Goal: Task Accomplishment & Management: Complete application form

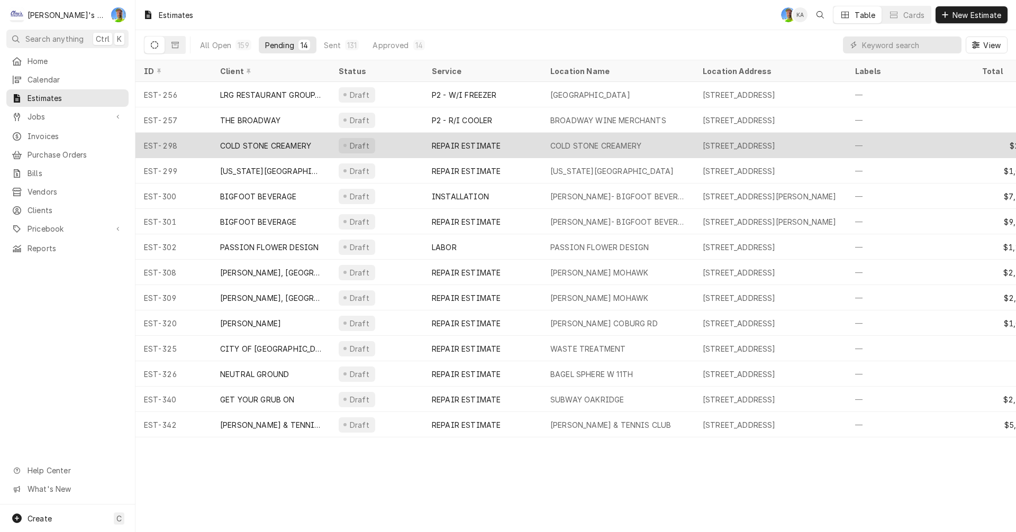
click at [607, 146] on div "COLD STONE CREAMERY" at bounding box center [595, 145] width 91 height 11
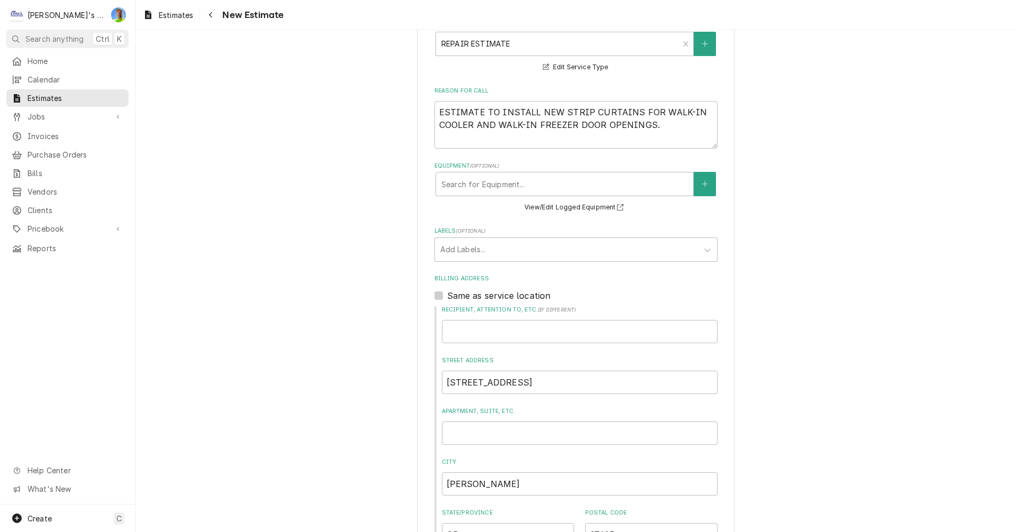
scroll to position [265, 0]
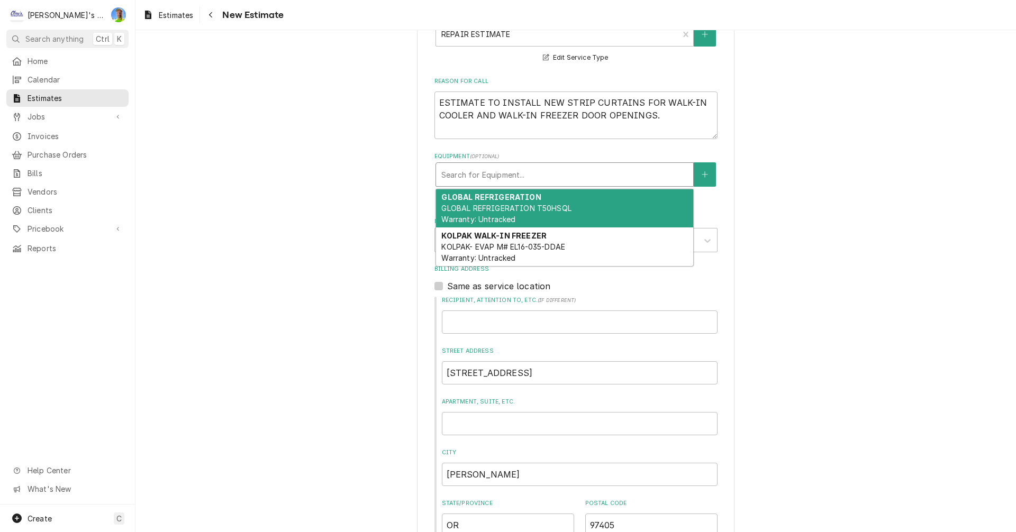
click at [628, 178] on div "Equipment" at bounding box center [564, 174] width 247 height 19
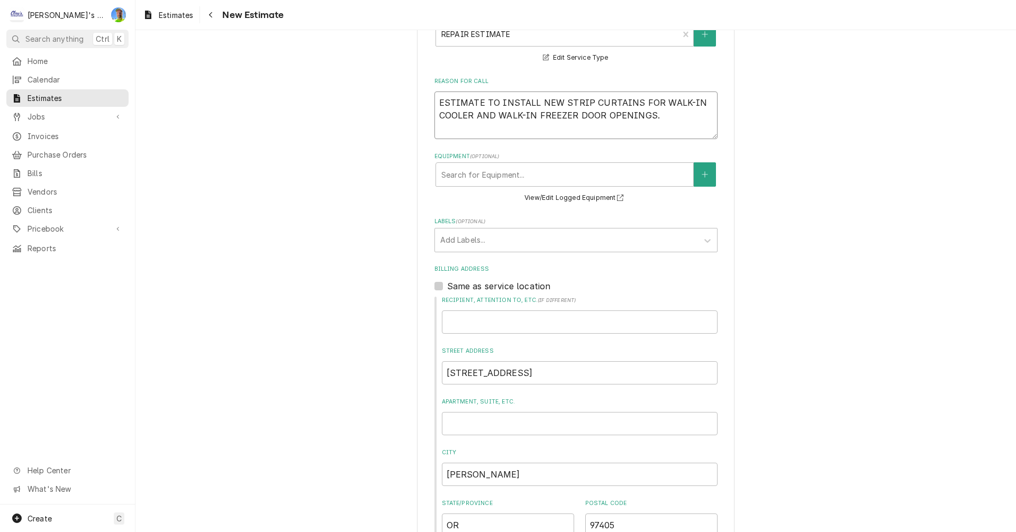
click at [673, 117] on textarea "ESTIMATE TO INSTALL NEW STRIP CURTAINS FOR WALK-IN COOLER AND WALK-IN FREEZER D…" at bounding box center [575, 116] width 283 height 48
type textarea "x"
type textarea "ESTIMATE TO INSTALL NEW STRIP CURTAINS FOR WALK-IN COOLER AND WALK-IN FREEZER D…"
type textarea "x"
type textarea "ESTIMATE TO INSTALL NEW STRIP CURTAINS FOR WALK-IN COOLER AND WALK-IN FREEZER D…"
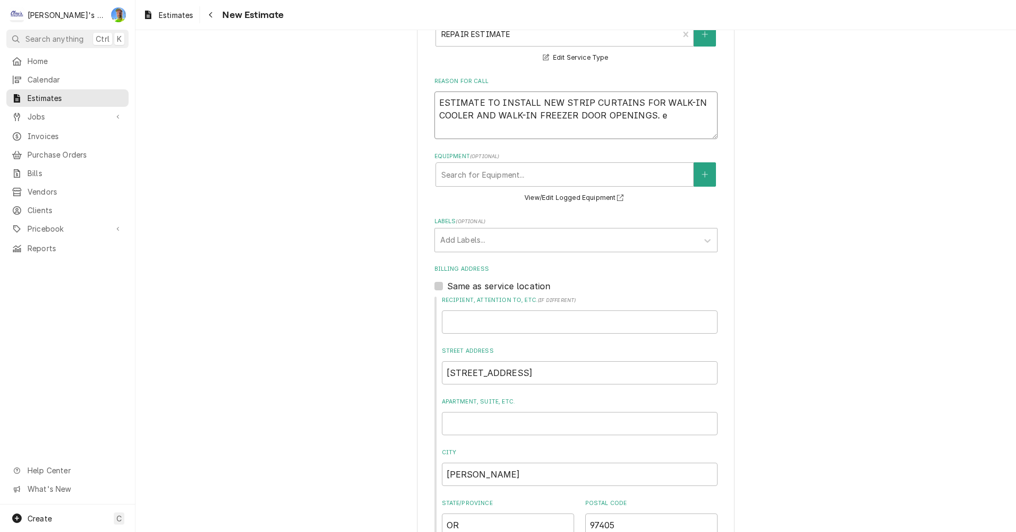
type textarea "x"
type textarea "ESTIMATE TO INSTALL NEW STRIP CURTAINS FOR WALK-IN COOLER AND WALK-IN FREEZER D…"
type textarea "x"
type textarea "ESTIMATE TO INSTALL NEW STRIP CURTAINS FOR WALK-IN COOLER AND WALK-IN FREEZER D…"
type textarea "x"
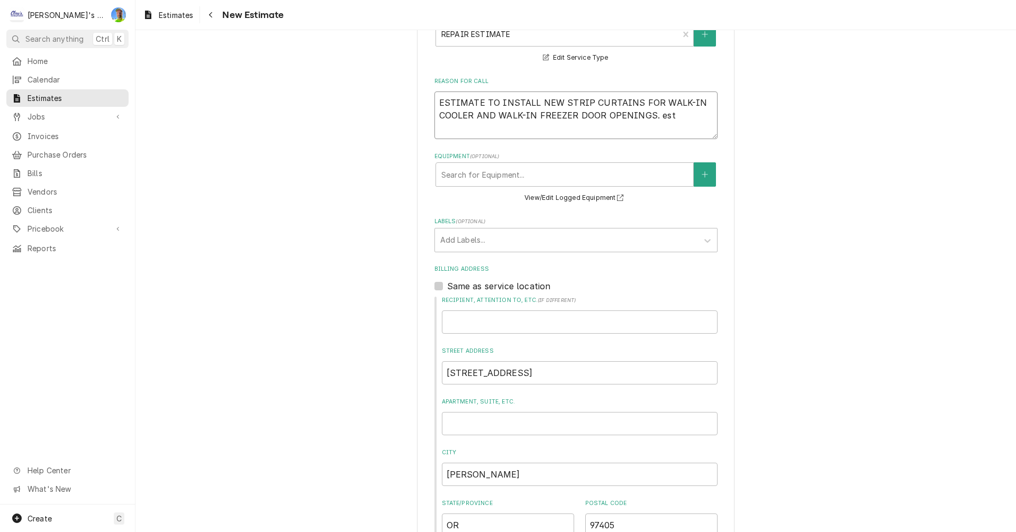
type textarea "ESTIMATE TO INSTALL NEW STRIP CURTAINS FOR WALK-IN COOLER AND WALK-IN FREEZER D…"
type textarea "x"
type textarea "ESTIMATE TO INSTALL NEW STRIP CURTAINS FOR WALK-IN COOLER AND WALK-IN FREEZER D…"
type textarea "x"
type textarea "ESTIMATE TO INSTALL NEW STRIP CURTAINS FOR WALK-IN COOLER AND WALK-IN FREEZER D…"
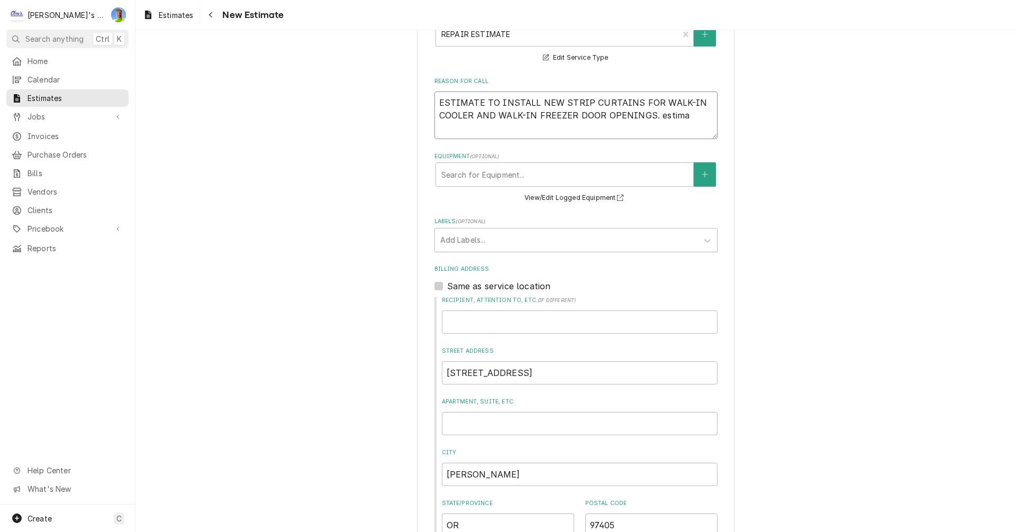
type textarea "x"
type textarea "ESTIMATE TO INSTALL NEW STRIP CURTAINS FOR WALK-IN COOLER AND WALK-IN FREEZER D…"
type textarea "x"
type textarea "ESTIMATE TO INSTALL NEW STRIP CURTAINS FOR WALK-IN COOLER AND WALK-IN FREEZER D…"
type textarea "x"
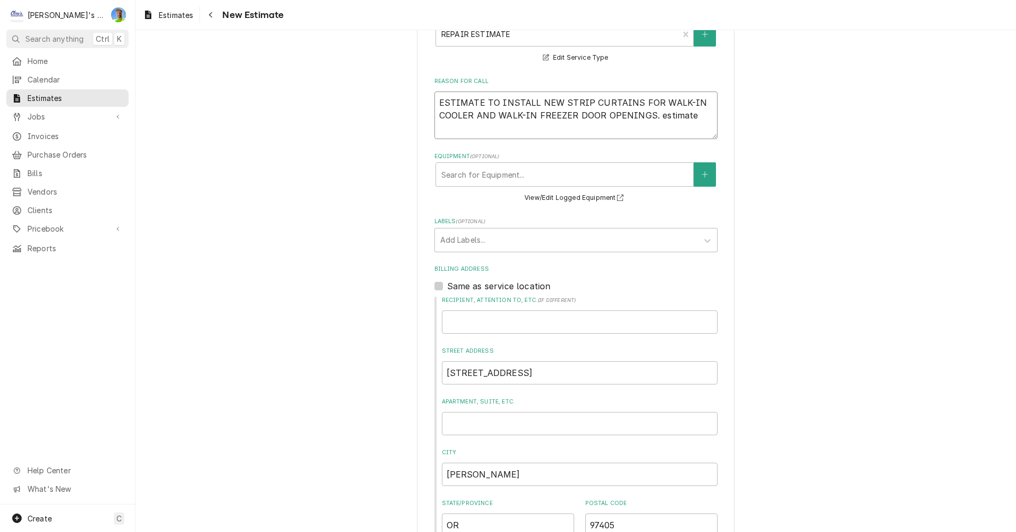
type textarea "ESTIMATE TO INSTALL NEW STRIP CURTAINS FOR WALK-IN COOLER AND WALK-IN FREEZER D…"
type textarea "x"
type textarea "ESTIMATE TO INSTALL NEW STRIP CURTAINS FOR WALK-IN COOLER AND WALK-IN FREEZER D…"
type textarea "x"
type textarea "ESTIMATE TO INSTALL NEW STRIP CURTAINS FOR WALK-IN COOLER AND WALK-IN FREEZER D…"
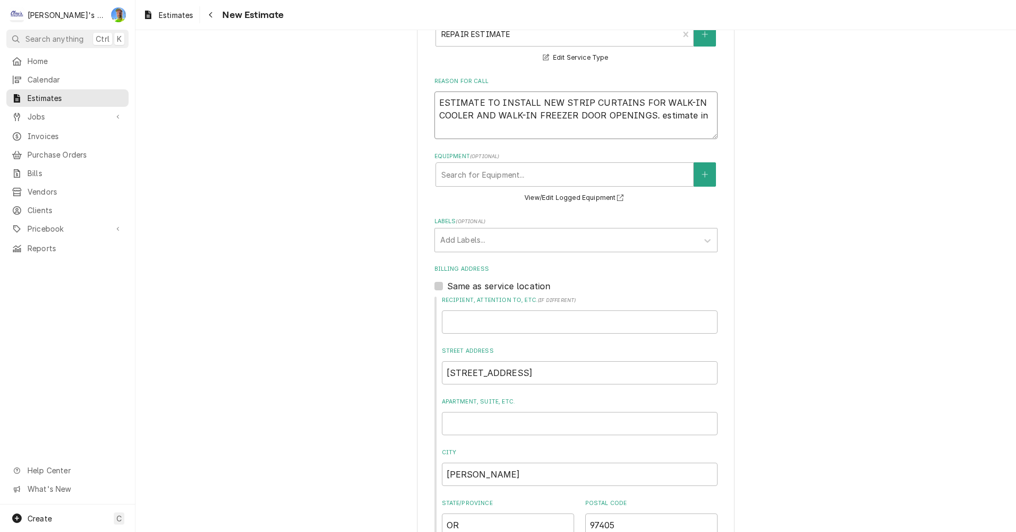
type textarea "x"
type textarea "ESTIMATE TO INSTALL NEW STRIP CURTAINS FOR WALK-IN COOLER AND WALK-IN FREEZER D…"
type textarea "x"
type textarea "ESTIMATE TO INSTALL NEW STRIP CURTAINS FOR WALK-IN COOLER AND WALK-IN FREEZER D…"
type textarea "x"
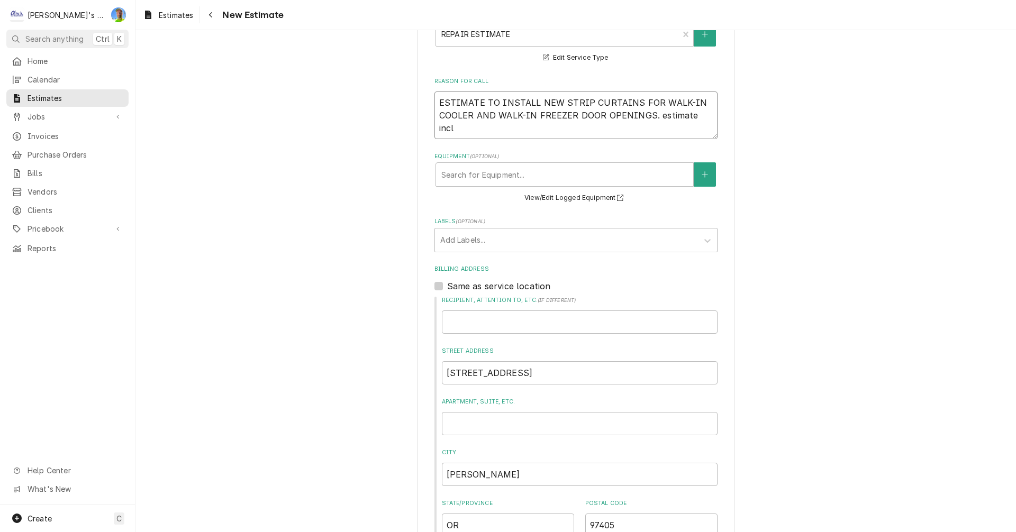
type textarea "ESTIMATE TO INSTALL NEW STRIP CURTAINS FOR WALK-IN COOLER AND WALK-IN FREEZER D…"
type textarea "x"
type textarea "ESTIMATE TO INSTALL NEW STRIP CURTAINS FOR WALK-IN COOLER AND WALK-IN FREEZER D…"
type textarea "x"
type textarea "ESTIMATE TO INSTALL NEW STRIP CURTAINS FOR WALK-IN COOLER AND WALK-IN FREEZER D…"
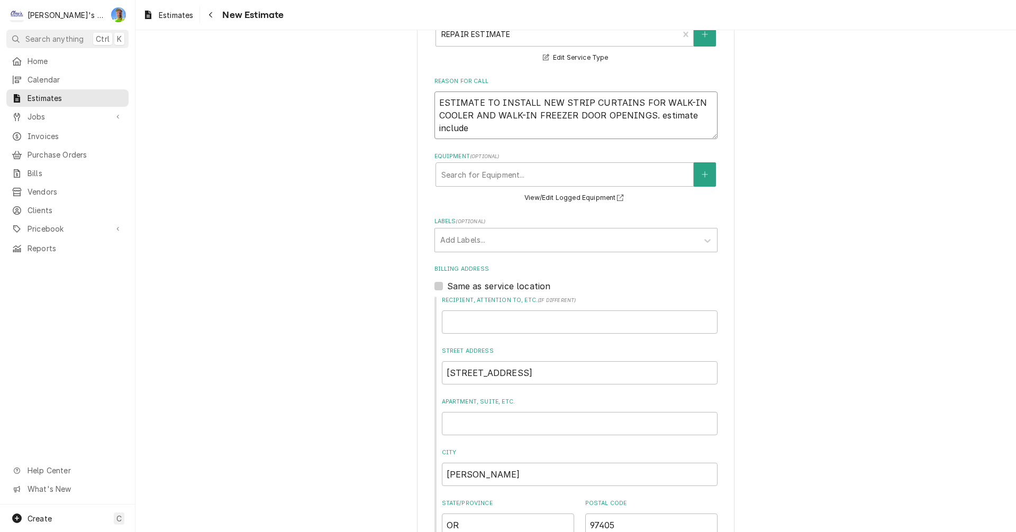
type textarea "x"
type textarea "ESTIMATE TO INSTALL NEW STRIP CURTAINS FOR WALK-IN COOLER AND WALK-IN FREEZER D…"
type textarea "x"
type textarea "ESTIMATE TO INSTALL NEW STRIP CURTAINS FOR WALK-IN COOLER AND WALK-IN FREEZER D…"
type textarea "x"
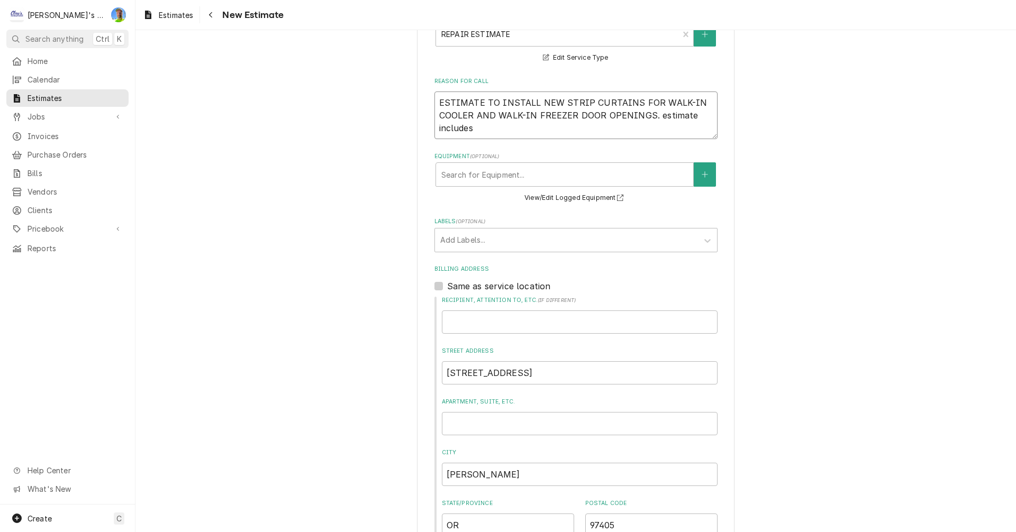
type textarea "ESTIMATE TO INSTALL NEW STRIP CURTAINS FOR WALK-IN COOLER AND WALK-IN FREEZER D…"
type textarea "x"
type textarea "ESTIMATE TO INSTALL NEW STRIP CURTAINS FOR WALK-IN COOLER AND WALK-IN FREEZER D…"
type textarea "x"
type textarea "ESTIMATE TO INSTALL NEW STRIP CURTAINS FOR WALK-IN COOLER AND WALK-IN FREEZER D…"
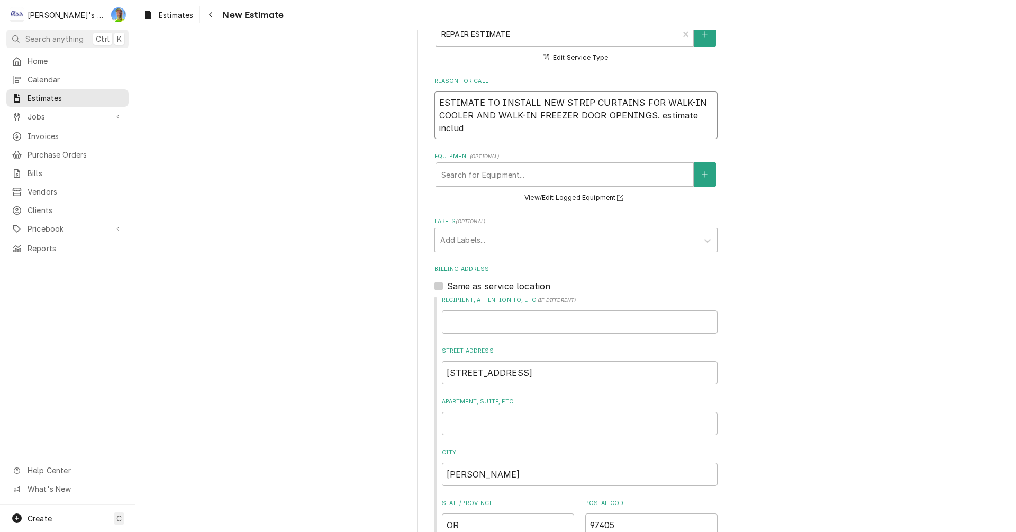
type textarea "x"
type textarea "ESTIMATE TO INSTALL NEW STRIP CURTAINS FOR WALK-IN COOLER AND WALK-IN FREEZER D…"
type textarea "x"
type textarea "ESTIMATE TO INSTALL NEW STRIP CURTAINS FOR WALK-IN COOLER AND WALK-IN FREEZER D…"
type textarea "x"
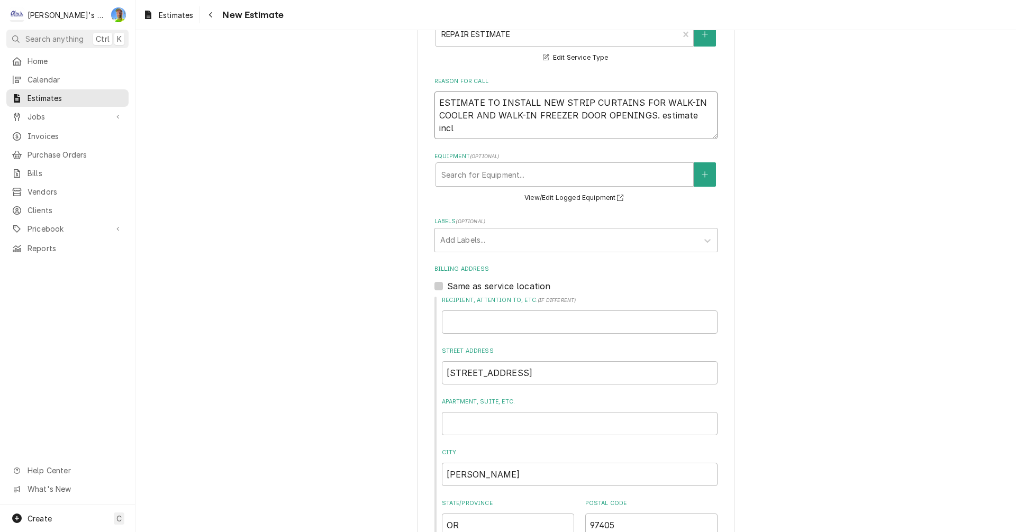
type textarea "ESTIMATE TO INSTALL NEW STRIP CURTAINS FOR WALK-IN COOLER AND WALK-IN FREEZER D…"
type textarea "x"
type textarea "ESTIMATE TO INSTALL NEW STRIP CURTAINS FOR WALK-IN COOLER AND WALK-IN FREEZER D…"
type textarea "x"
type textarea "ESTIMATE TO INSTALL NEW STRIP CURTAINS FOR WALK-IN COOLER AND WALK-IN FREEZER D…"
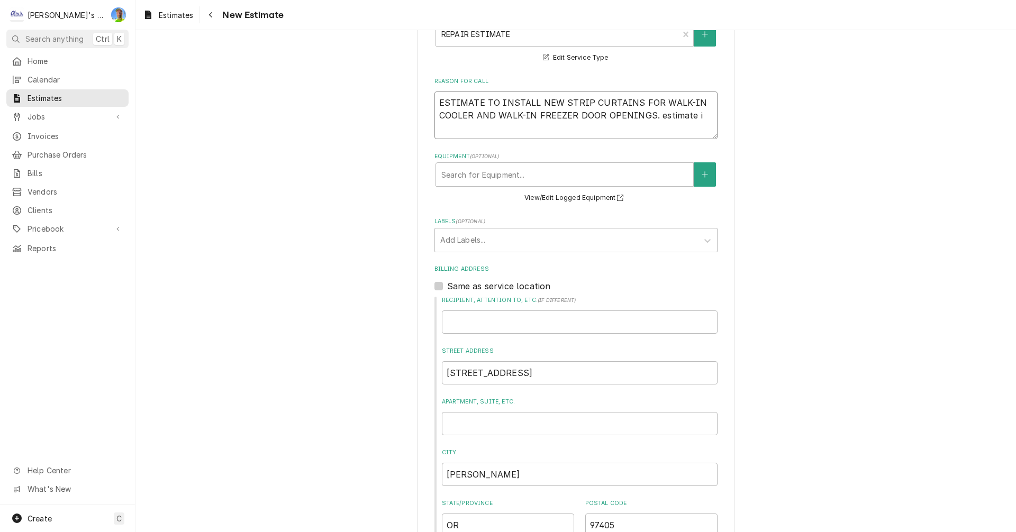
type textarea "x"
type textarea "ESTIMATE TO INSTALL NEW STRIP CURTAINS FOR WALK-IN COOLER AND WALK-IN FREEZER D…"
type textarea "x"
type textarea "ESTIMATE TO INSTALL NEW STRIP CURTAINS FOR WALK-IN COOLER AND WALK-IN FREEZER D…"
type textarea "x"
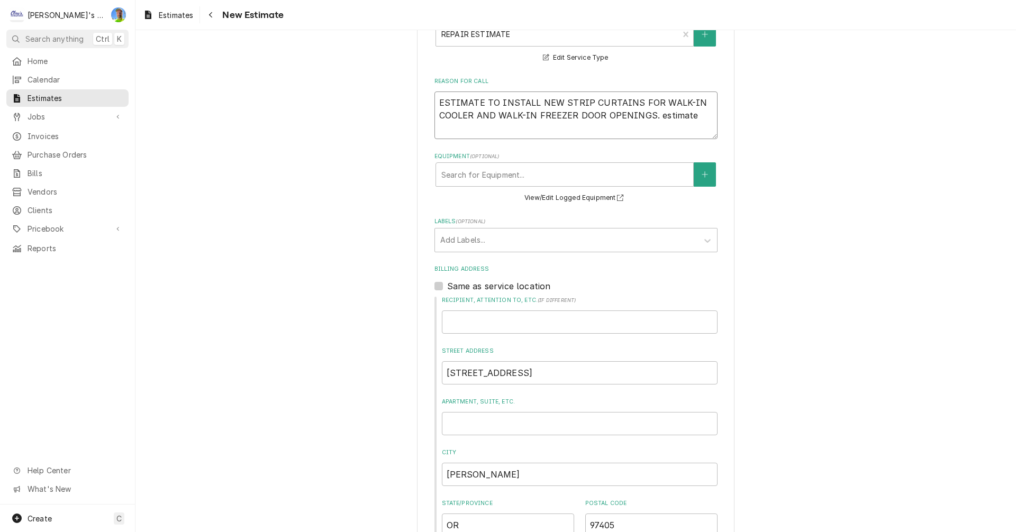
type textarea "ESTIMATE TO INSTALL NEW STRIP CURTAINS FOR WALK-IN COOLER AND WALK-IN FREEZER D…"
type textarea "x"
type textarea "ESTIMATE TO INSTALL NEW STRIP CURTAINS FOR WALK-IN COOLER AND WALK-IN FREEZER D…"
type textarea "x"
type textarea "ESTIMATE TO INSTALL NEW STRIP CURTAINS FOR WALK-IN COOLER AND WALK-IN FREEZER D…"
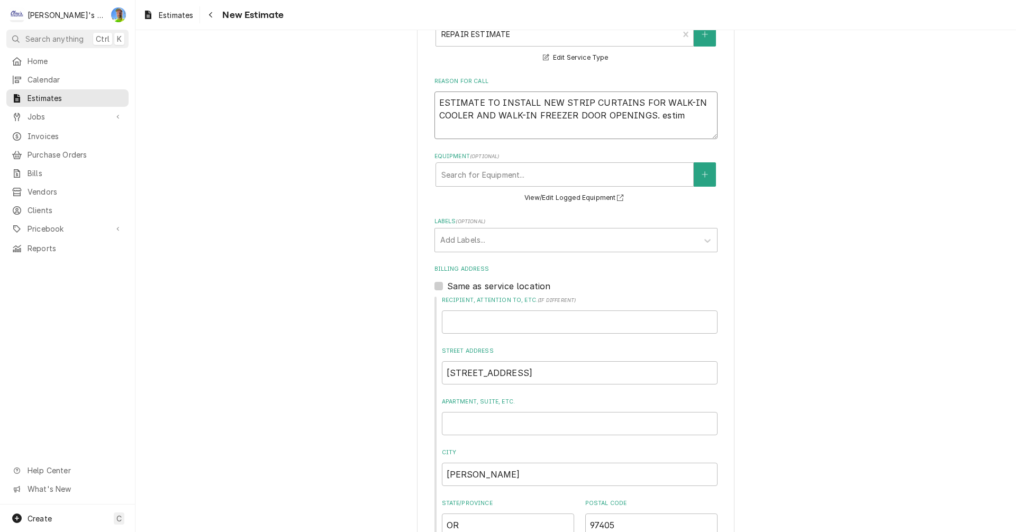
type textarea "x"
type textarea "ESTIMATE TO INSTALL NEW STRIP CURTAINS FOR WALK-IN COOLER AND WALK-IN FREEZER D…"
type textarea "x"
type textarea "ESTIMATE TO INSTALL NEW STRIP CURTAINS FOR WALK-IN COOLER AND WALK-IN FREEZER D…"
type textarea "x"
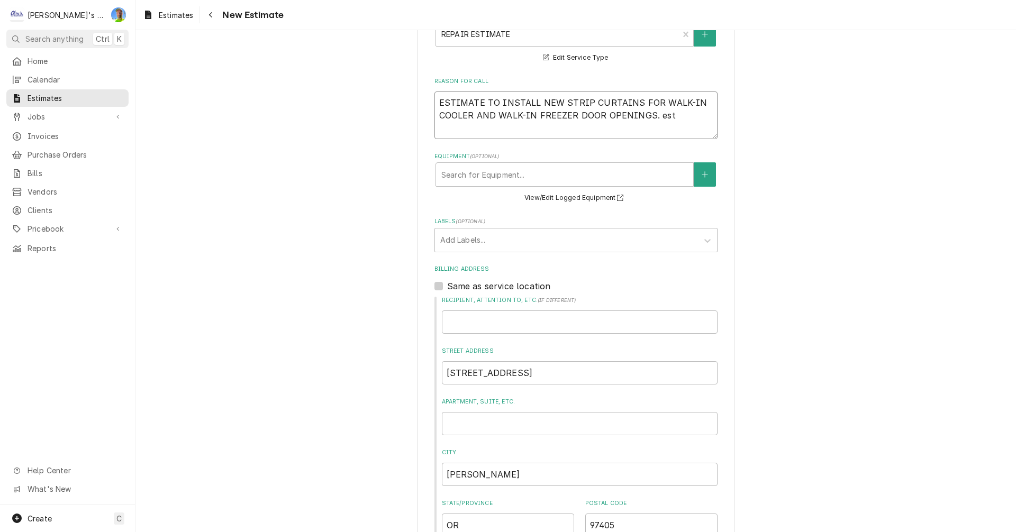
type textarea "ESTIMATE TO INSTALL NEW STRIP CURTAINS FOR WALK-IN COOLER AND WALK-IN FREEZER D…"
type textarea "x"
type textarea "ESTIMATE TO INSTALL NEW STRIP CURTAINS FOR WALK-IN COOLER AND WALK-IN FREEZER D…"
type textarea "x"
type textarea "ESTIMATE TO INSTALL NEW STRIP CURTAINS FOR WALK-IN COOLER AND WALK-IN FREEZER D…"
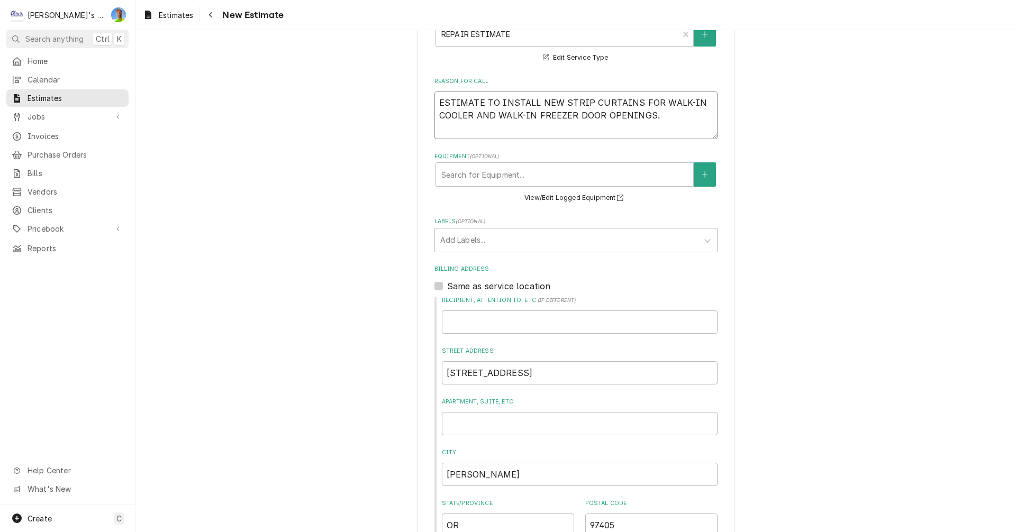
type textarea "x"
type textarea "ESTIMATE TO INSTALL NEW STRIP CURTAINS FOR WALK-IN COOLER AND WALK-IN FREEZER D…"
type textarea "x"
type textarea "ESTIMATE TO INSTALL NEW STRIP CURTAINS FOR WALK-IN COOLER AND WALK-IN FREEZER D…"
type textarea "x"
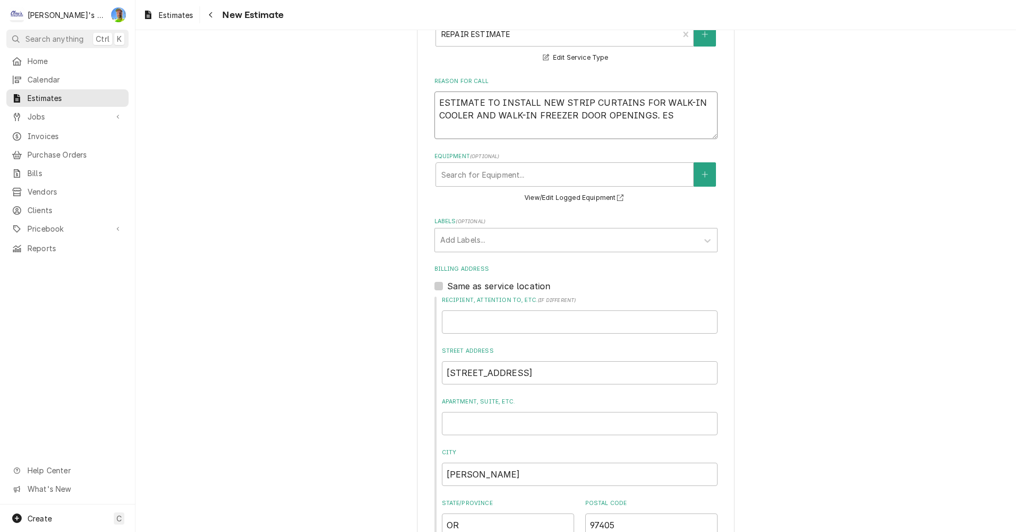
type textarea "ESTIMATE TO INSTALL NEW STRIP CURTAINS FOR WALK-IN COOLER AND WALK-IN FREEZER D…"
type textarea "x"
type textarea "ESTIMATE TO INSTALL NEW STRIP CURTAINS FOR WALK-IN COOLER AND WALK-IN FREEZER D…"
type textarea "x"
type textarea "ESTIMATE TO INSTALL NEW STRIP CURTAINS FOR WALK-IN COOLER AND WALK-IN FREEZER D…"
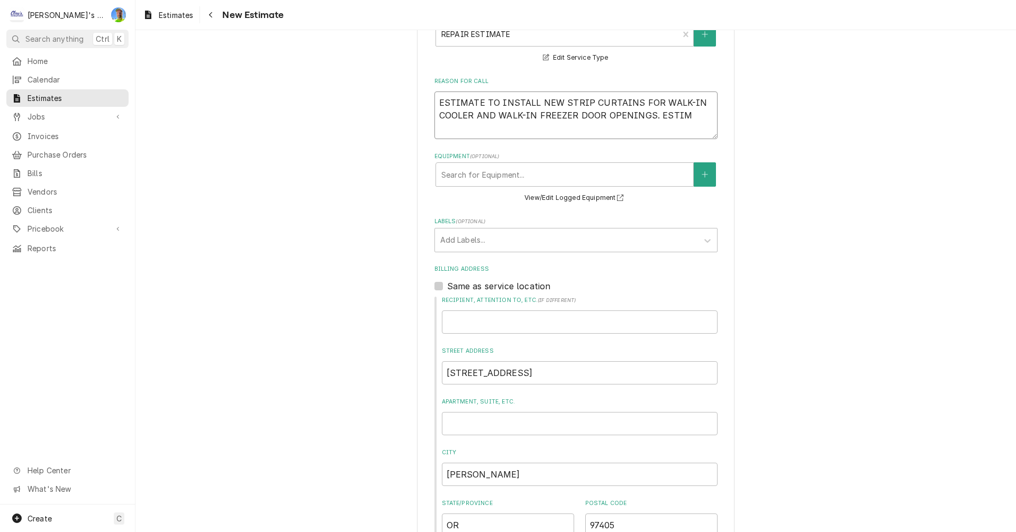
type textarea "x"
type textarea "ESTIMATE TO INSTALL NEW STRIP CURTAINS FOR WALK-IN COOLER AND WALK-IN FREEZER D…"
type textarea "x"
type textarea "ESTIMATE TO INSTALL NEW STRIP CURTAINS FOR WALK-IN COOLER AND WALK-IN FREEZER D…"
type textarea "x"
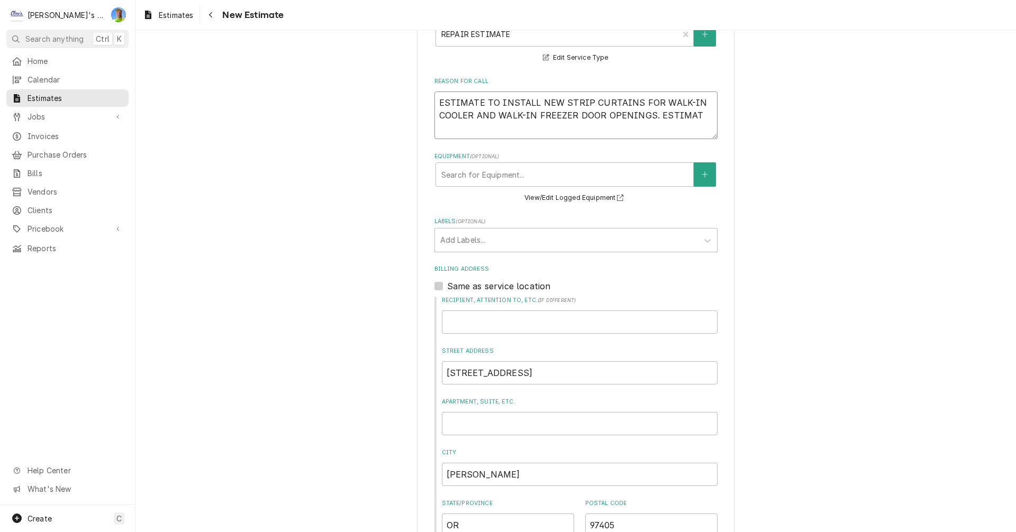
type textarea "ESTIMATE TO INSTALL NEW STRIP CURTAINS FOR WALK-IN COOLER AND WALK-IN FREEZER D…"
type textarea "x"
type textarea "ESTIMATE TO INSTALL NEW STRIP CURTAINS FOR WALK-IN COOLER AND WALK-IN FREEZER D…"
type textarea "x"
type textarea "ESTIMATE TO INSTALL NEW STRIP CURTAINS FOR WALK-IN COOLER AND WALK-IN FREEZER D…"
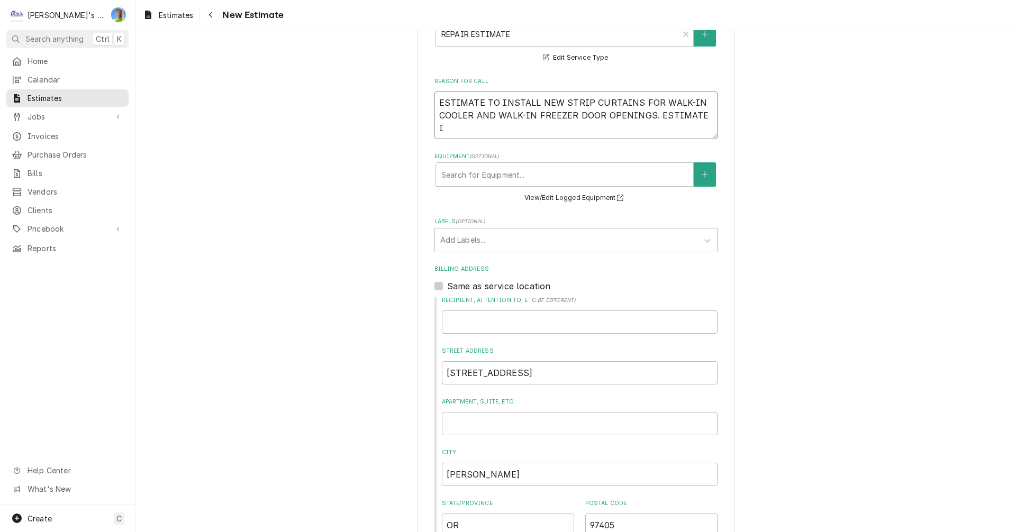
type textarea "x"
type textarea "ESTIMATE TO INSTALL NEW STRIP CURTAINS FOR WALK-IN COOLER AND WALK-IN FREEZER D…"
type textarea "x"
type textarea "ESTIMATE TO INSTALL NEW STRIP CURTAINS FOR WALK-IN COOLER AND WALK-IN FREEZER D…"
type textarea "x"
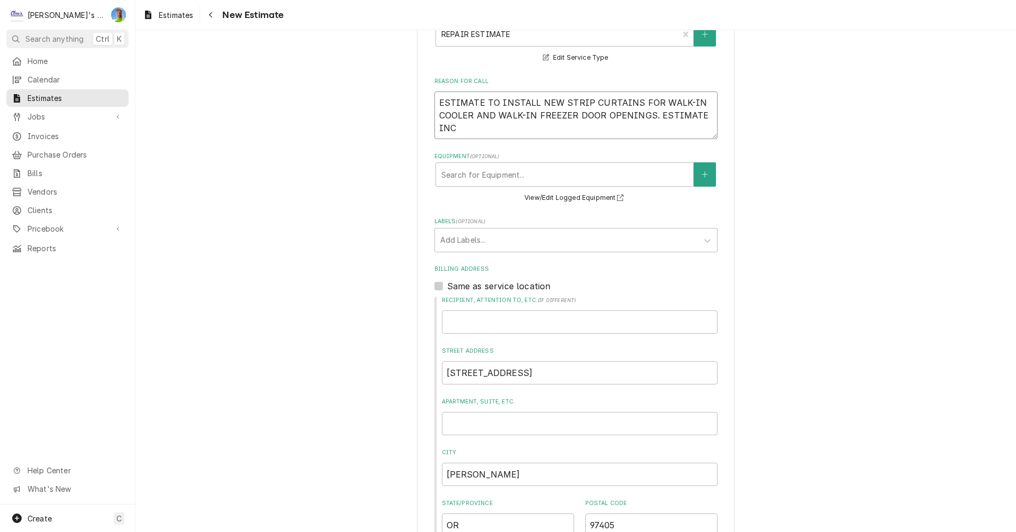
type textarea "ESTIMATE TO INSTALL NEW STRIP CURTAINS FOR WALK-IN COOLER AND WALK-IN FREEZER D…"
type textarea "x"
type textarea "ESTIMATE TO INSTALL NEW STRIP CURTAINS FOR WALK-IN COOLER AND WALK-IN FREEZER D…"
type textarea "x"
type textarea "ESTIMATE TO INSTALL NEW STRIP CURTAINS FOR WALK-IN COOLER AND WALK-IN FREEZER D…"
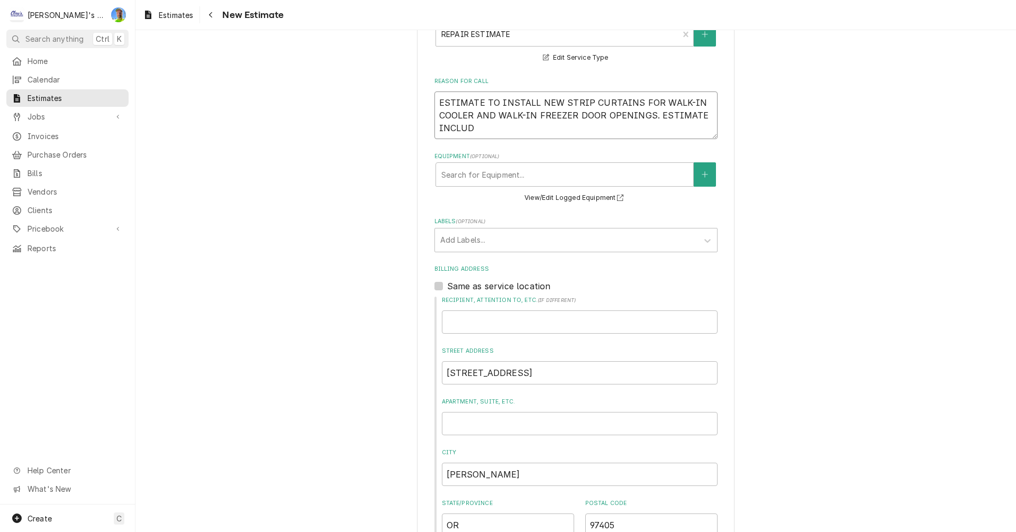
type textarea "x"
type textarea "ESTIMATE TO INSTALL NEW STRIP CURTAINS FOR WALK-IN COOLER AND WALK-IN FREEZER D…"
type textarea "x"
type textarea "ESTIMATE TO INSTALL NEW STRIP CURTAINS FOR WALK-IN COOLER AND WALK-IN FREEZER D…"
type textarea "x"
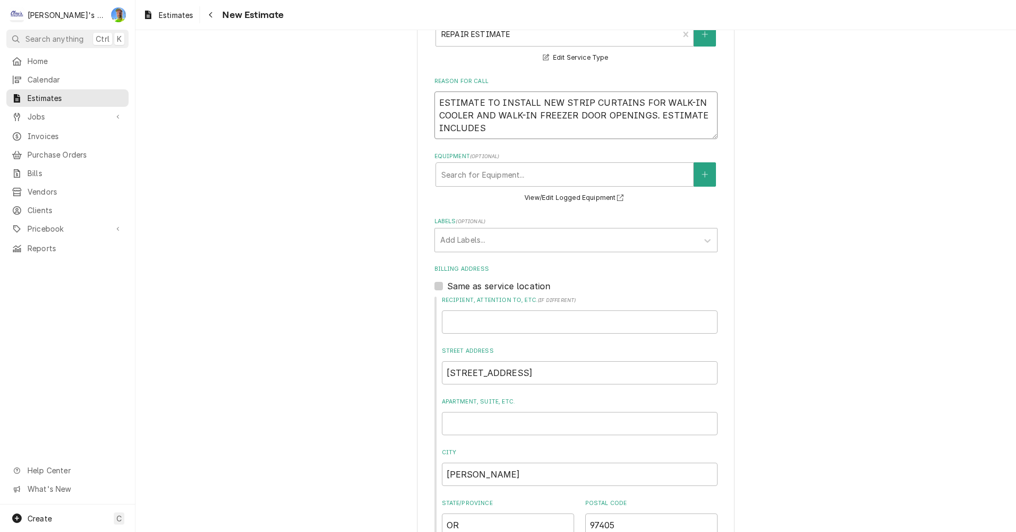
type textarea "ESTIMATE TO INSTALL NEW STRIP CURTAINS FOR WALK-IN COOLER AND WALK-IN FREEZER D…"
type textarea "x"
type textarea "ESTIMATE TO INSTALL NEW STRIP CURTAINS FOR WALK-IN COOLER AND WALK-IN FREEZER D…"
type textarea "x"
type textarea "ESTIMATE TO INSTALL NEW STRIP CURTAINS FOR WALK-IN COOLER AND WALK-IN FREEZER D…"
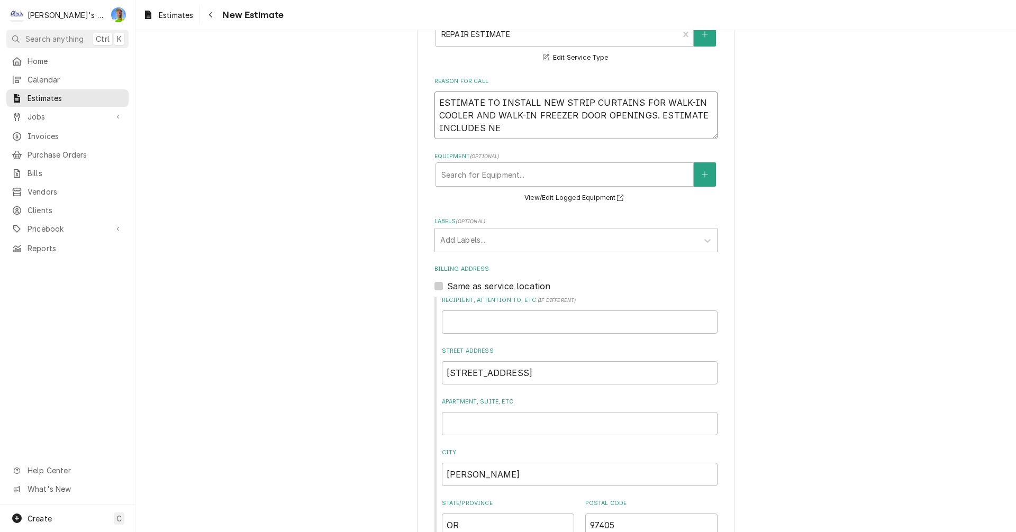
type textarea "x"
type textarea "ESTIMATE TO INSTALL NEW STRIP CURTAINS FOR WALK-IN COOLER AND WALK-IN FREEZER D…"
type textarea "x"
type textarea "ESTIMATE TO INSTALL NEW STRIP CURTAINS FOR WALK-IN COOLER AND WALK-IN FREEZER D…"
type textarea "x"
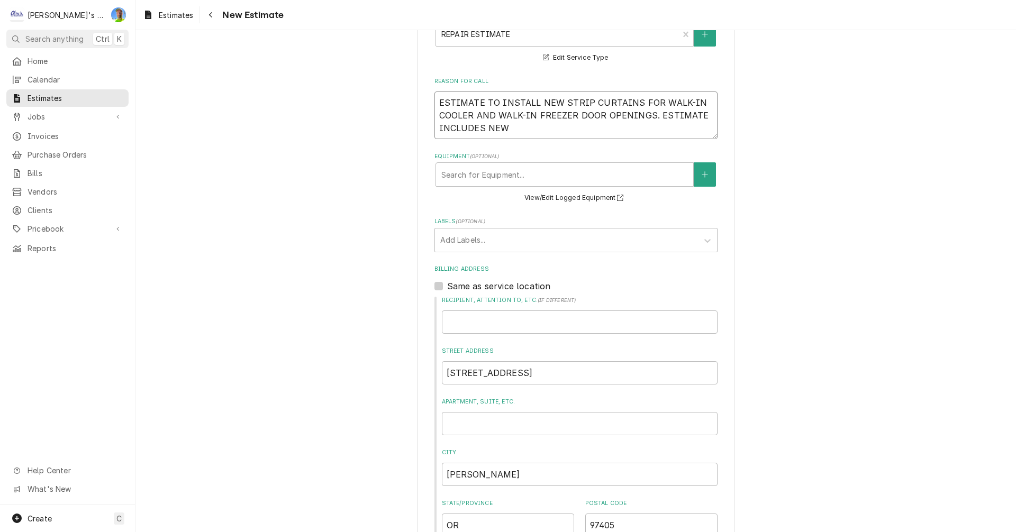
type textarea "ESTIMATE TO INSTALL NEW STRIP CURTAINS FOR WALK-IN COOLER AND WALK-IN FREEZER D…"
type textarea "x"
type textarea "ESTIMATE TO INSTALL NEW STRIP CURTAINS FOR WALK-IN COOLER AND WALK-IN FREEZER D…"
type textarea "x"
type textarea "ESTIMATE TO INSTALL NEW STRIP CURTAINS FOR WALK-IN COOLER AND WALK-IN FREEZER D…"
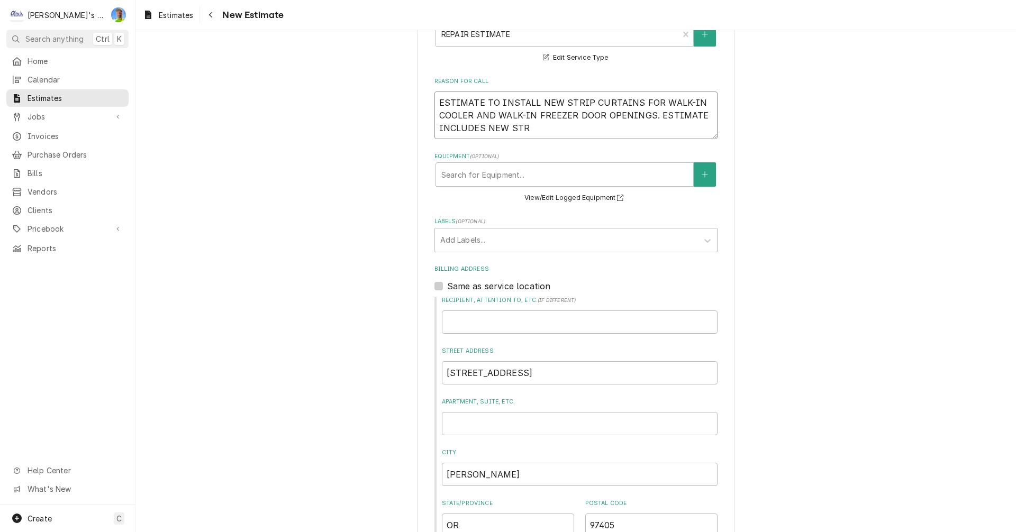
type textarea "x"
type textarea "ESTIMATE TO INSTALL NEW STRIP CURTAINS FOR WALK-IN COOLER AND WALK-IN FREEZER D…"
type textarea "x"
type textarea "ESTIMATE TO INSTALL NEW STRIP CURTAINS FOR WALK-IN COOLER AND WALK-IN FREEZER D…"
type textarea "x"
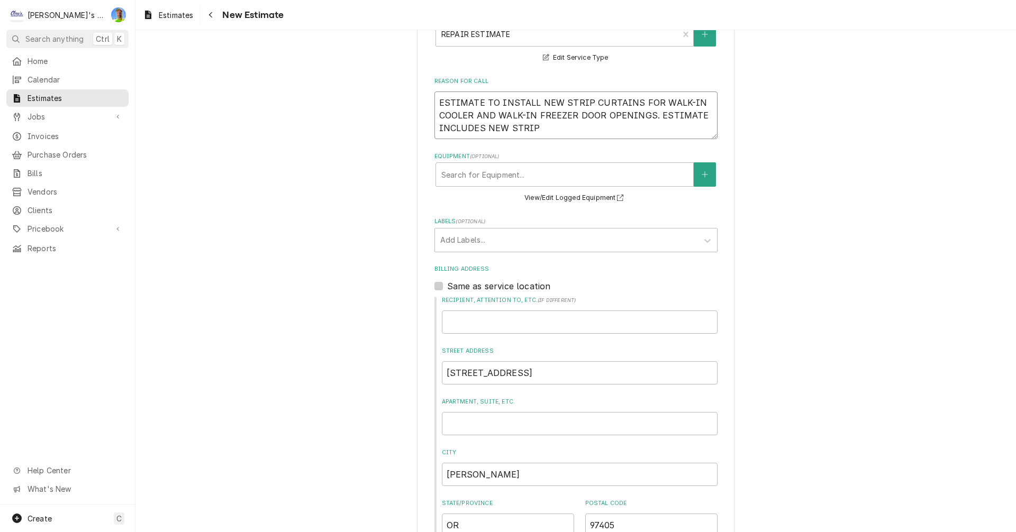
type textarea "ESTIMATE TO INSTALL NEW STRIP CURTAINS FOR WALK-IN COOLER AND WALK-IN FREEZER D…"
type textarea "x"
type textarea "ESTIMATE TO INSTALL NEW STRIP CURTAINS FOR WALK-IN COOLER AND WALK-IN FREEZER D…"
type textarea "x"
type textarea "ESTIMATE TO INSTALL NEW STRIP CURTAINS FOR WALK-IN COOLER AND WALK-IN FREEZER D…"
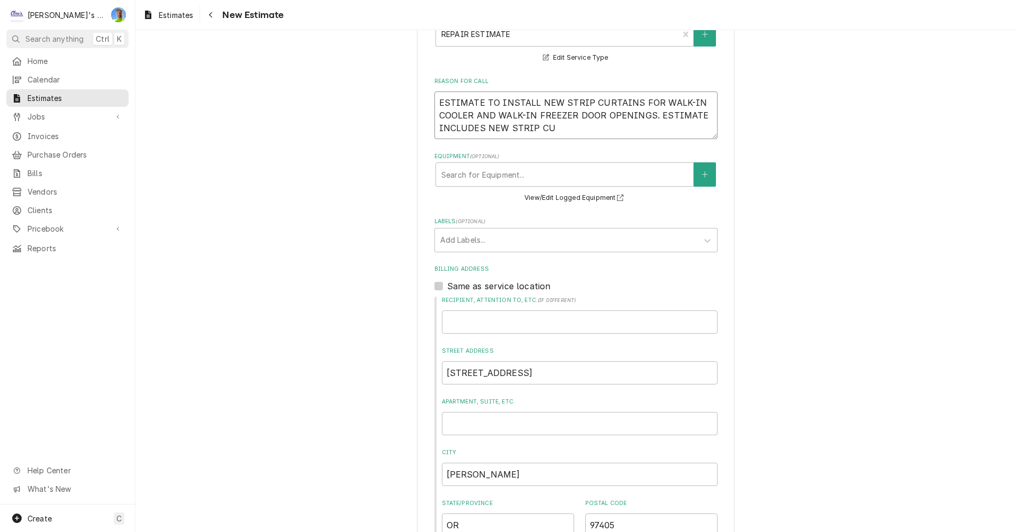
type textarea "x"
type textarea "ESTIMATE TO INSTALL NEW STRIP CURTAINS FOR WALK-IN COOLER AND WALK-IN FREEZER D…"
type textarea "x"
type textarea "ESTIMATE TO INSTALL NEW STRIP CURTAINS FOR WALK-IN COOLER AND WALK-IN FREEZER D…"
type textarea "x"
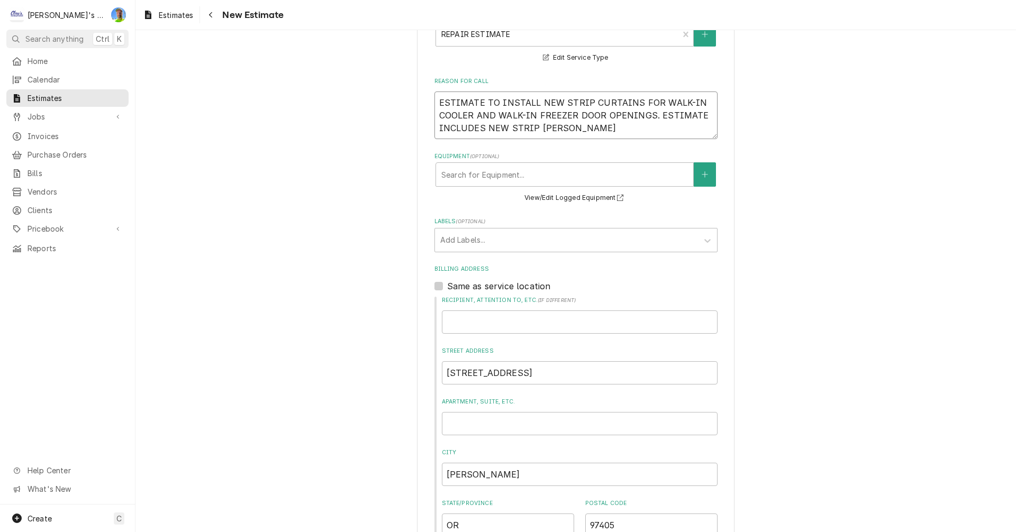
type textarea "ESTIMATE TO INSTALL NEW STRIP CURTAINS FOR WALK-IN COOLER AND WALK-IN FREEZER D…"
type textarea "x"
type textarea "ESTIMATE TO INSTALL NEW STRIP CURTAINS FOR WALK-IN COOLER AND WALK-IN FREEZER D…"
type textarea "x"
type textarea "ESTIMATE TO INSTALL NEW STRIP CURTAINS FOR WALK-IN COOLER AND WALK-IN FREEZER D…"
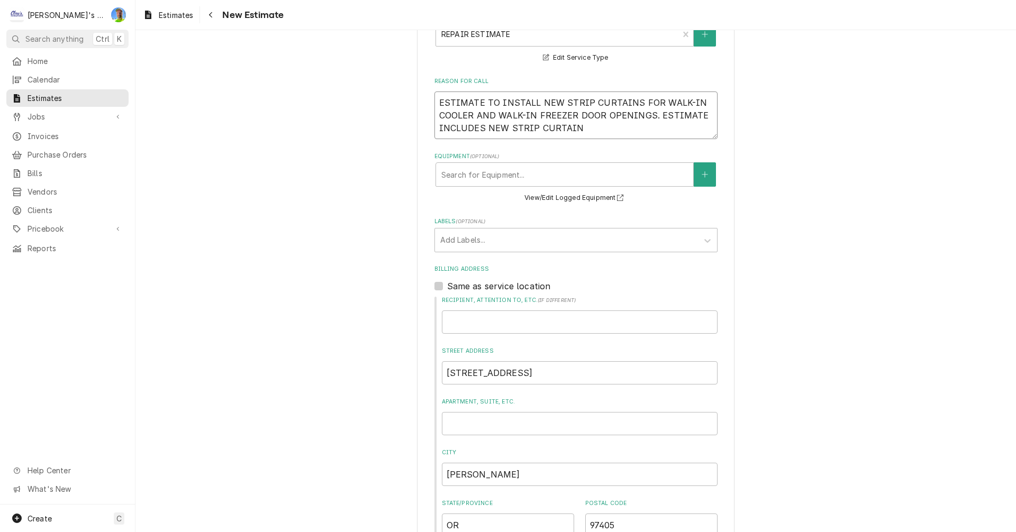
type textarea "x"
type textarea "ESTIMATE TO INSTALL NEW STRIP CURTAINS FOR WALK-IN COOLER AND WALK-IN FREEZER D…"
type textarea "x"
type textarea "ESTIMATE TO INSTALL NEW STRIP CURTAINS FOR WALK-IN COOLER AND WALK-IN FREEZER D…"
type textarea "x"
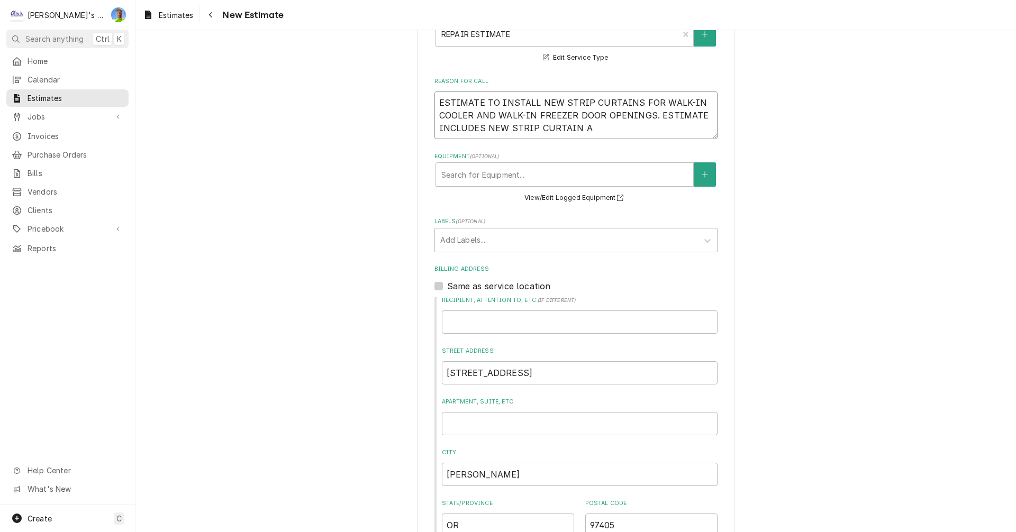
type textarea "ESTIMATE TO INSTALL NEW STRIP CURTAINS FOR WALK-IN COOLER AND WALK-IN FREEZER D…"
type textarea "x"
type textarea "ESTIMATE TO INSTALL NEW STRIP CURTAINS FOR WALK-IN COOLER AND WALK-IN FREEZER D…"
type textarea "x"
type textarea "ESTIMATE TO INSTALL NEW STRIP CURTAINS FOR WALK-IN COOLER AND WALK-IN FREEZER D…"
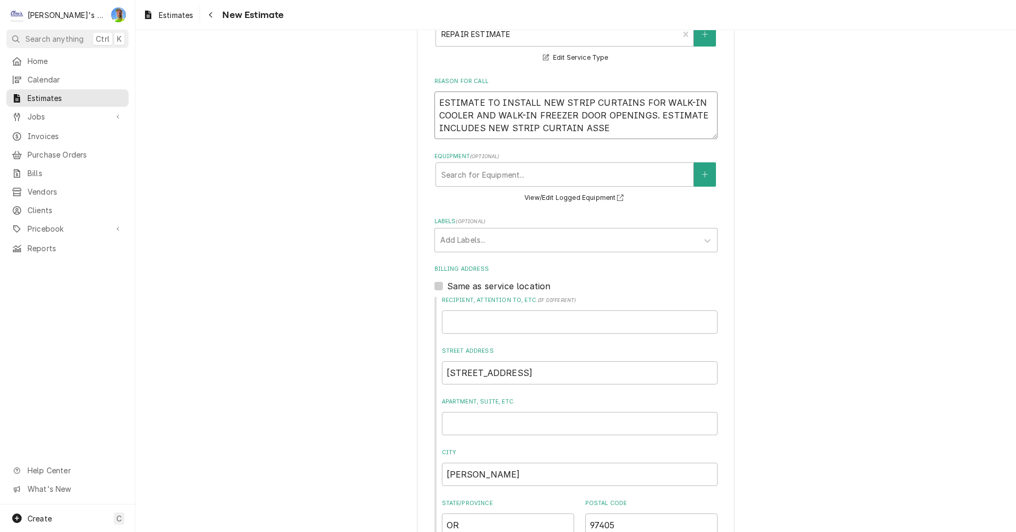
type textarea "x"
type textarea "ESTIMATE TO INSTALL NEW STRIP CURTAINS FOR WALK-IN COOLER AND WALK-IN FREEZER D…"
type textarea "x"
type textarea "ESTIMATE TO INSTALL NEW STRIP CURTAINS FOR WALK-IN COOLER AND WALK-IN FREEZER D…"
type textarea "x"
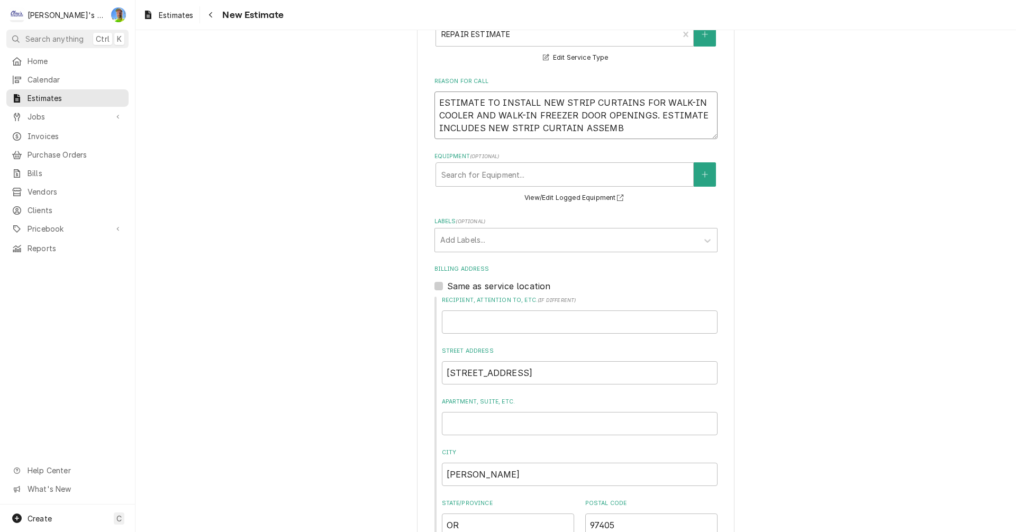
type textarea "ESTIMATE TO INSTALL NEW STRIP CURTAINS FOR WALK-IN COOLER AND WALK-IN FREEZER D…"
type textarea "x"
type textarea "ESTIMATE TO INSTALL NEW STRIP CURTAINS FOR WALK-IN COOLER AND WALK-IN FREEZER D…"
type textarea "x"
type textarea "ESTIMATE TO INSTALL NEW STRIP CURTAINS FOR WALK-IN COOLER AND WALK-IN FREEZER D…"
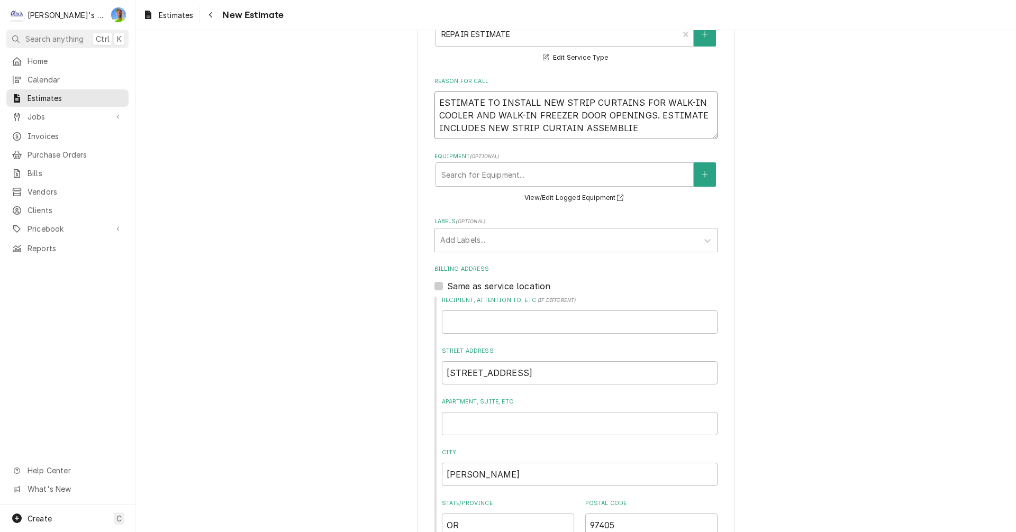
type textarea "x"
type textarea "ESTIMATE TO INSTALL NEW STRIP CURTAINS FOR WALK-IN COOLER AND WALK-IN FREEZER D…"
type textarea "x"
type textarea "ESTIMATE TO INSTALL NEW STRIP CURTAINS FOR WALK-IN COOLER AND WALK-IN FREEZER D…"
type textarea "x"
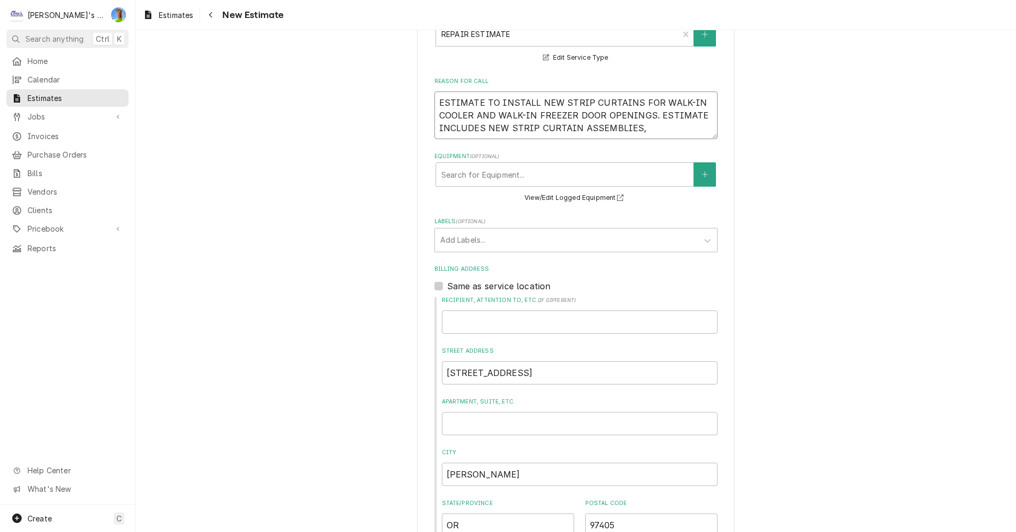
type textarea "ESTIMATE TO INSTALL NEW STRIP CURTAINS FOR WALK-IN COOLER AND WALK-IN FREEZER D…"
type textarea "x"
type textarea "ESTIMATE TO INSTALL NEW STRIP CURTAINS FOR WALK-IN COOLER AND WALK-IN FREEZER D…"
type textarea "x"
type textarea "ESTIMATE TO INSTALL NEW STRIP CURTAINS FOR WALK-IN COOLER AND WALK-IN FREEZER D…"
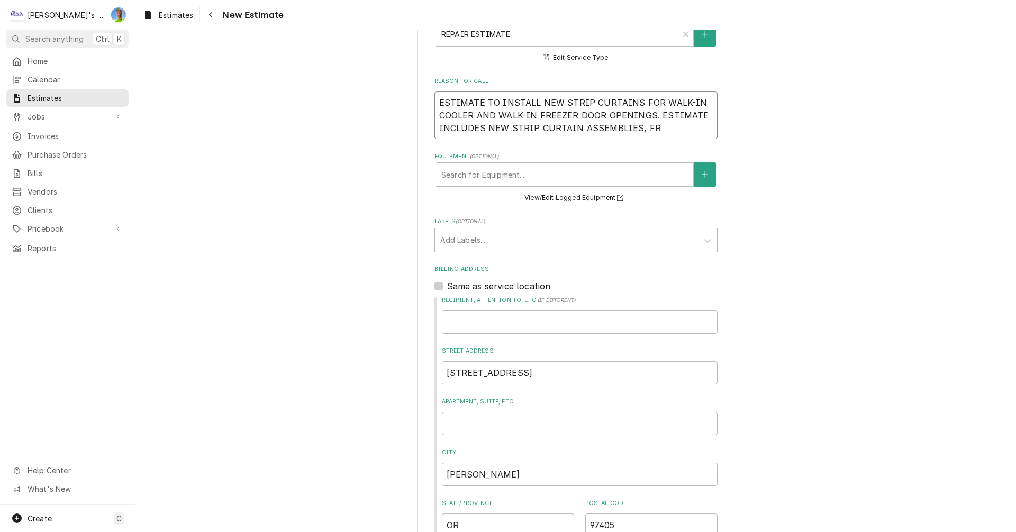
type textarea "x"
type textarea "ESTIMATE TO INSTALL NEW STRIP CURTAINS FOR WALK-IN COOLER AND WALK-IN FREEZER D…"
type textarea "x"
type textarea "ESTIMATE TO INSTALL NEW STRIP CURTAINS FOR WALK-IN COOLER AND WALK-IN FREEZER D…"
type textarea "x"
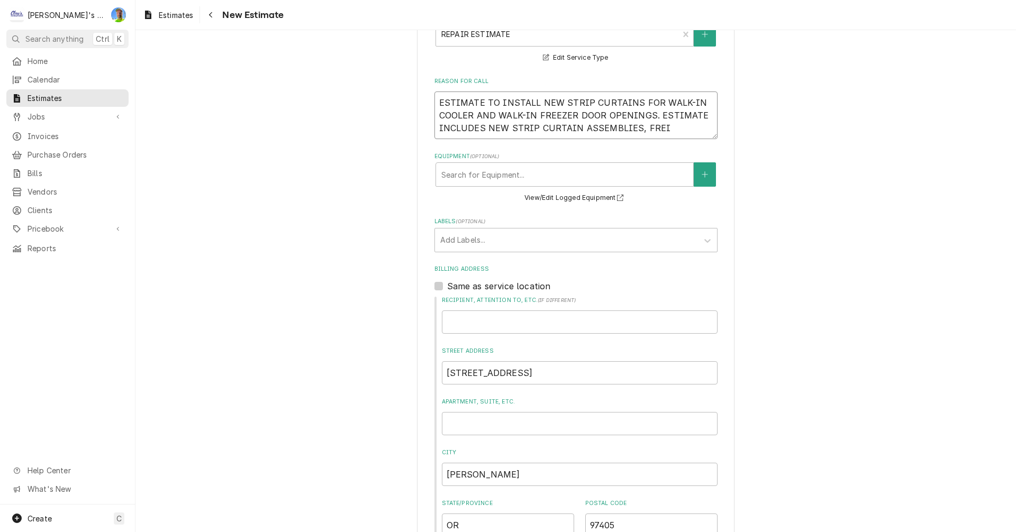
type textarea "ESTIMATE TO INSTALL NEW STRIP CURTAINS FOR WALK-IN COOLER AND WALK-IN FREEZER D…"
type textarea "x"
type textarea "ESTIMATE TO INSTALL NEW STRIP CURTAINS FOR WALK-IN COOLER AND WALK-IN FREEZER D…"
type textarea "x"
type textarea "ESTIMATE TO INSTALL NEW STRIP CURTAINS FOR WALK-IN COOLER AND WALK-IN FREEZER D…"
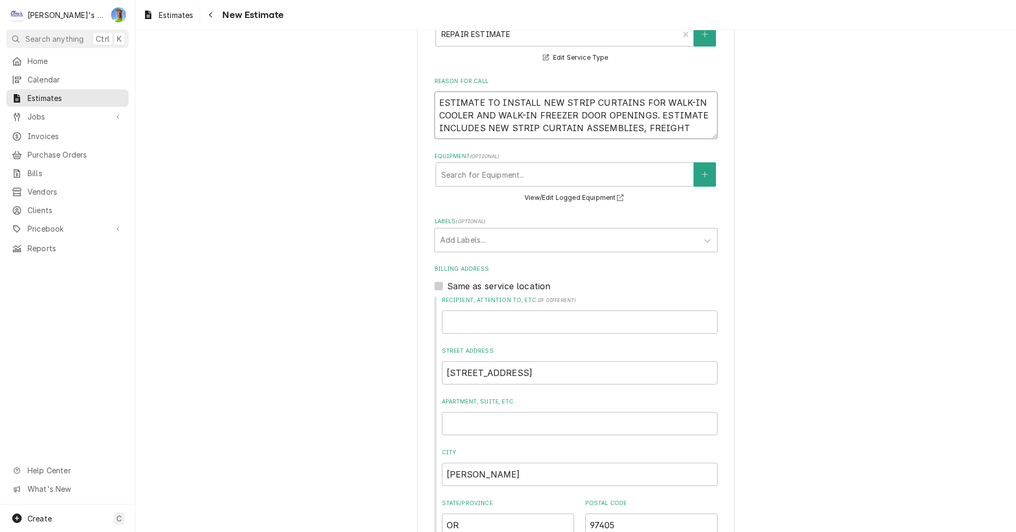
type textarea "x"
type textarea "ESTIMATE TO INSTALL NEW STRIP CURTAINS FOR WALK-IN COOLER AND WALK-IN FREEZER D…"
type textarea "x"
type textarea "ESTIMATE TO INSTALL NEW STRIP CURTAINS FOR WALK-IN COOLER AND WALK-IN FREEZER D…"
type textarea "x"
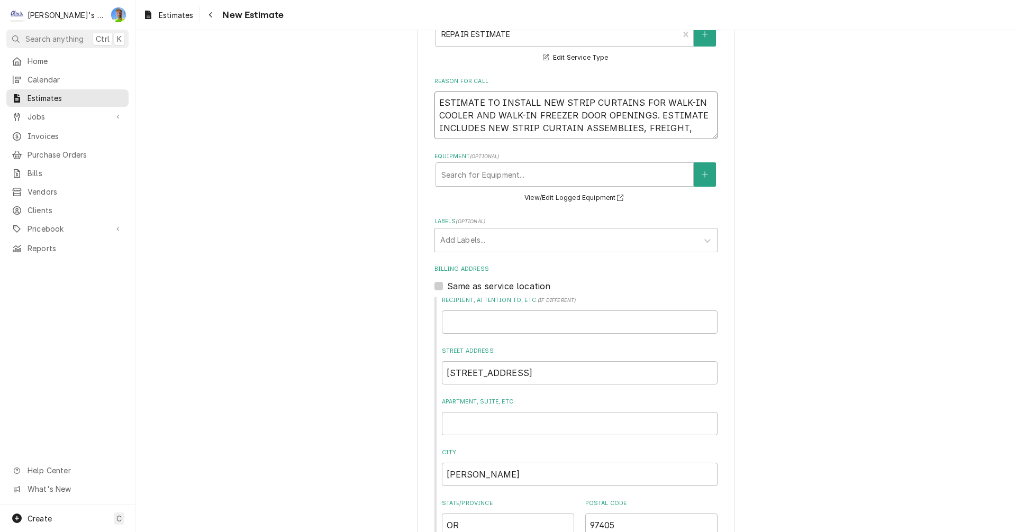
type textarea "ESTIMATE TO INSTALL NEW STRIP CURTAINS FOR WALK-IN COOLER AND WALK-IN FREEZER D…"
type textarea "x"
type textarea "ESTIMATE TO INSTALL NEW STRIP CURTAINS FOR WALK-IN COOLER AND WALK-IN FREEZER D…"
type textarea "x"
type textarea "ESTIMATE TO INSTALL NEW STRIP CURTAINS FOR WALK-IN COOLER AND WALK-IN FREEZER D…"
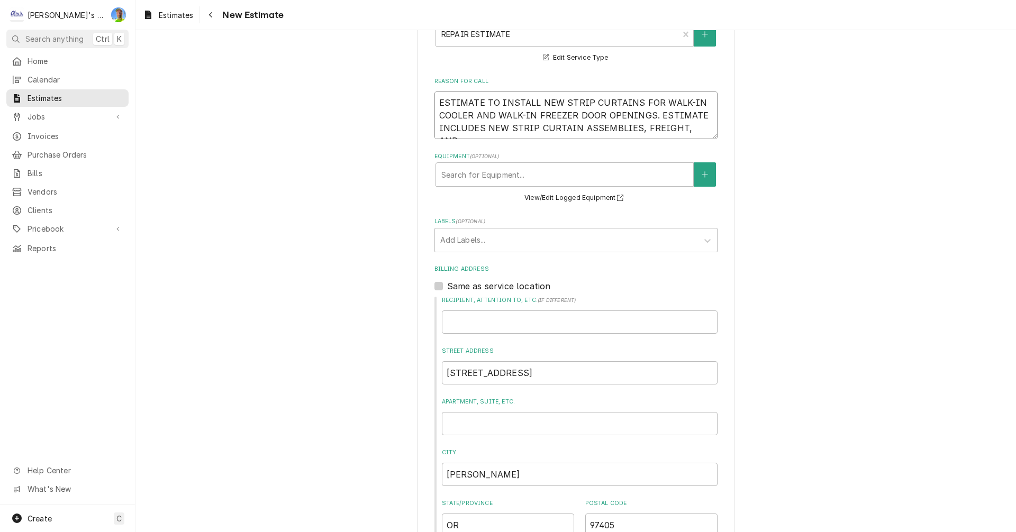
type textarea "x"
type textarea "ESTIMATE TO INSTALL NEW STRIP CURTAINS FOR WALK-IN COOLER AND WALK-IN FREEZER D…"
type textarea "x"
type textarea "ESTIMATE TO INSTALL NEW STRIP CURTAINS FOR WALK-IN COOLER AND WALK-IN FREEZER D…"
type textarea "x"
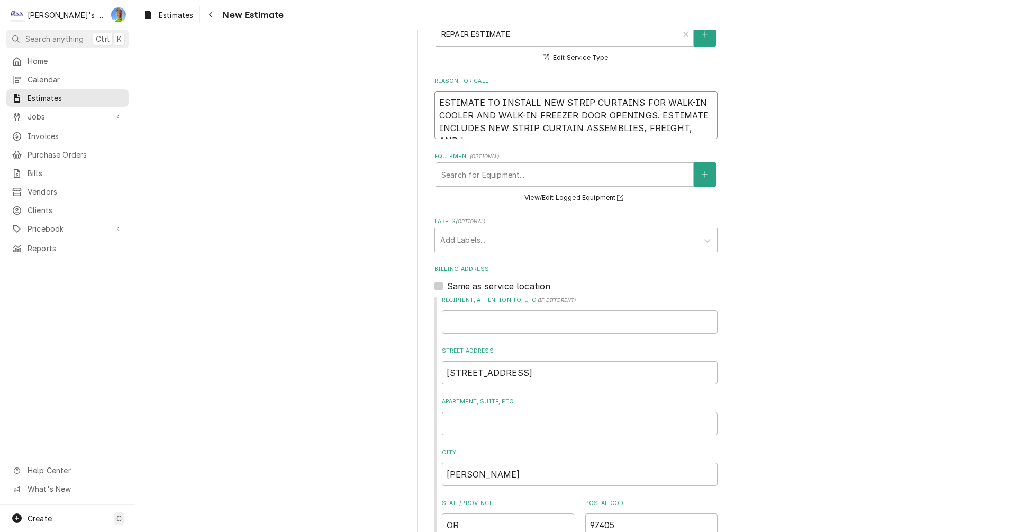
type textarea "ESTIMATE TO INSTALL NEW STRIP CURTAINS FOR WALK-IN COOLER AND WALK-IN FREEZER D…"
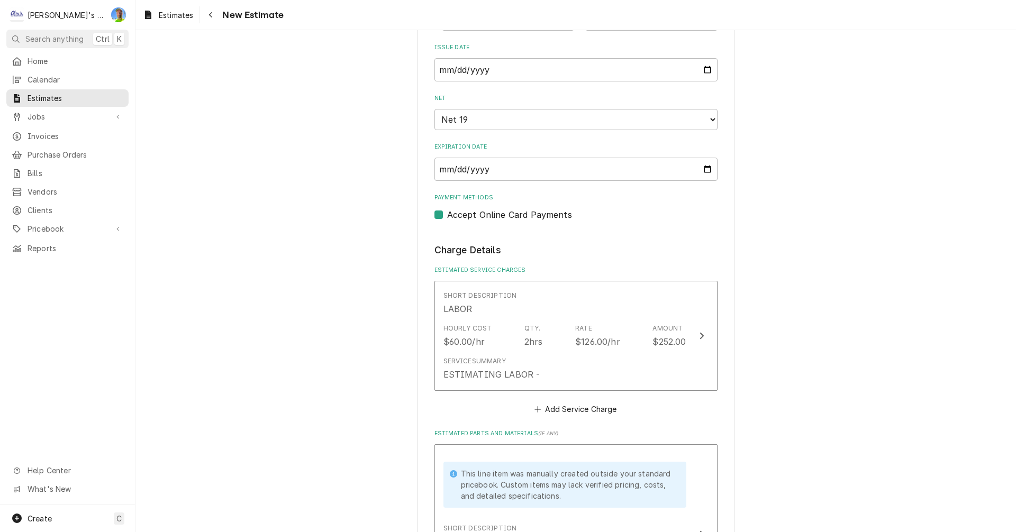
scroll to position [899, 0]
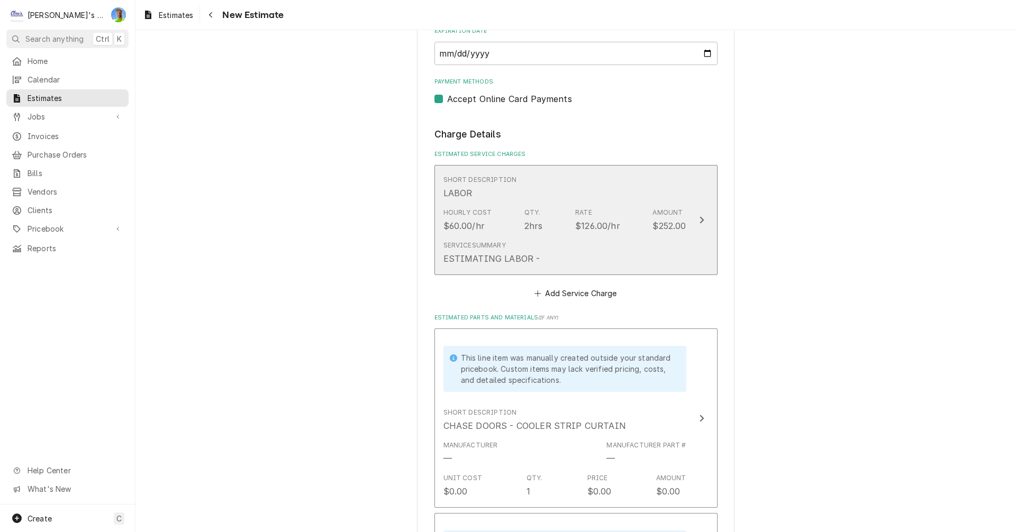
click at [552, 262] on div "Service Summary ESTIMATING LABOR -" at bounding box center [564, 253] width 243 height 33
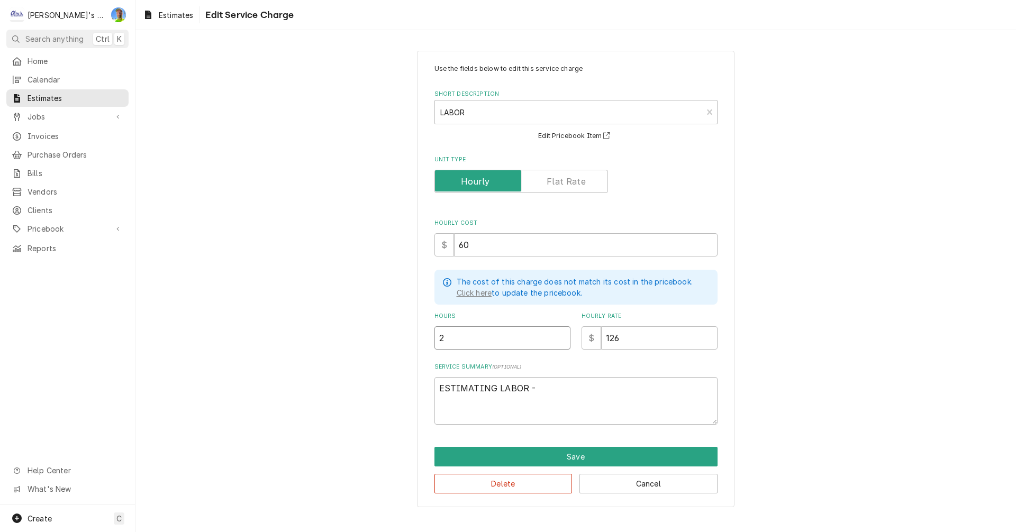
click at [466, 340] on input "2" at bounding box center [502, 337] width 136 height 23
click at [620, 451] on button "Save" at bounding box center [575, 457] width 283 height 20
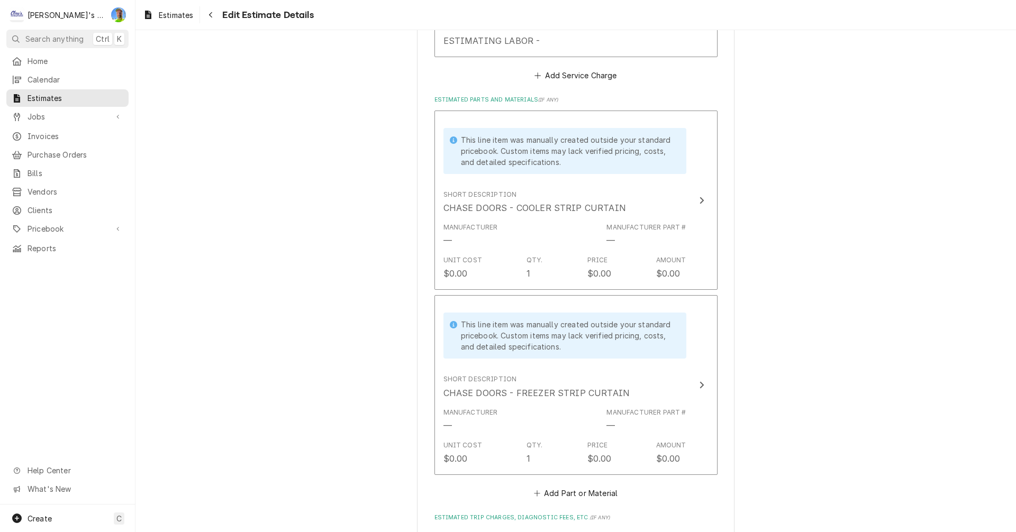
scroll to position [1151, 0]
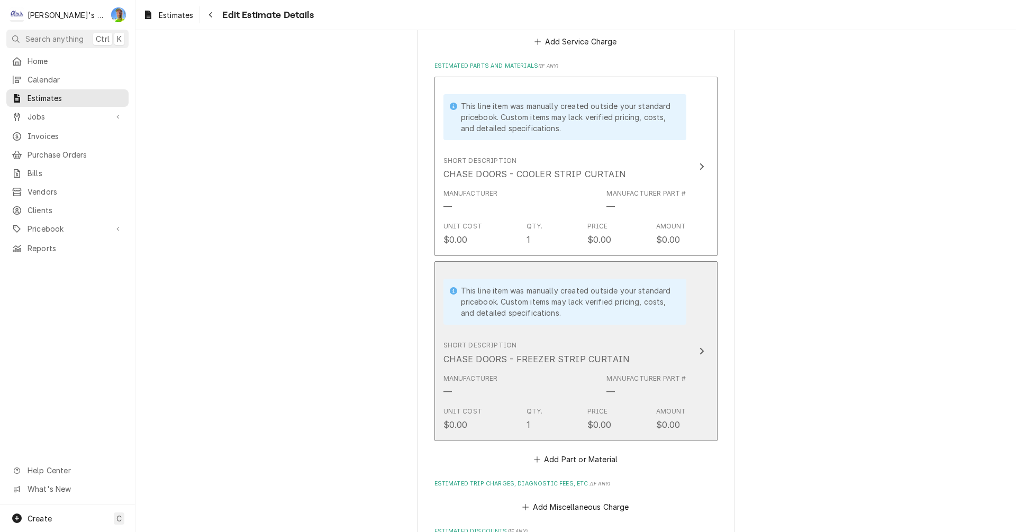
click at [694, 365] on button "This line item was manually created outside your standard pricebook. Custom ite…" at bounding box center [575, 351] width 283 height 180
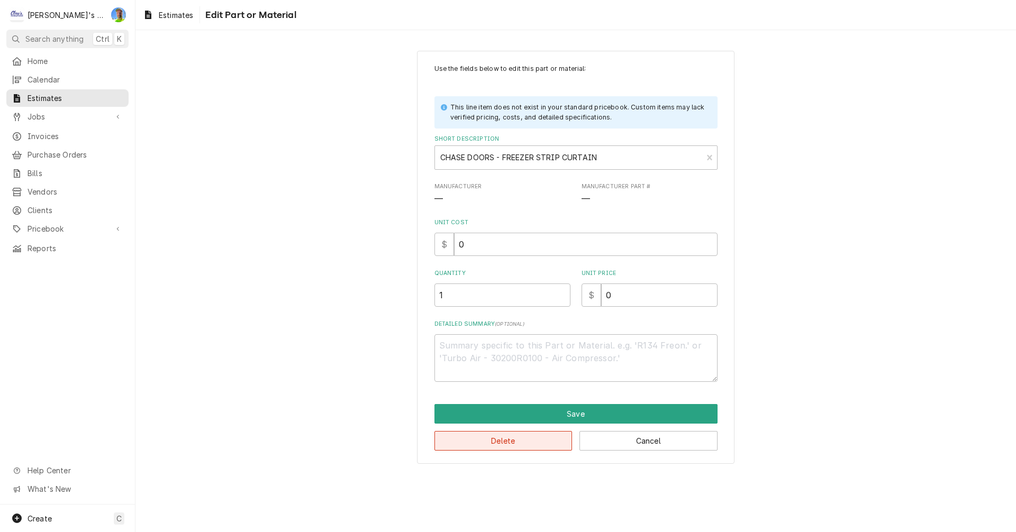
click at [548, 441] on button "Delete" at bounding box center [503, 441] width 138 height 20
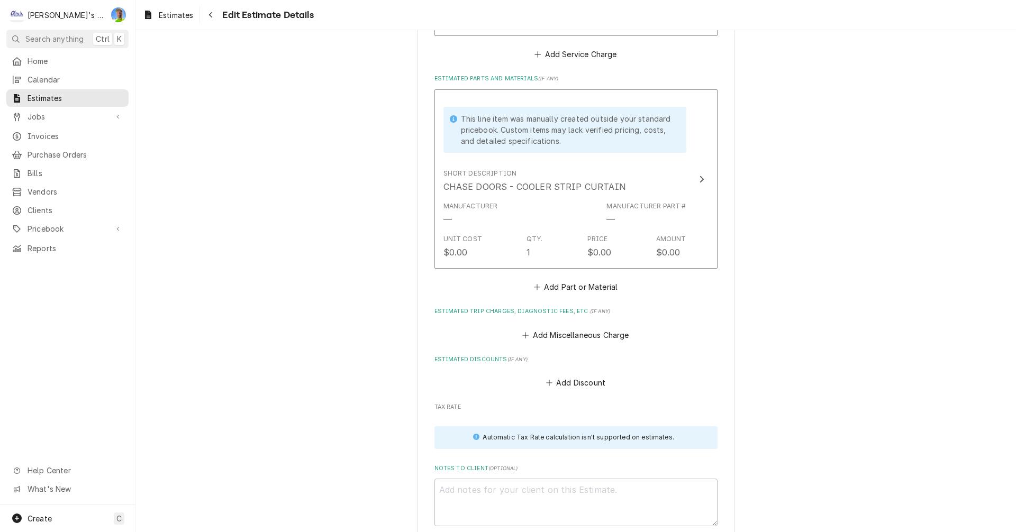
scroll to position [1139, 0]
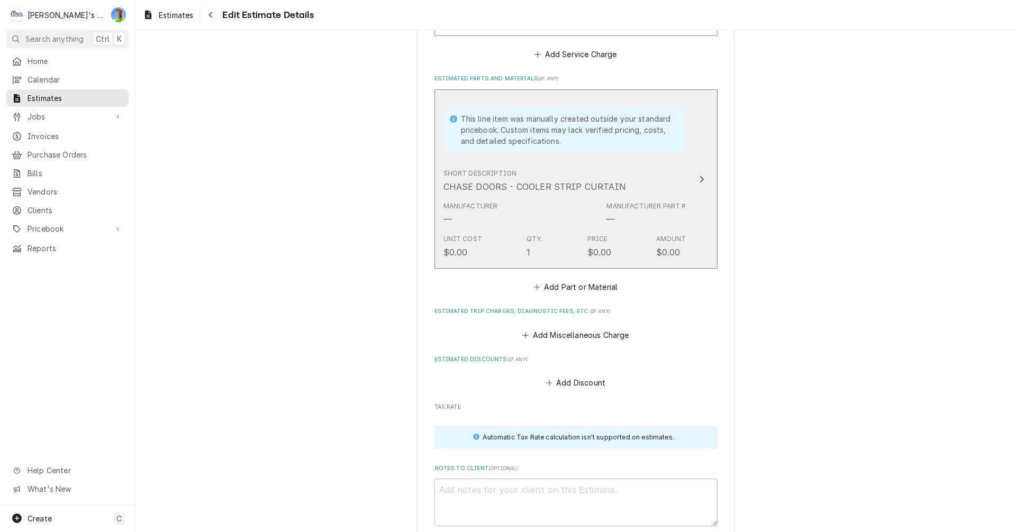
click at [710, 224] on button "This line item was manually created outside your standard pricebook. Custom ite…" at bounding box center [575, 179] width 283 height 180
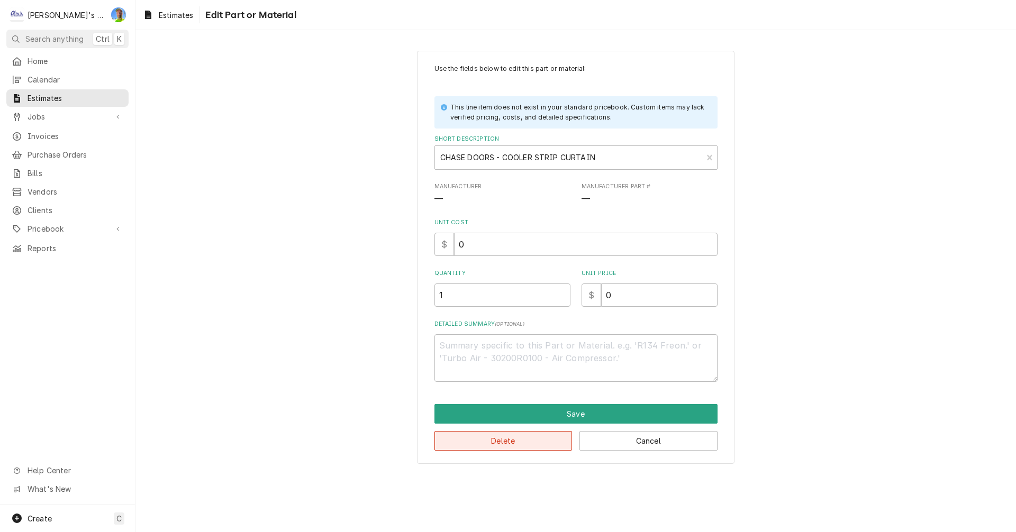
click at [526, 441] on button "Delete" at bounding box center [503, 441] width 138 height 20
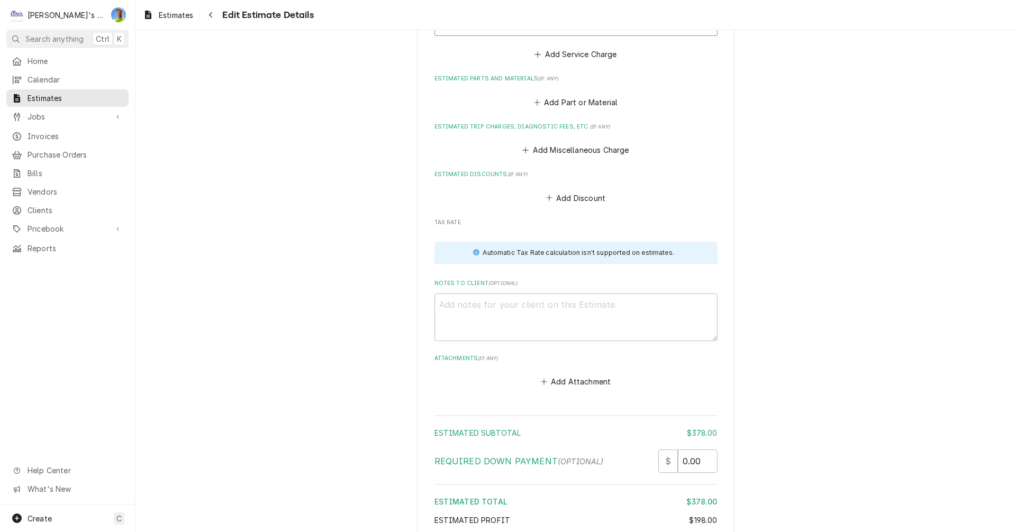
scroll to position [1126, 0]
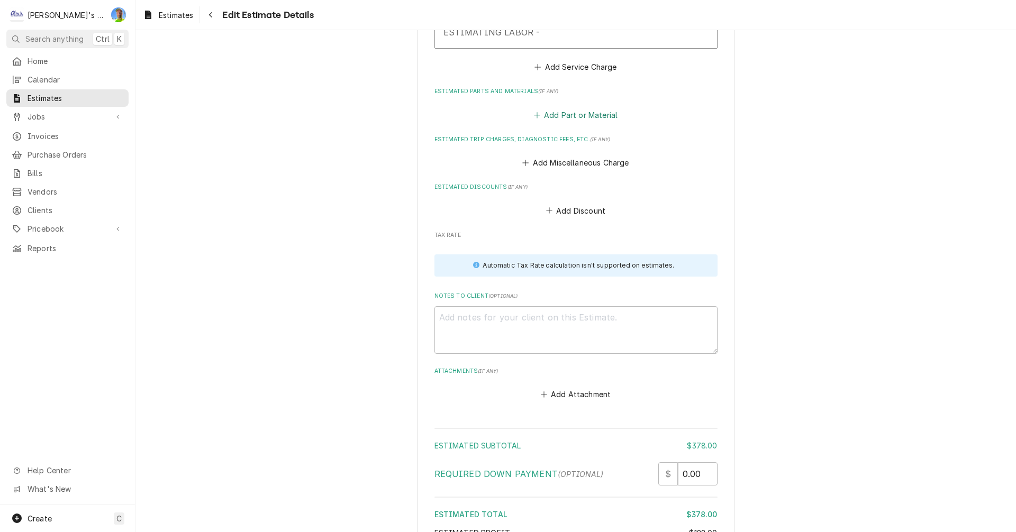
click at [580, 115] on button "Add Part or Material" at bounding box center [575, 114] width 87 height 15
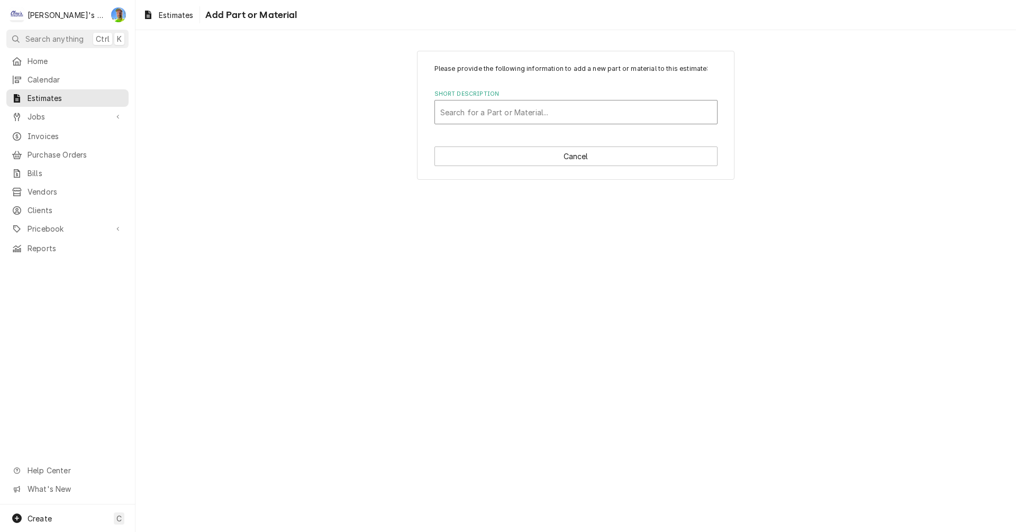
click at [530, 111] on div "Short Description" at bounding box center [575, 112] width 271 height 19
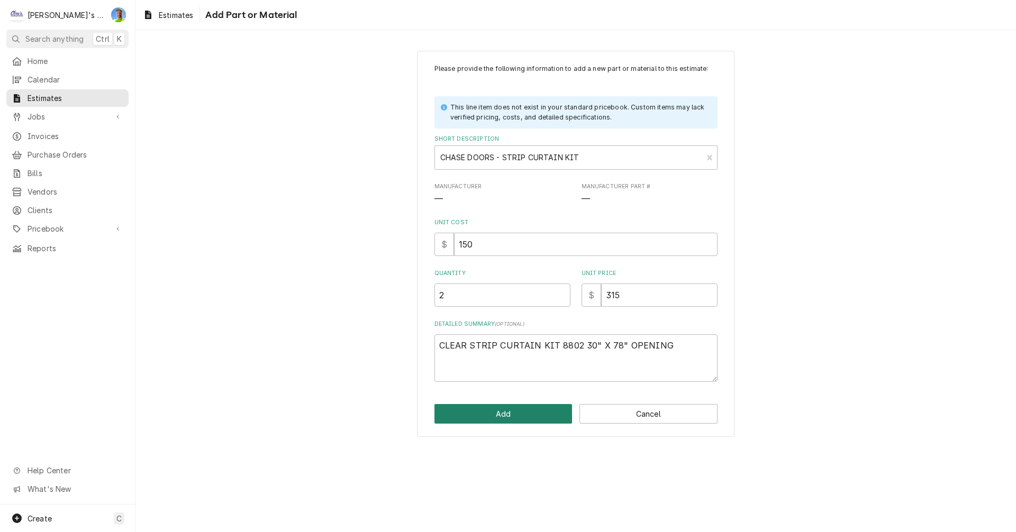
click at [530, 415] on button "Add" at bounding box center [503, 414] width 138 height 20
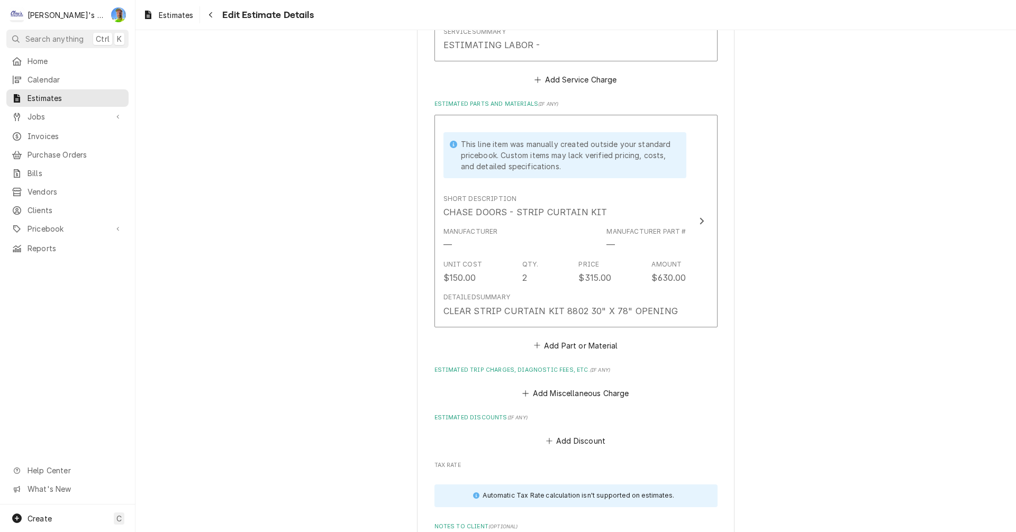
scroll to position [1166, 0]
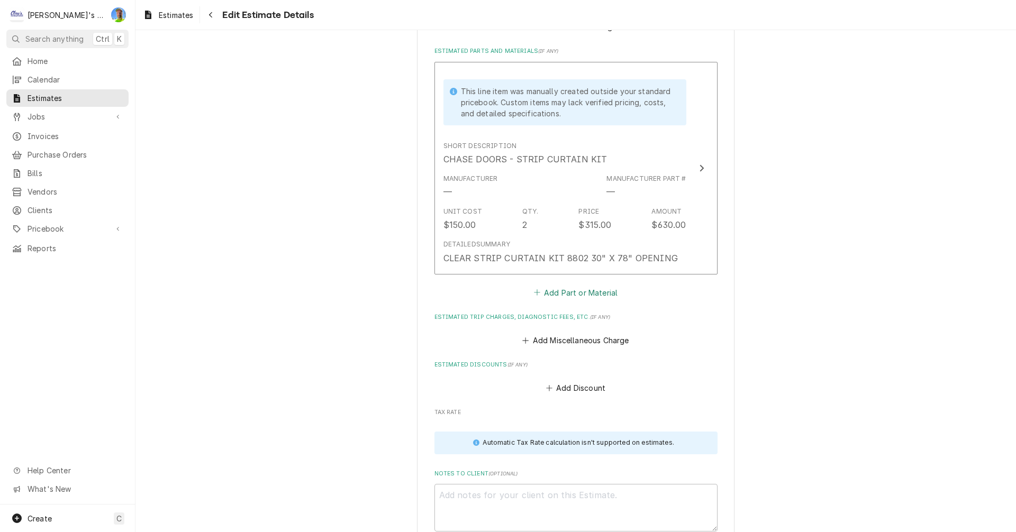
click at [571, 295] on button "Add Part or Material" at bounding box center [575, 292] width 87 height 15
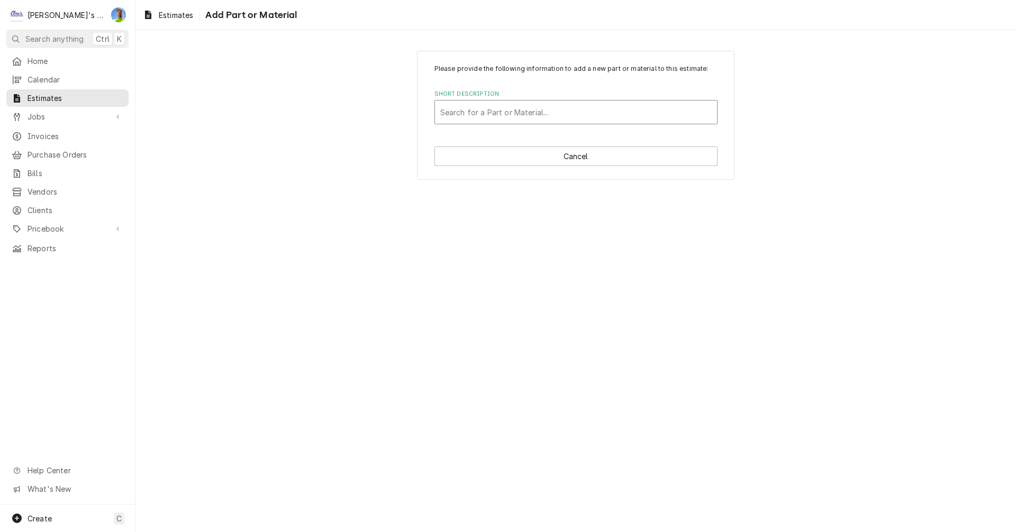
click at [518, 112] on div "Short Description" at bounding box center [575, 112] width 271 height 19
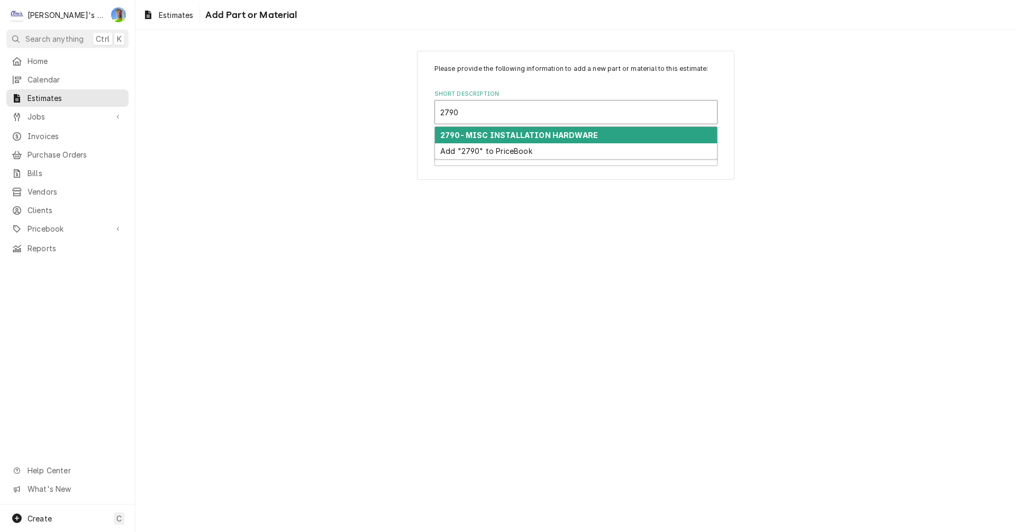
click at [519, 138] on strong "2790- MISC INSTALLATION HARDWARE" at bounding box center [519, 135] width 158 height 9
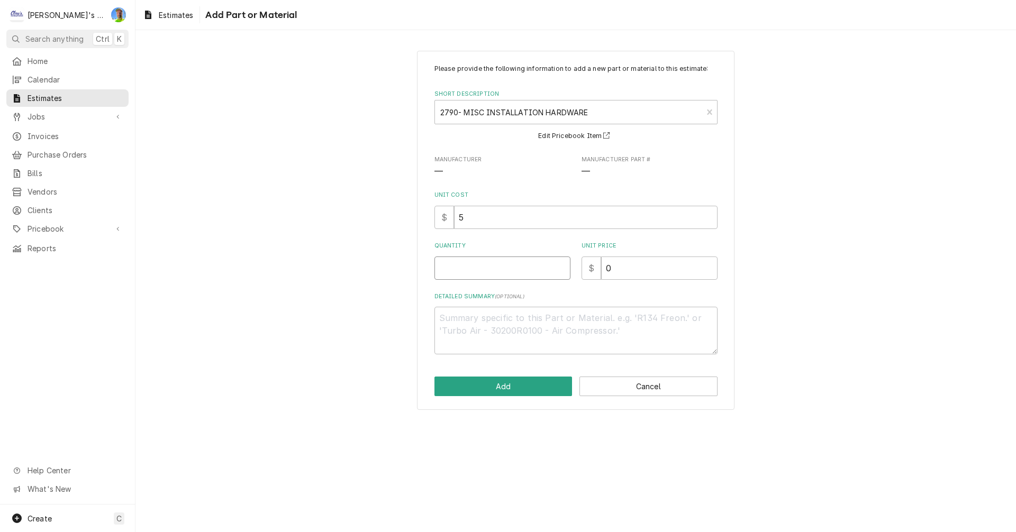
click at [503, 269] on input "Quantity" at bounding box center [502, 268] width 136 height 23
click at [454, 386] on button "Add" at bounding box center [503, 387] width 138 height 20
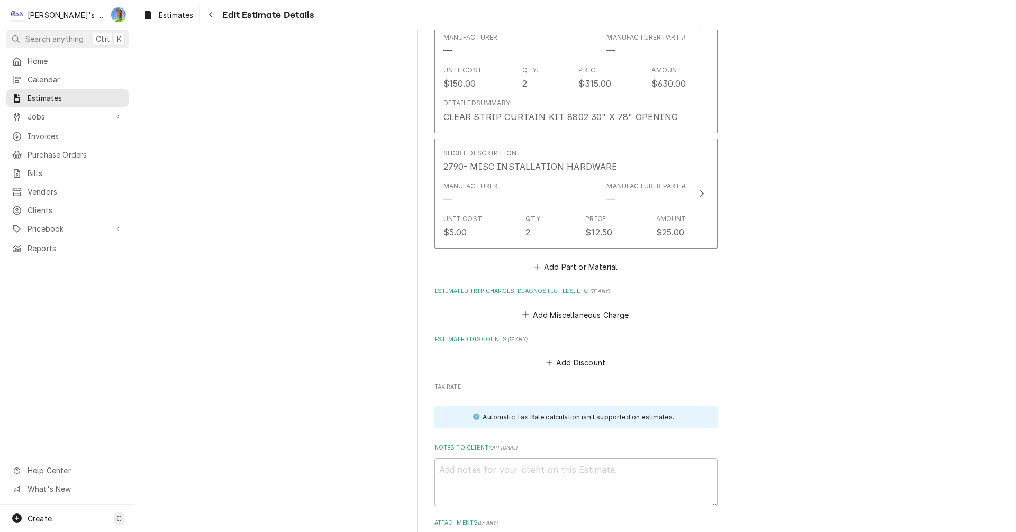
scroll to position [1365, 0]
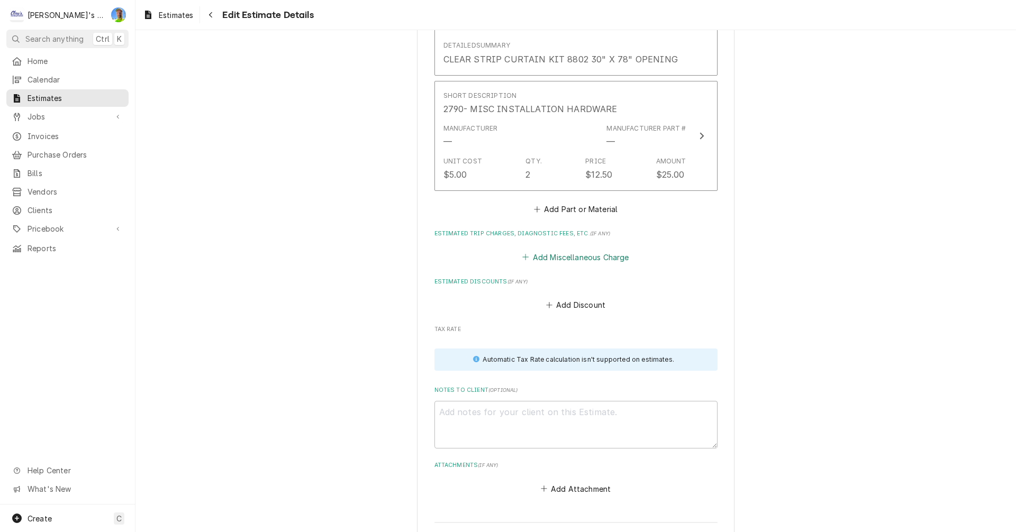
click at [543, 256] on button "Add Miscellaneous Charge" at bounding box center [576, 257] width 110 height 15
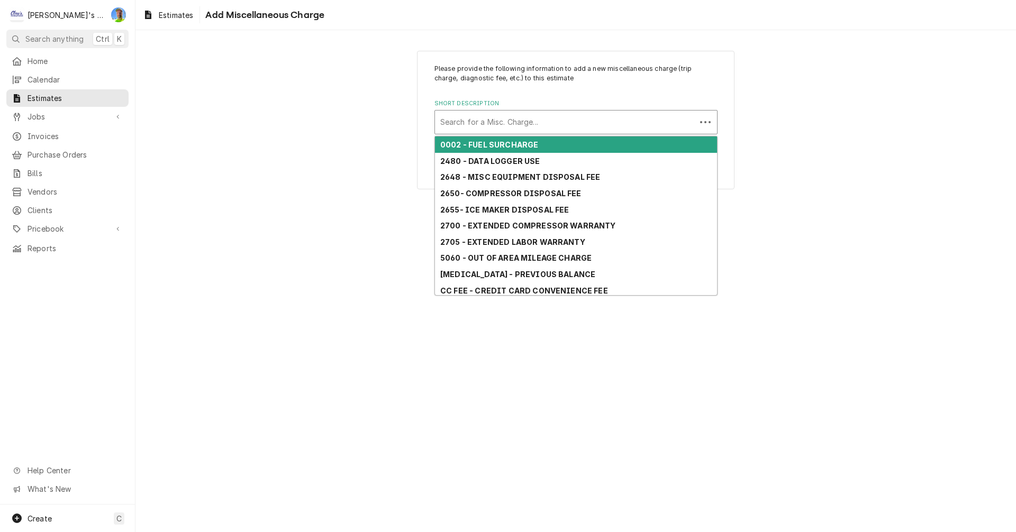
click at [501, 115] on div "Short Description" at bounding box center [565, 122] width 250 height 19
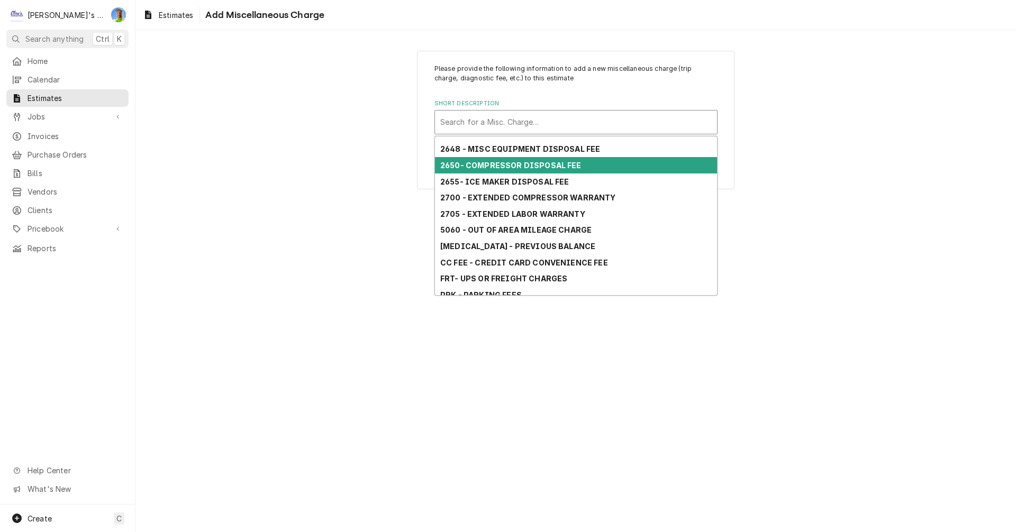
scroll to position [101, 0]
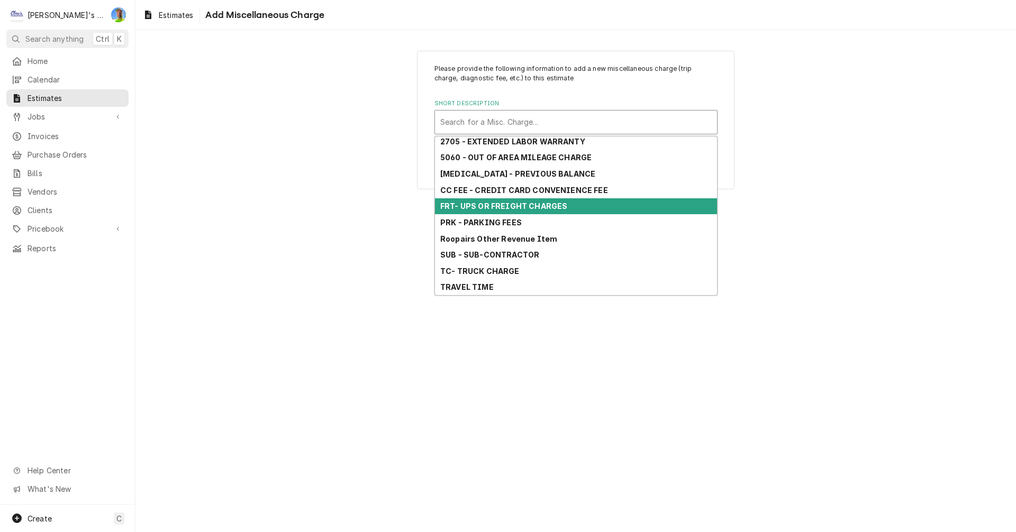
click at [501, 206] on strong "FRT- UPS OR FREIGHT CHARGES" at bounding box center [503, 206] width 127 height 9
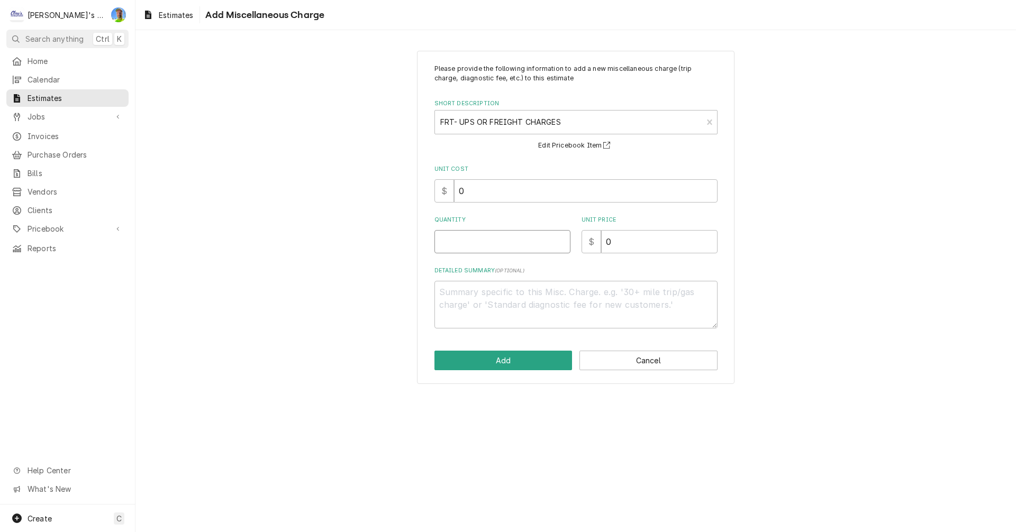
click at [496, 239] on input "Quantity" at bounding box center [502, 241] width 136 height 23
click at [484, 188] on input "0" at bounding box center [585, 190] width 263 height 23
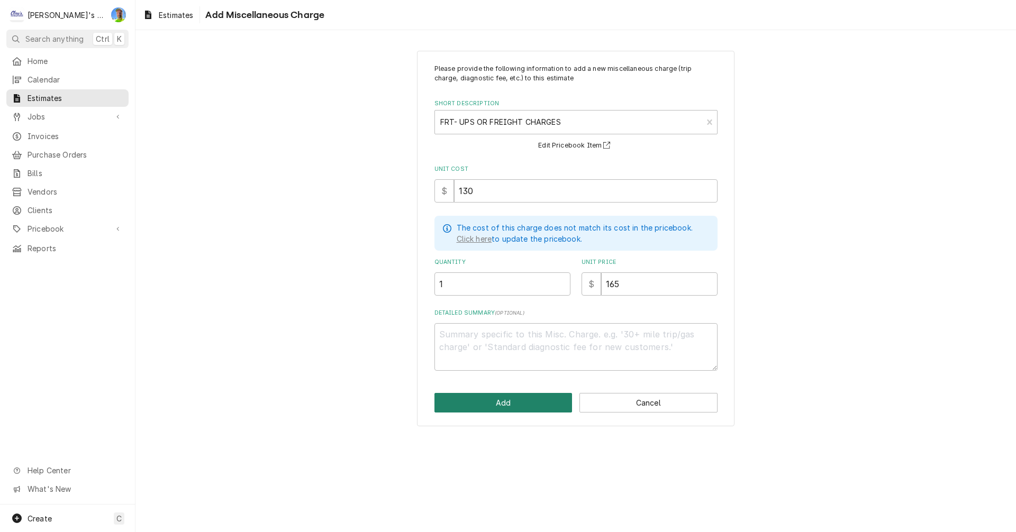
click at [492, 404] on button "Add" at bounding box center [503, 403] width 138 height 20
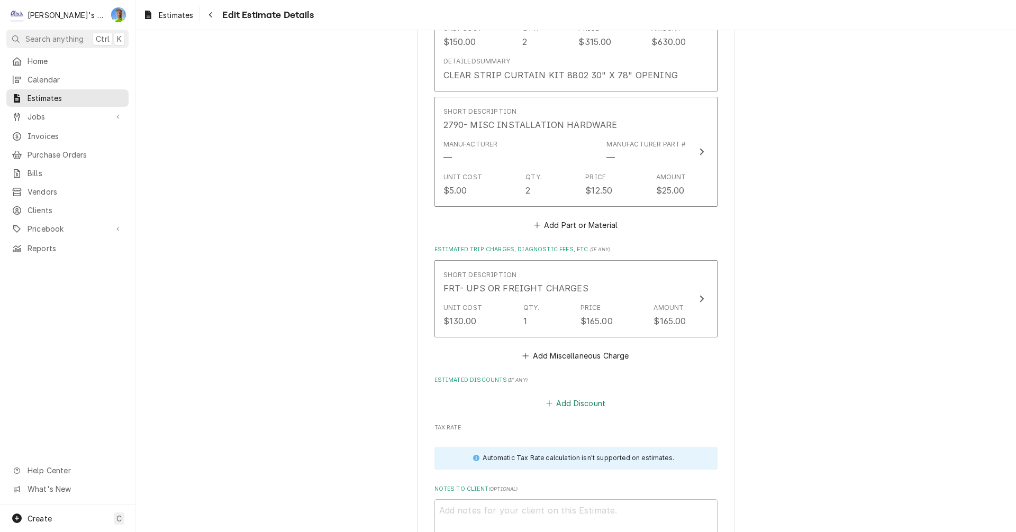
scroll to position [1405, 0]
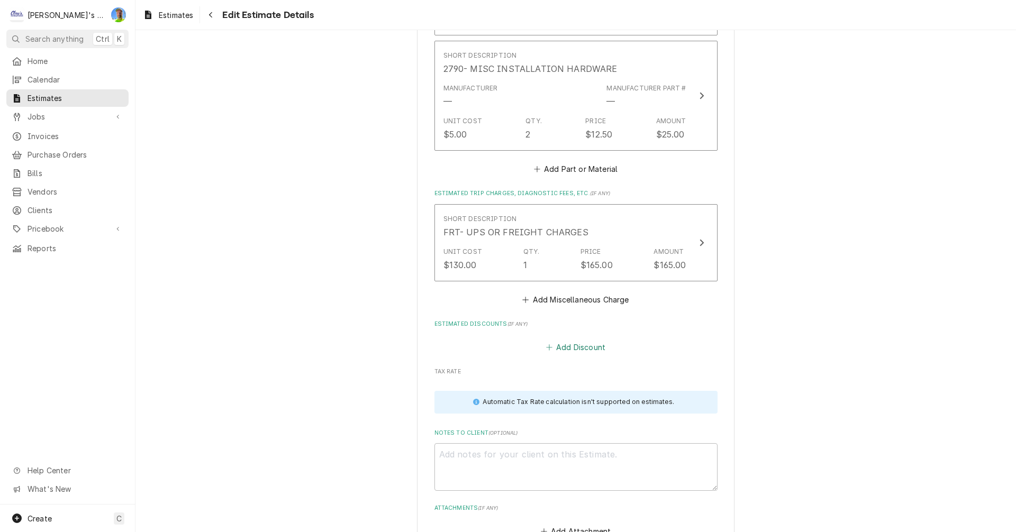
click at [578, 349] on button "Add Discount" at bounding box center [575, 347] width 63 height 15
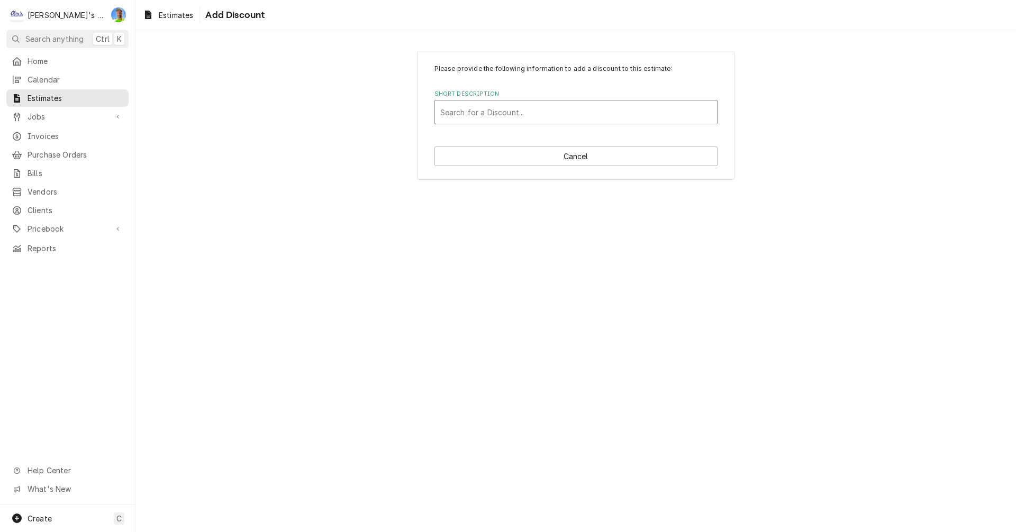
click at [505, 108] on div "Short Description" at bounding box center [575, 112] width 271 height 19
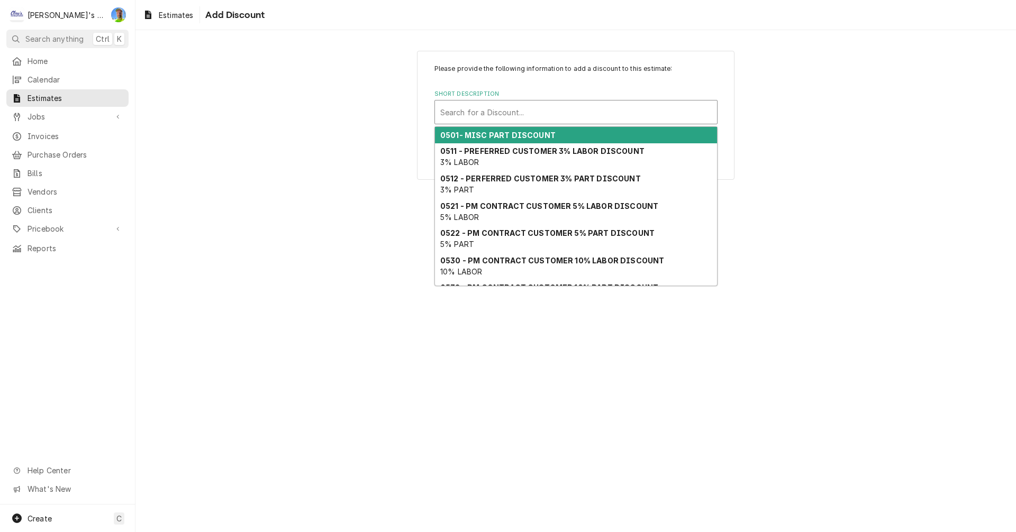
click at [513, 134] on strong "0501- MISC PART DISCOUNT" at bounding box center [497, 135] width 115 height 9
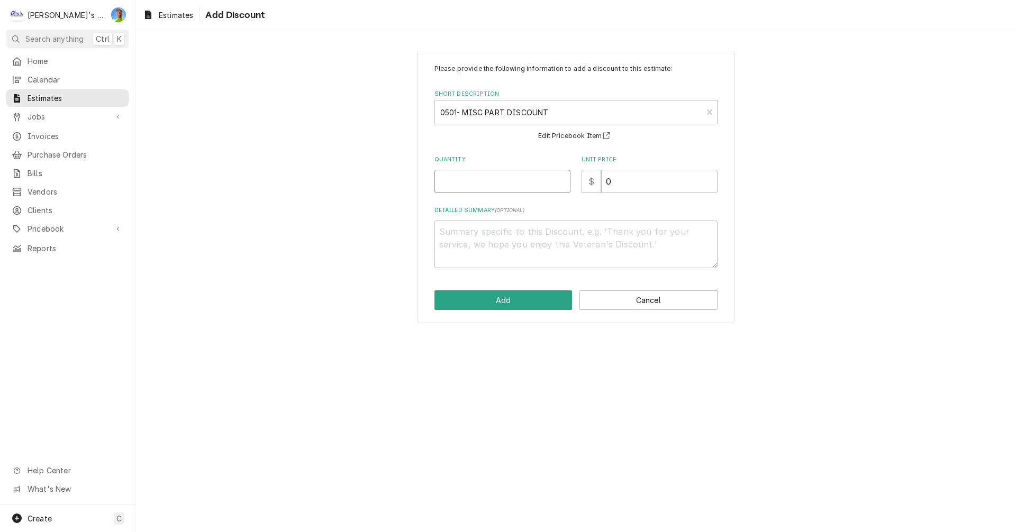
click at [516, 188] on input "Quantity" at bounding box center [502, 181] width 136 height 23
click at [503, 305] on button "Add" at bounding box center [503, 300] width 138 height 20
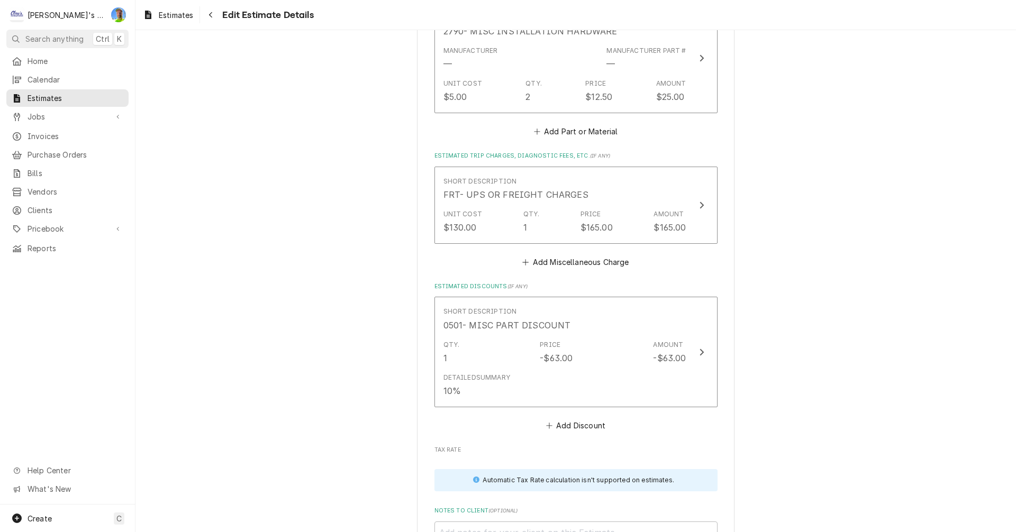
scroll to position [1445, 0]
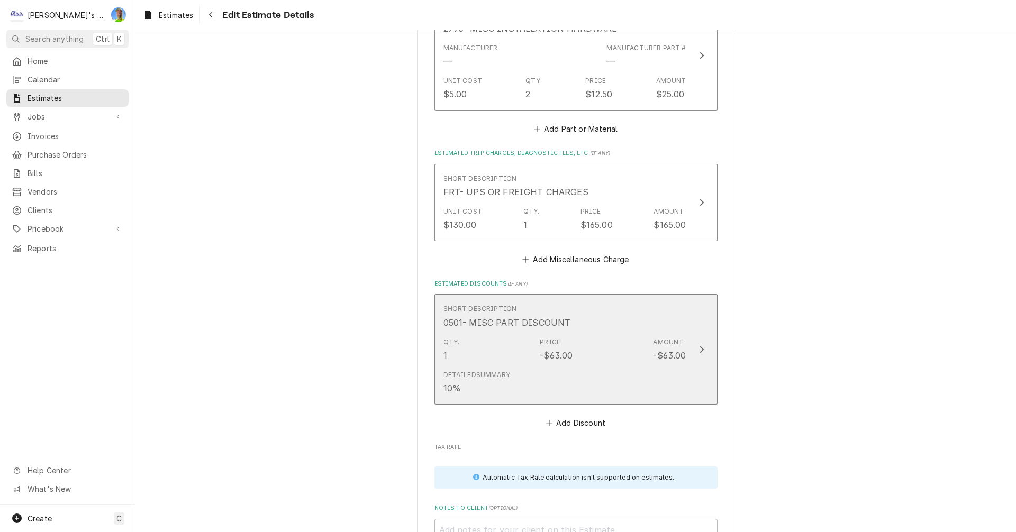
click at [704, 361] on button "Short Description 0501- MISC PART DISCOUNT Qty. 1 Price -$63.00 Amount -$63.00 …" at bounding box center [575, 349] width 283 height 111
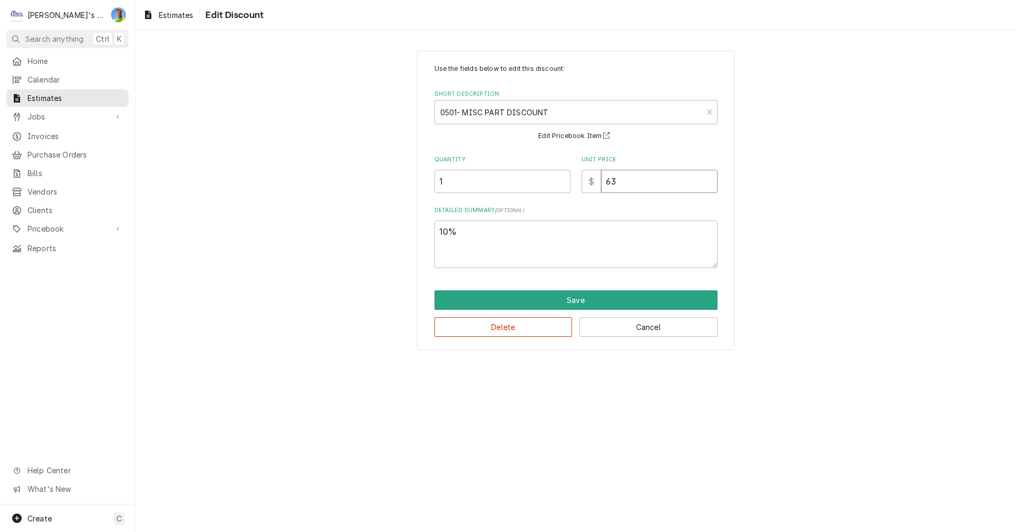
click at [618, 188] on input "63" at bounding box center [659, 181] width 116 height 23
click at [612, 300] on button "Save" at bounding box center [575, 300] width 283 height 20
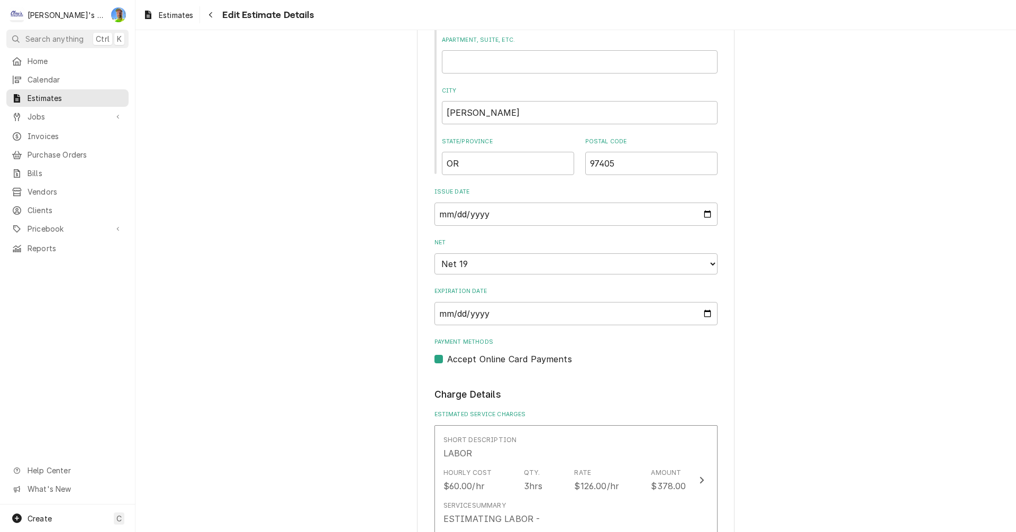
scroll to position [269, 0]
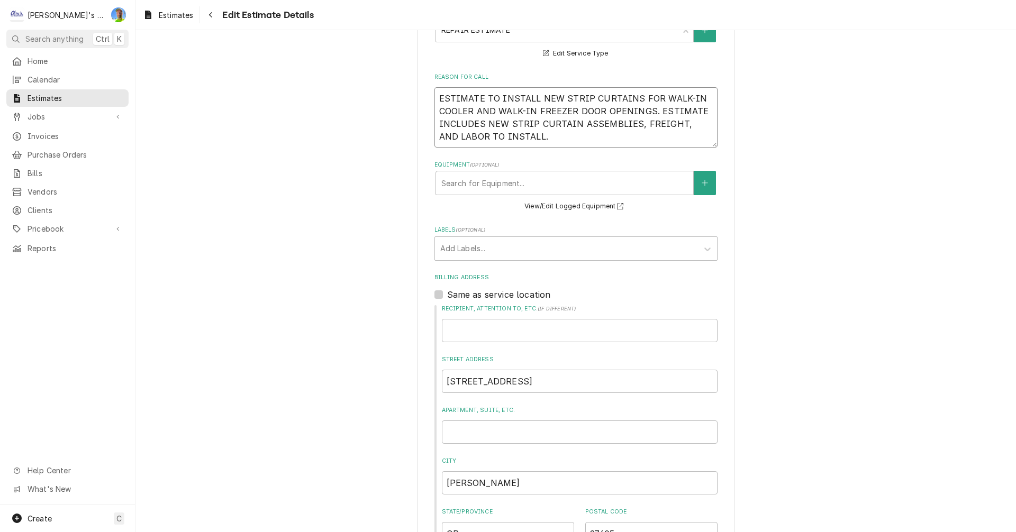
drag, startPoint x: 435, startPoint y: 99, endPoint x: 521, endPoint y: 137, distance: 93.8
click at [520, 139] on textarea "ESTIMATE TO INSTALL NEW STRIP CURTAINS FOR WALK-IN COOLER AND WALK-IN FREEZER D…" at bounding box center [575, 117] width 283 height 60
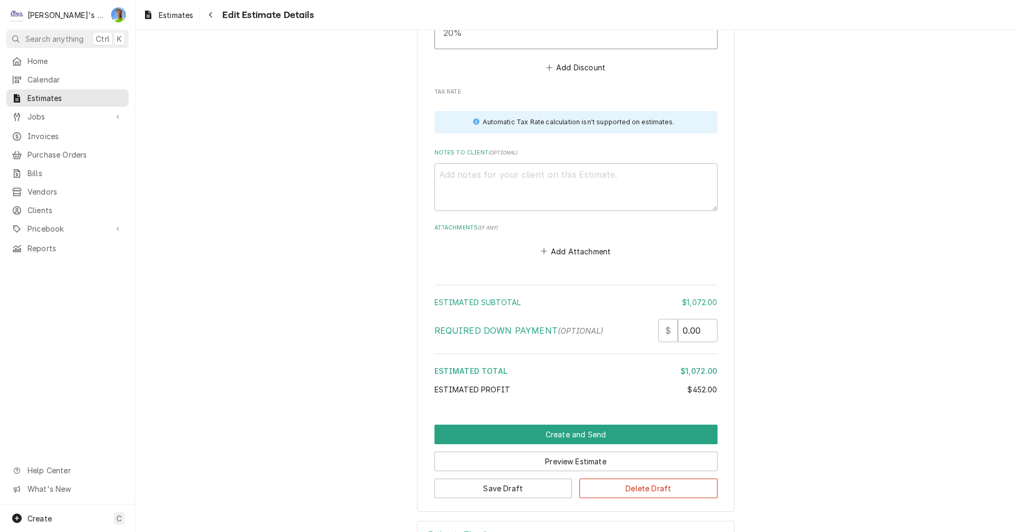
scroll to position [1803, 0]
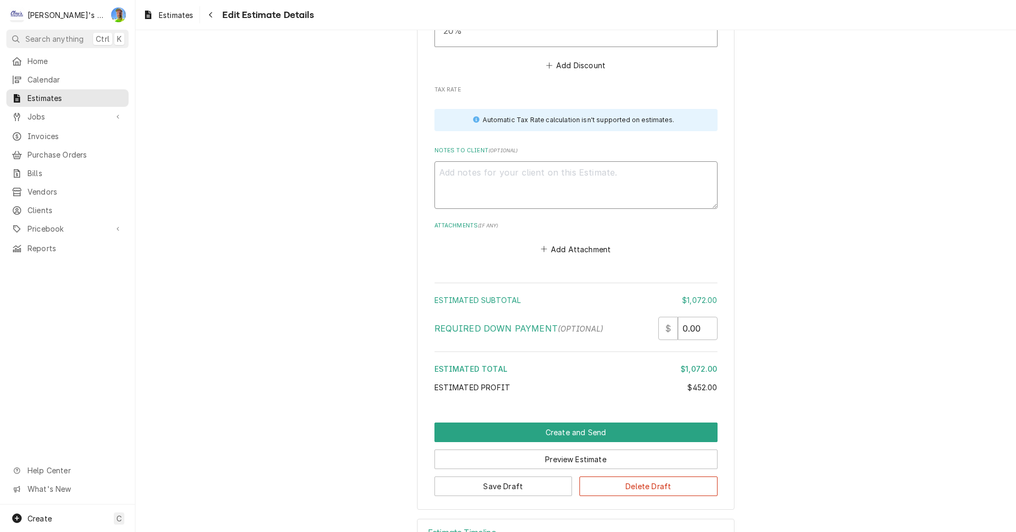
click at [548, 174] on textarea "Notes to Client ( optional )" at bounding box center [575, 185] width 283 height 48
paste textarea "ESTIMATE TO INSTALL NEW STRIP CURTAINS FOR WALK-IN COOLER AND WALK-IN FREEZER D…"
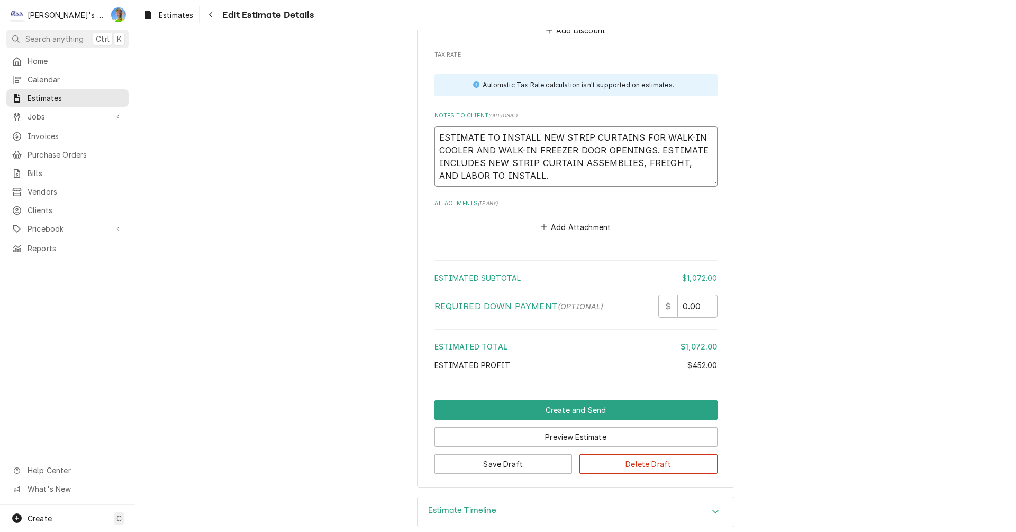
scroll to position [1853, 0]
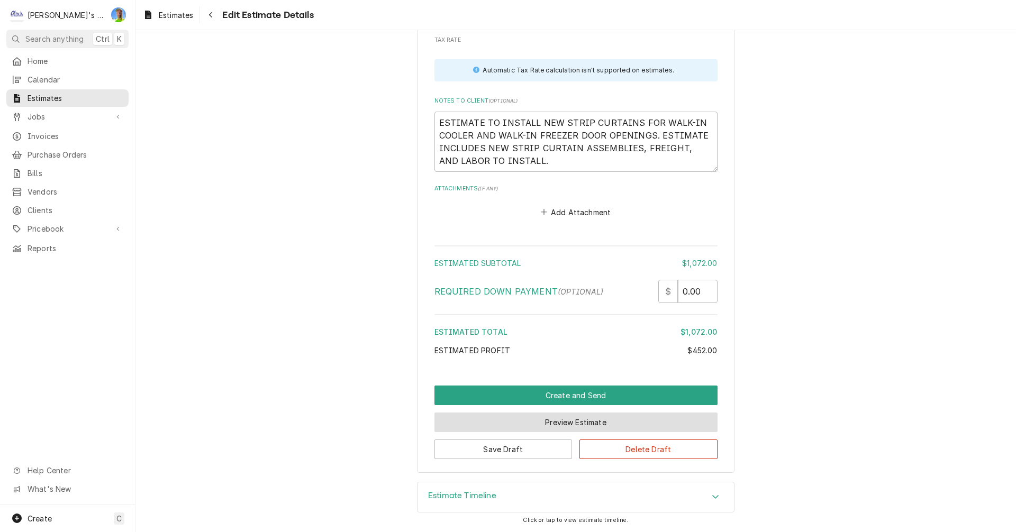
click at [694, 422] on button "Preview Estimate" at bounding box center [575, 423] width 283 height 20
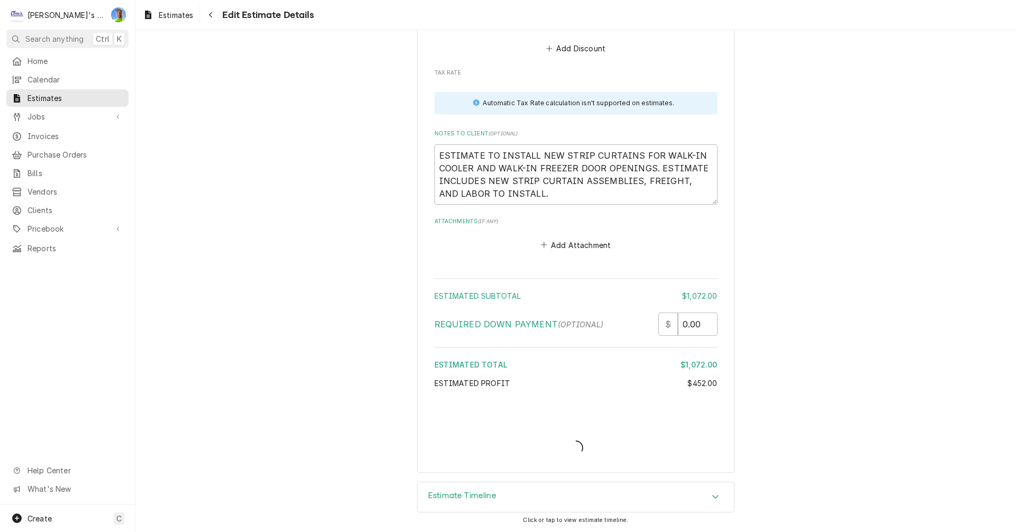
scroll to position [1820, 0]
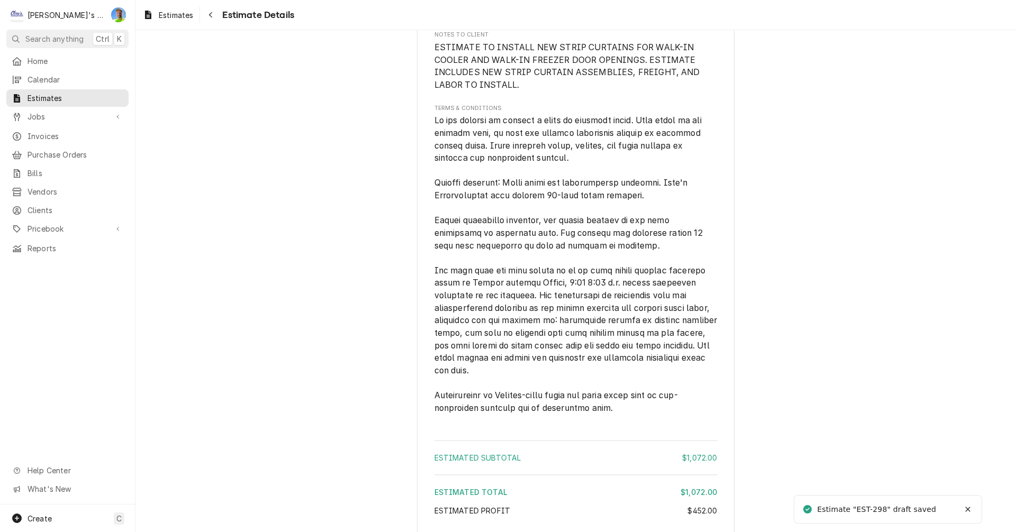
scroll to position [1383, 0]
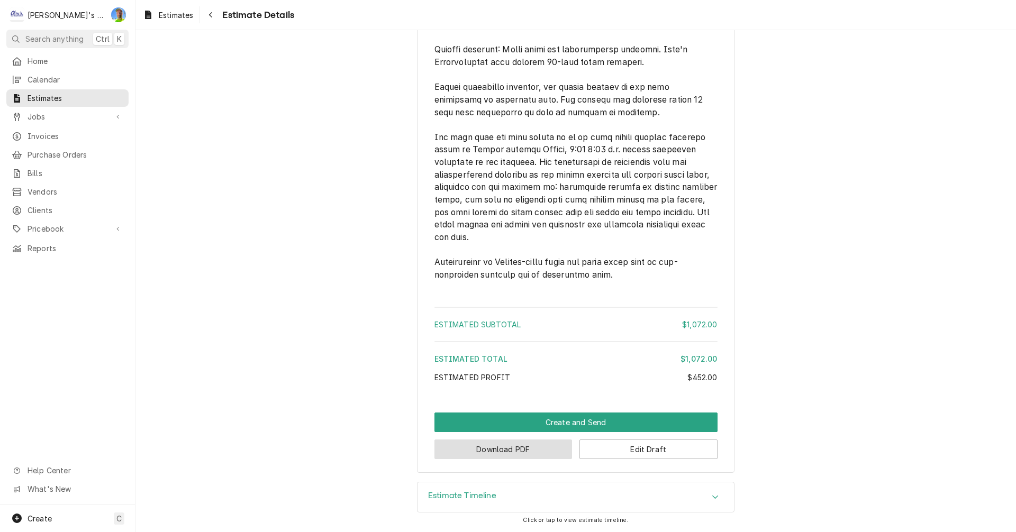
click at [531, 455] on button "Download PDF" at bounding box center [503, 450] width 138 height 20
click at [161, 12] on span "Estimates" at bounding box center [176, 15] width 34 height 11
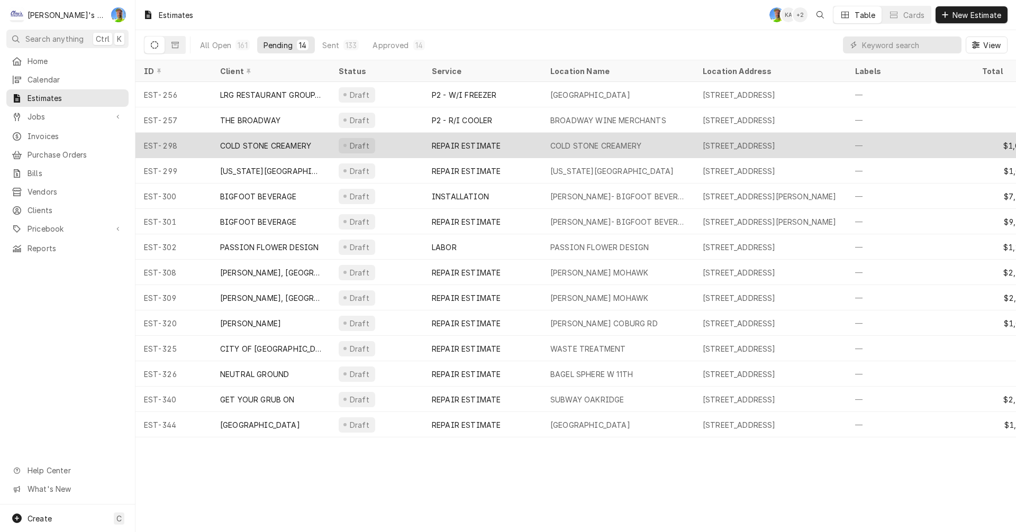
click at [542, 152] on div "COLD STONE CREAMERY" at bounding box center [618, 145] width 152 height 25
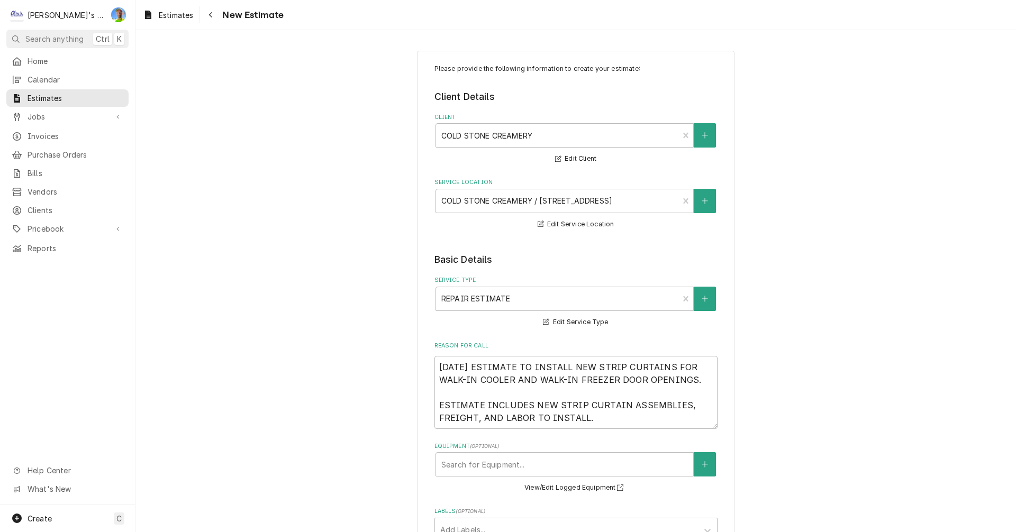
type textarea "x"
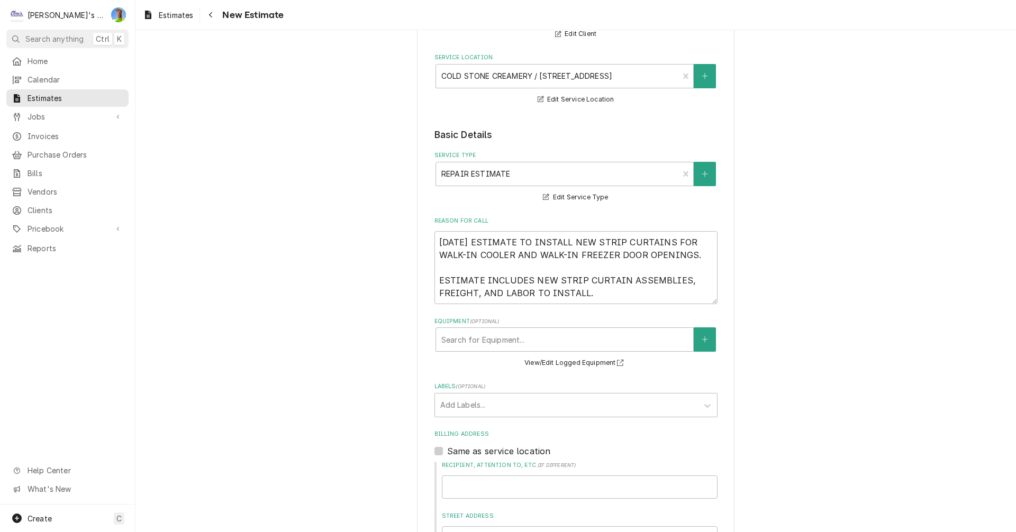
scroll to position [159, 0]
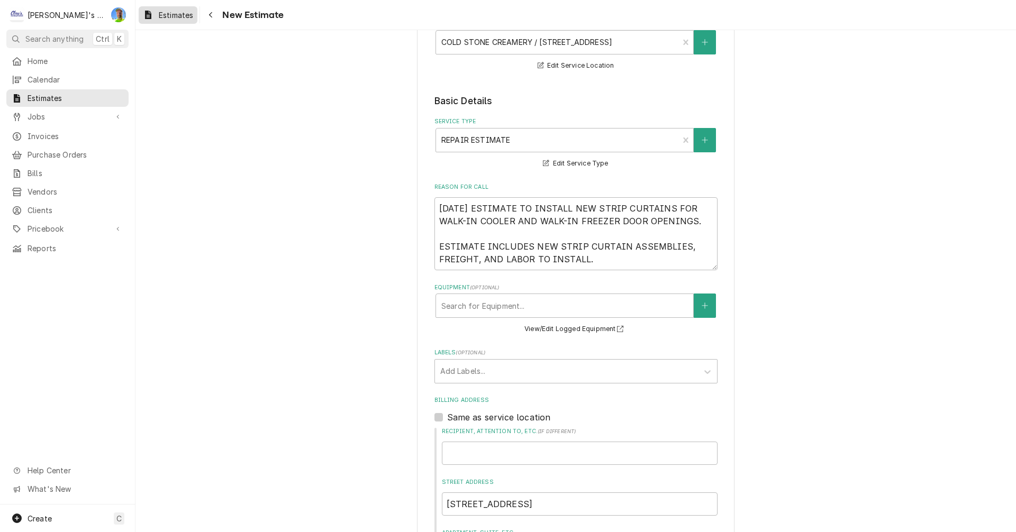
click at [155, 16] on div "Estimates" at bounding box center [168, 14] width 54 height 13
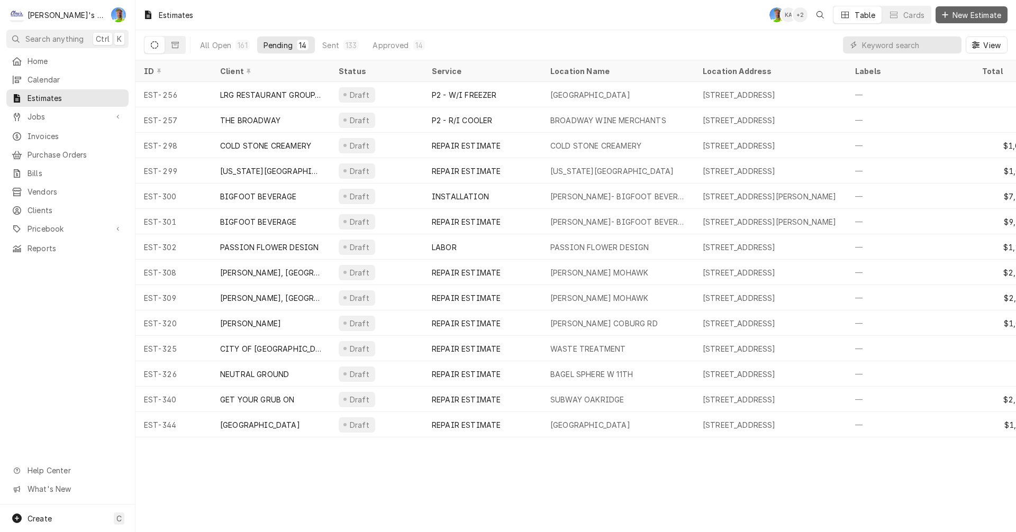
click at [976, 13] on span "New Estimate" at bounding box center [976, 15] width 53 height 11
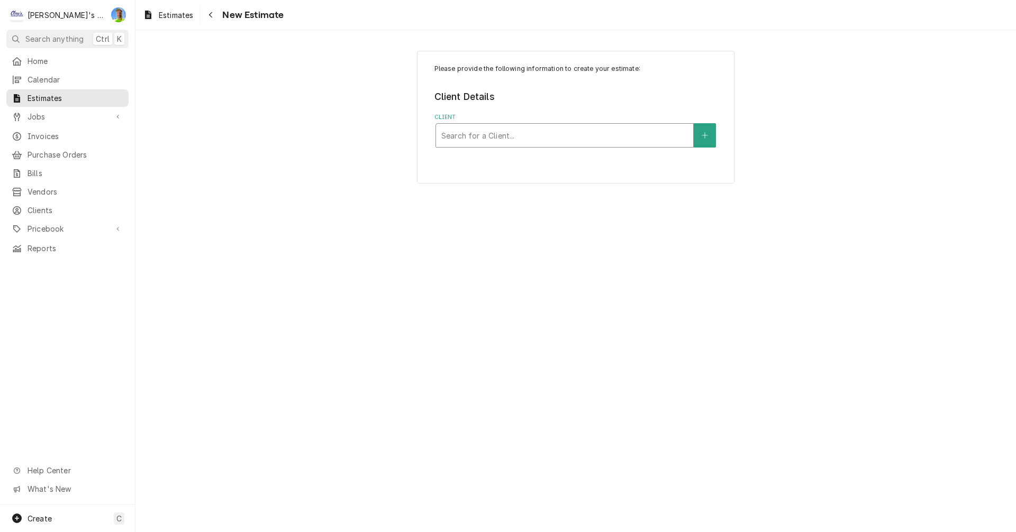
click at [477, 131] on div "Client" at bounding box center [564, 135] width 247 height 19
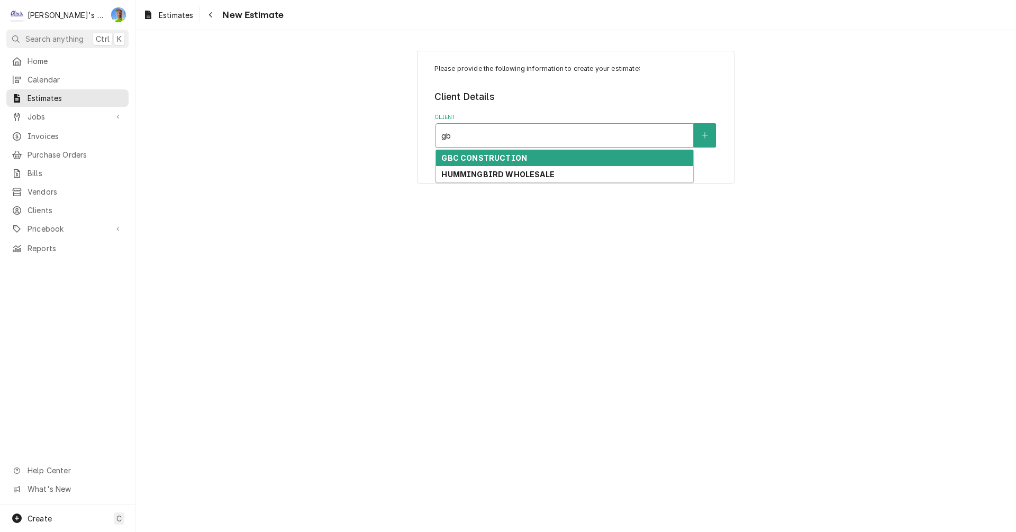
type input "gbc"
click at [477, 157] on strong "GBC CONSTRUCTION" at bounding box center [484, 157] width 86 height 9
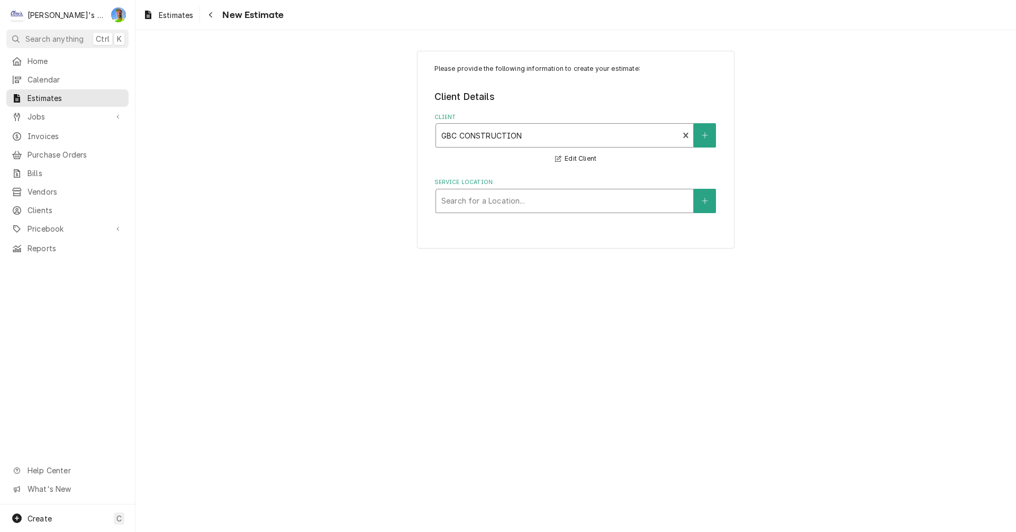
click at [477, 207] on div "Service Location" at bounding box center [564, 201] width 247 height 19
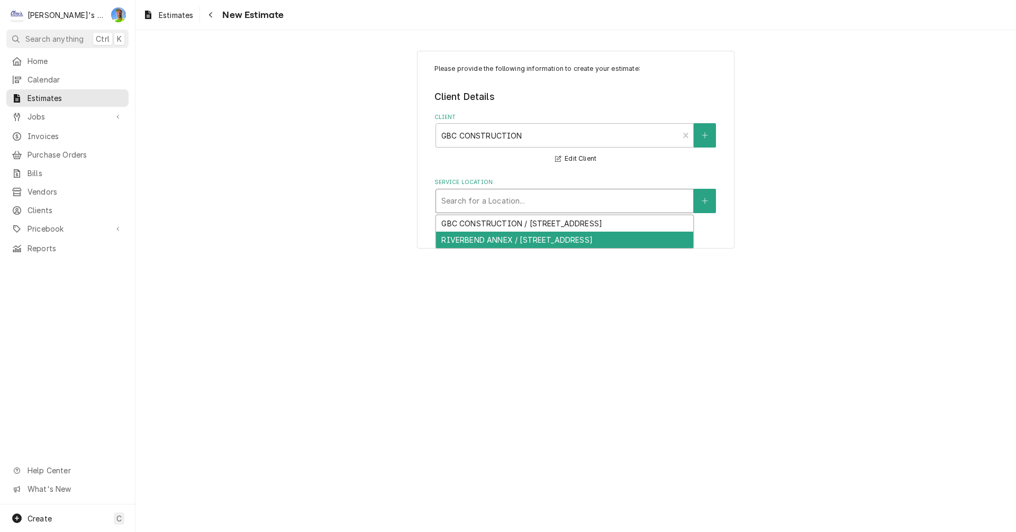
click at [493, 241] on div "RIVERBEND ANNEX / [STREET_ADDRESS]" at bounding box center [564, 240] width 257 height 16
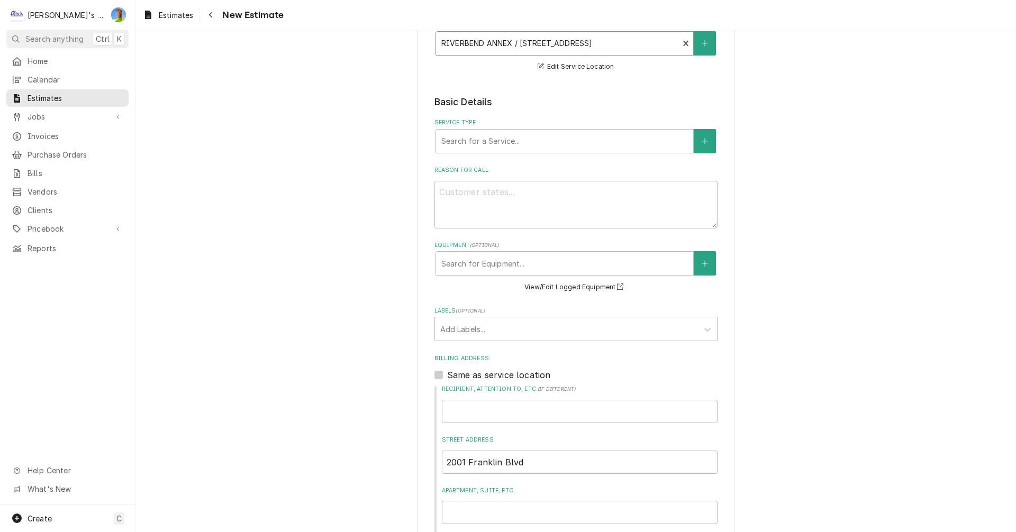
scroll to position [159, 0]
click at [495, 147] on div "Service Type" at bounding box center [564, 140] width 247 height 19
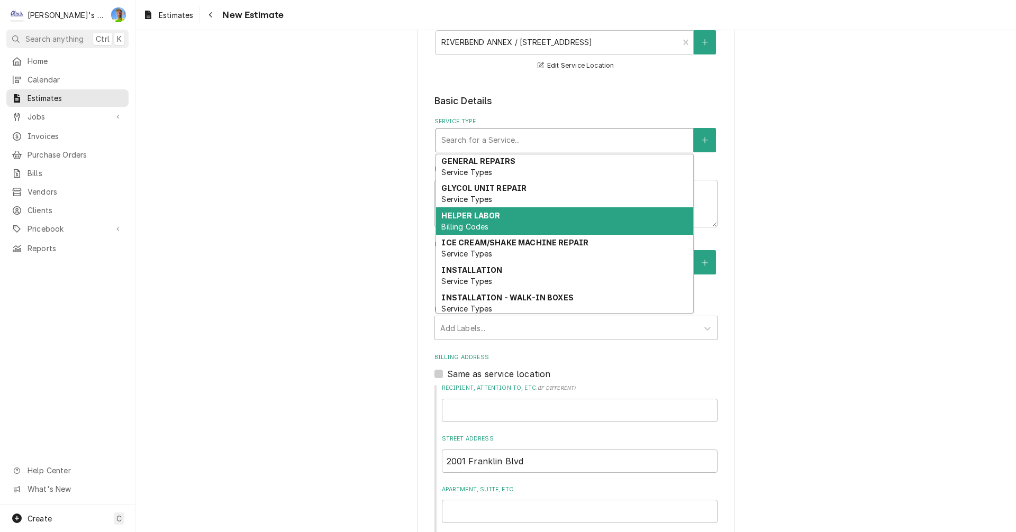
scroll to position [53, 0]
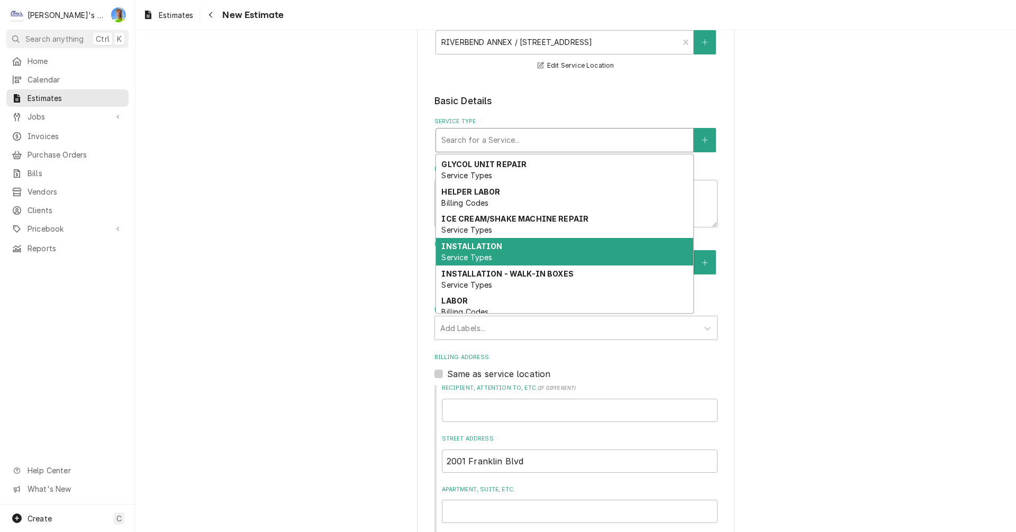
click at [486, 251] on div "INSTALLATION Service Types" at bounding box center [564, 252] width 257 height 28
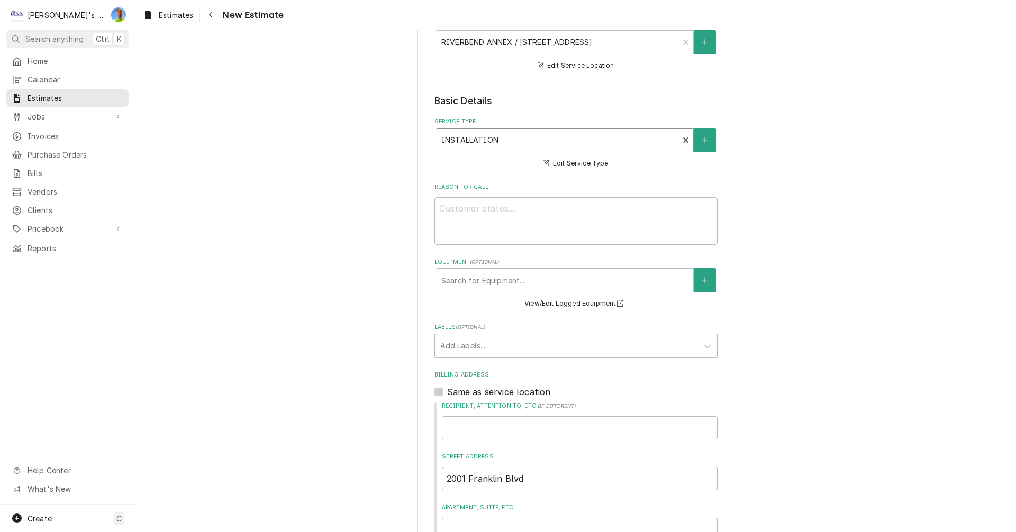
scroll to position [212, 0]
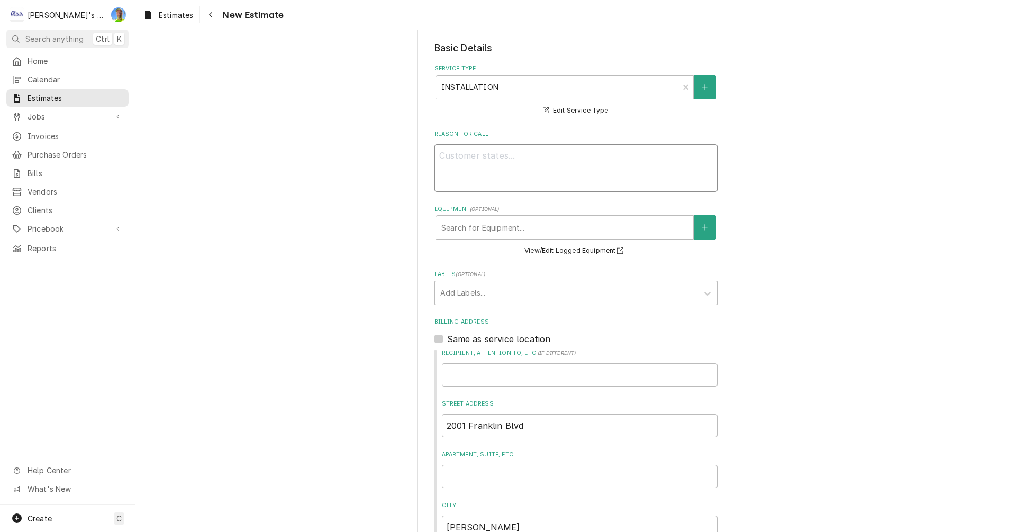
click at [513, 174] on textarea "Reason For Call" at bounding box center [575, 168] width 283 height 48
type textarea "x"
type textarea "3"
type textarea "x"
type textarea "3r"
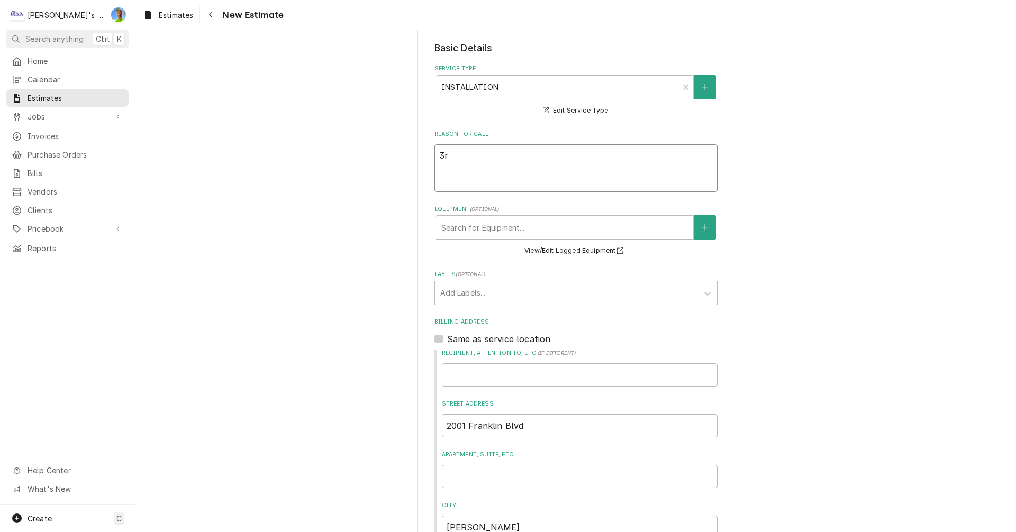
type textarea "x"
type textarea "3rd"
type textarea "x"
type textarea "3rd"
type textarea "x"
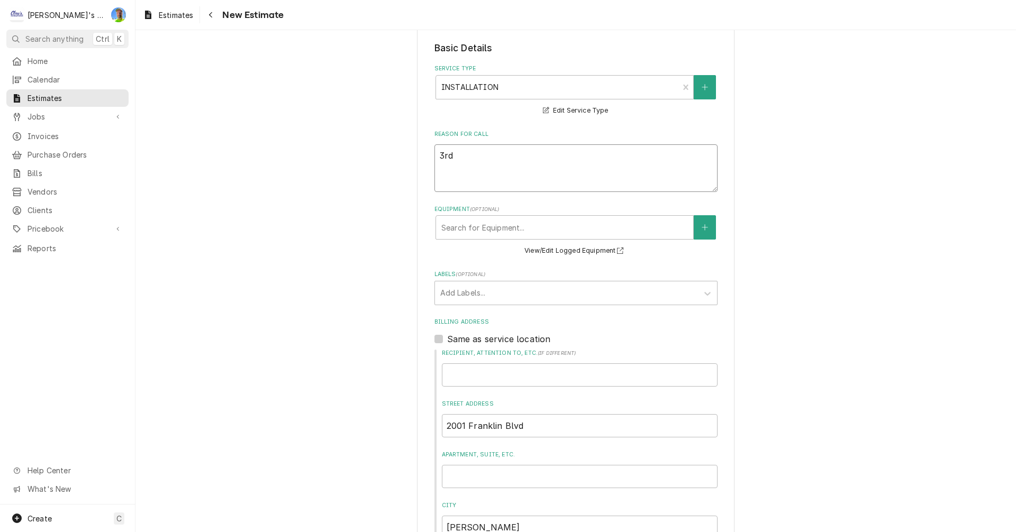
type textarea "3rd o"
type textarea "x"
type textarea "3rd op"
type textarea "x"
type textarea "3rd opt"
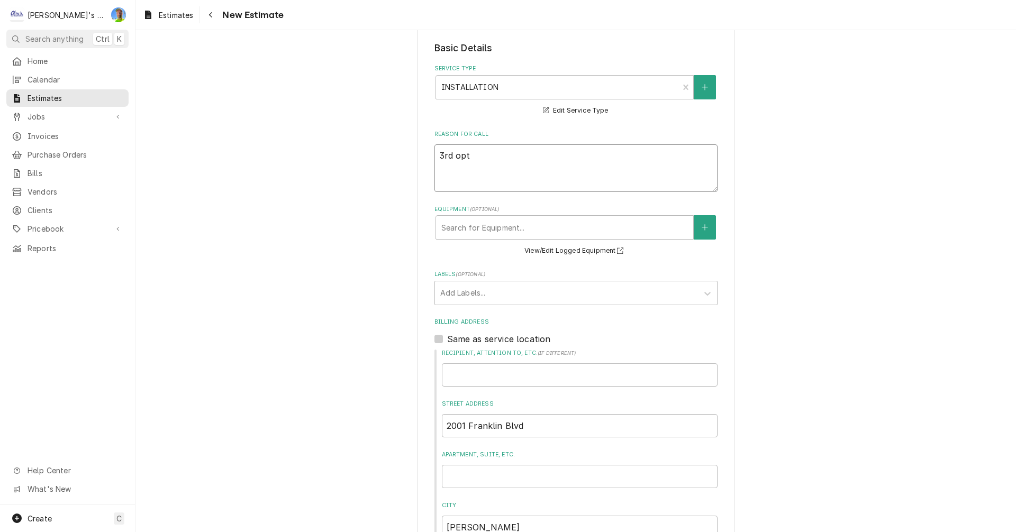
type textarea "x"
type textarea "3rd opti"
type textarea "x"
type textarea "3rd optio"
type textarea "x"
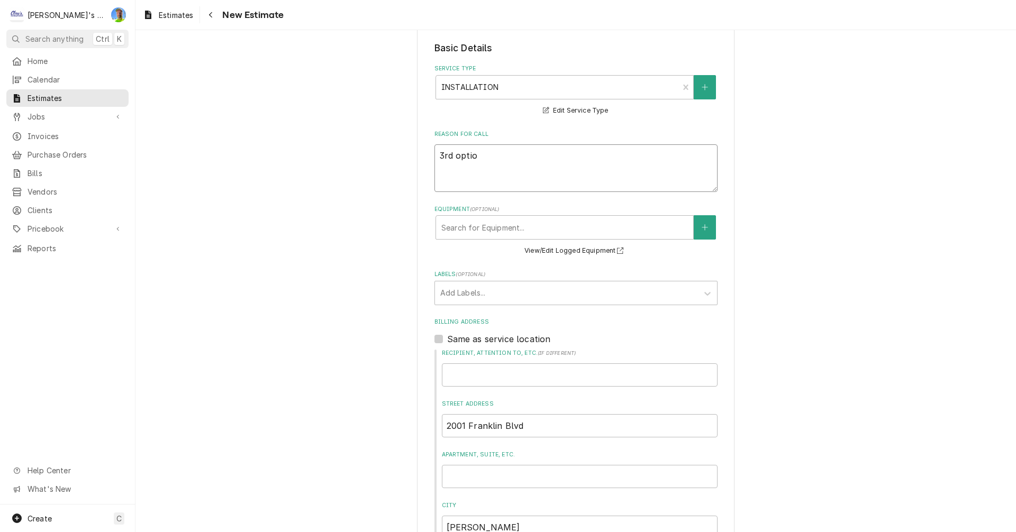
type textarea "3rd option"
type textarea "x"
type textarea "3rd option"
type textarea "x"
type textarea "3rd option -"
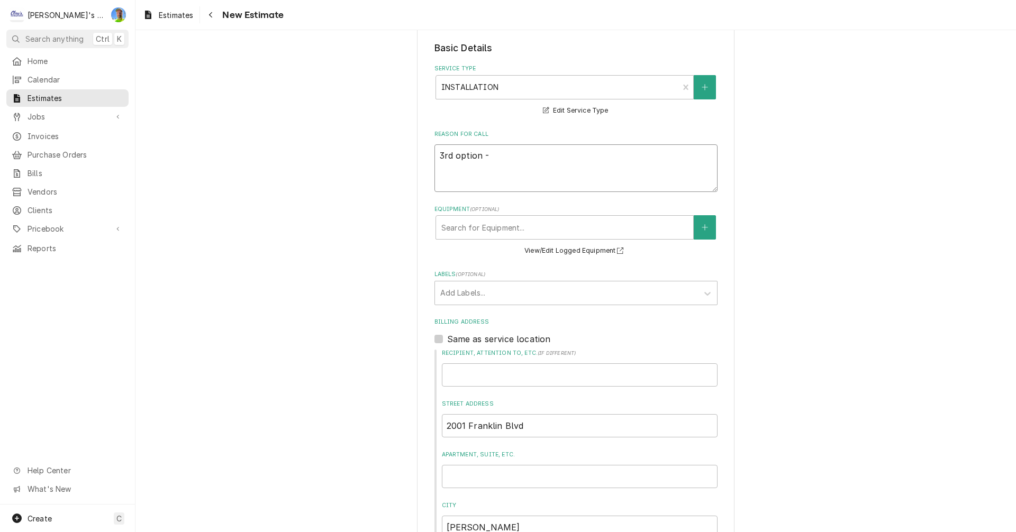
type textarea "x"
type textarea "3rd option -"
type textarea "x"
type textarea "3rd option - h"
type textarea "x"
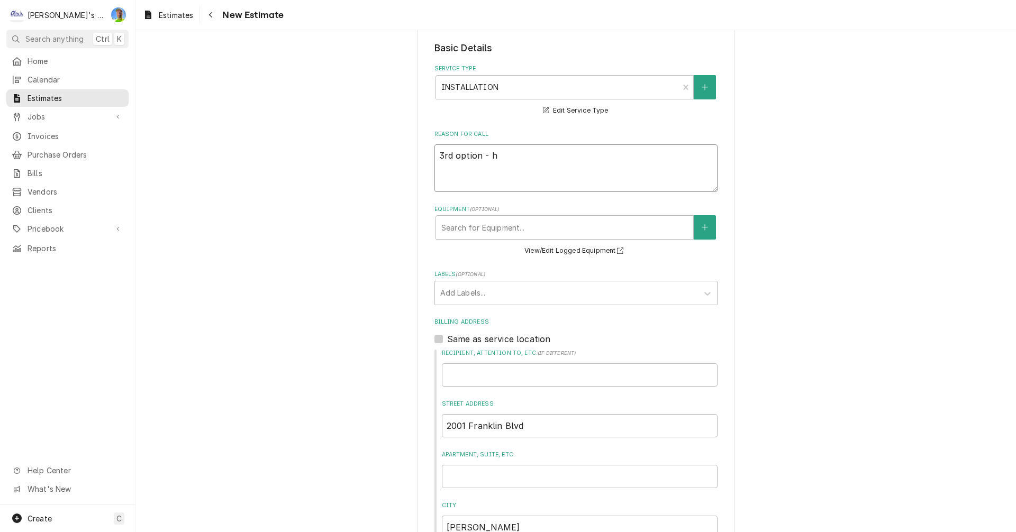
type textarea "3rd option - he"
type textarea "x"
type textarea "3rd option - hea"
type textarea "x"
type textarea "3rd option - heat"
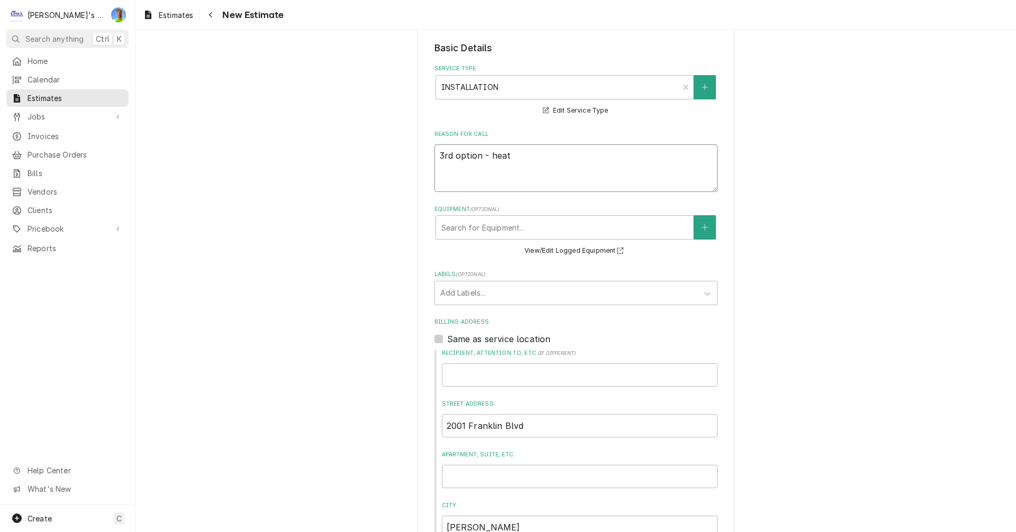
type textarea "x"
type textarea "3rd option - heatc"
type textarea "x"
type textarea "3rd option - heatcr"
type textarea "x"
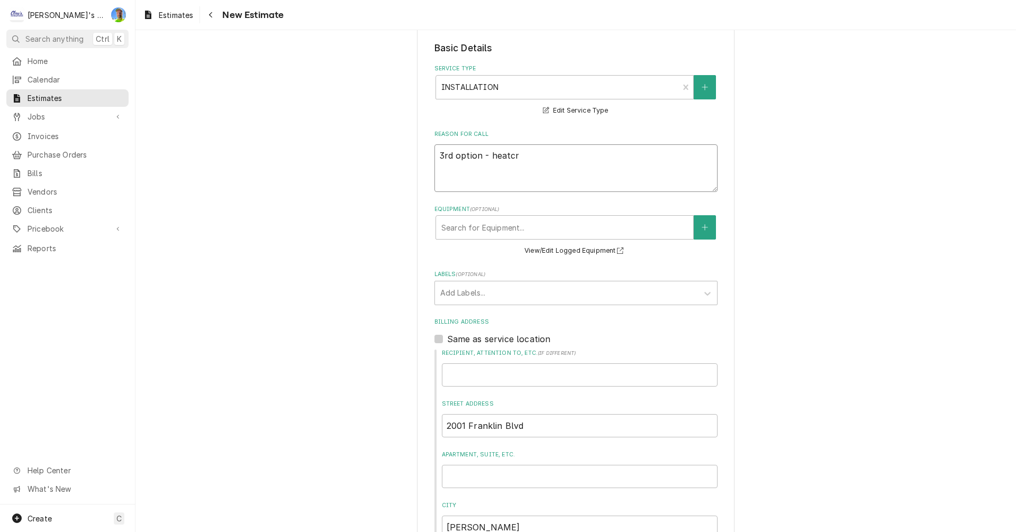
type textarea "3rd option - heatcra"
type textarea "x"
type textarea "3rd option - heatcraf"
type textarea "x"
type textarea "3rd option - heatcraft"
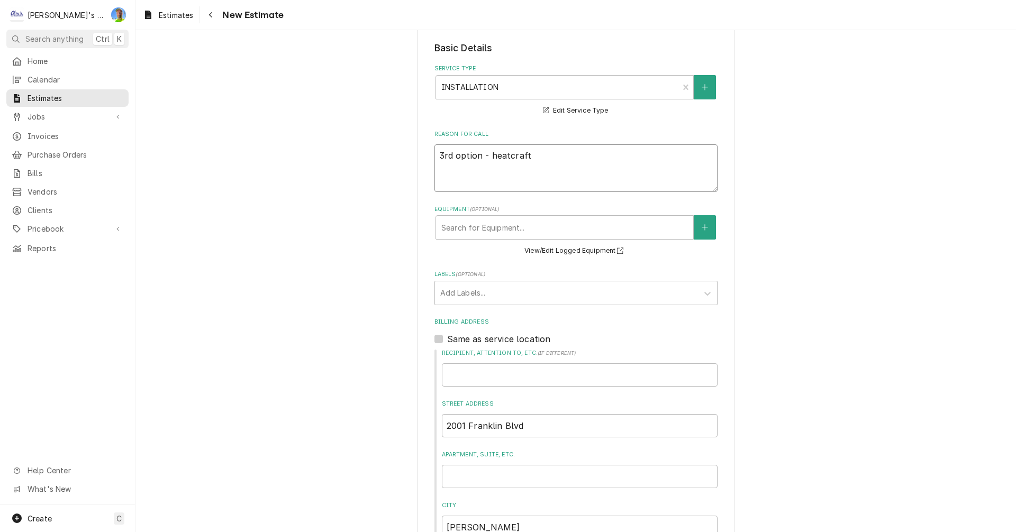
type textarea "x"
type textarea "3rd option - heatcraft"
type textarea "x"
type textarea "3rd option - heatcraft e"
type textarea "x"
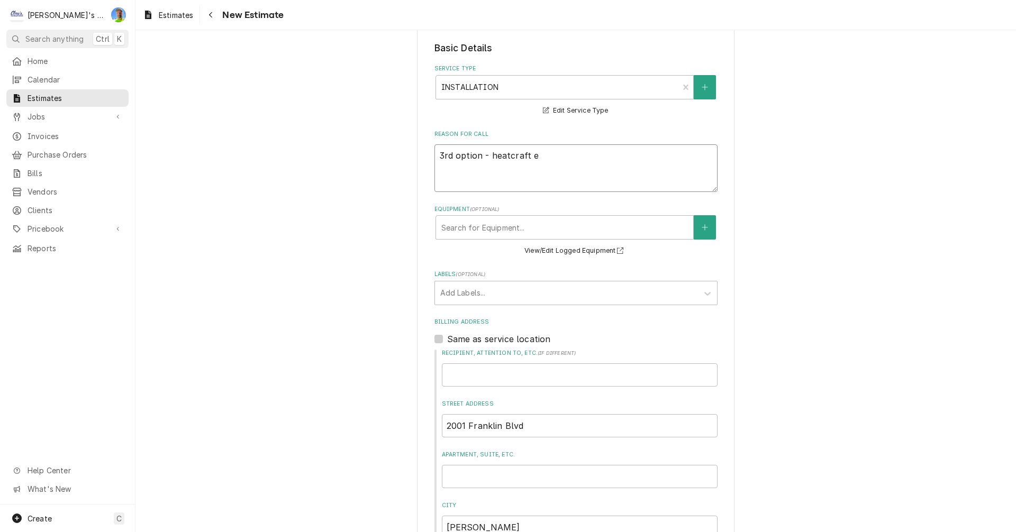
type textarea "3rd option - heatcraft eq"
type textarea "x"
type textarea "3rd option - heatcraft equ"
type textarea "x"
type textarea "3rd option - heatcraft equi"
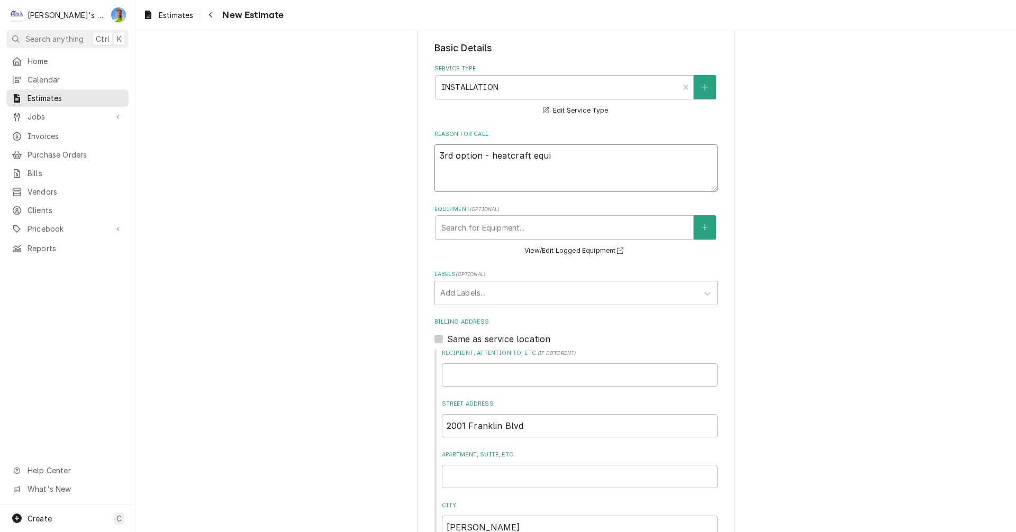
type textarea "x"
type textarea "3rd option - heatcraft equip"
type textarea "x"
type textarea "3rd option - heatcraft equipm"
type textarea "x"
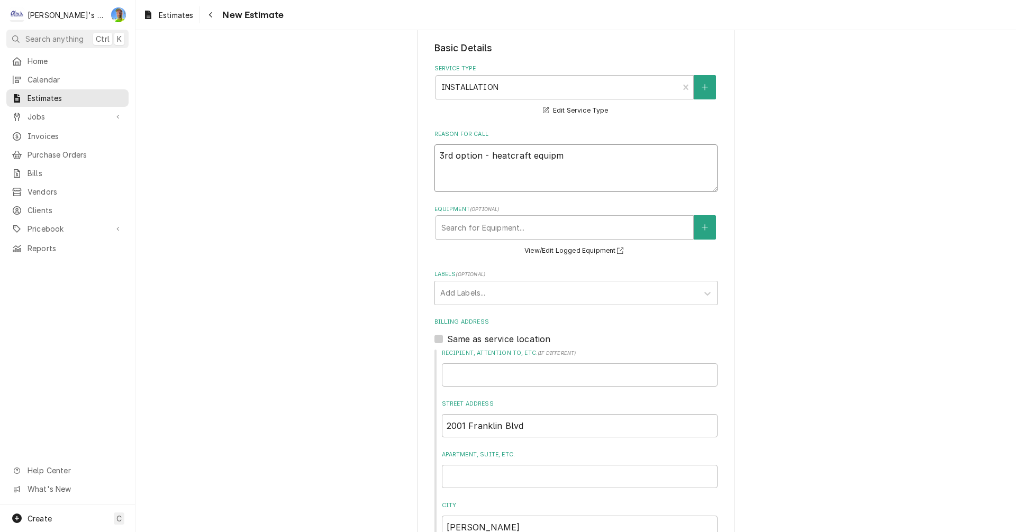
type textarea "3rd option - heatcraft equipme"
type textarea "x"
type textarea "3rd option - heatcraft equipmen"
type textarea "x"
type textarea "3rd option - heatcraft equipment"
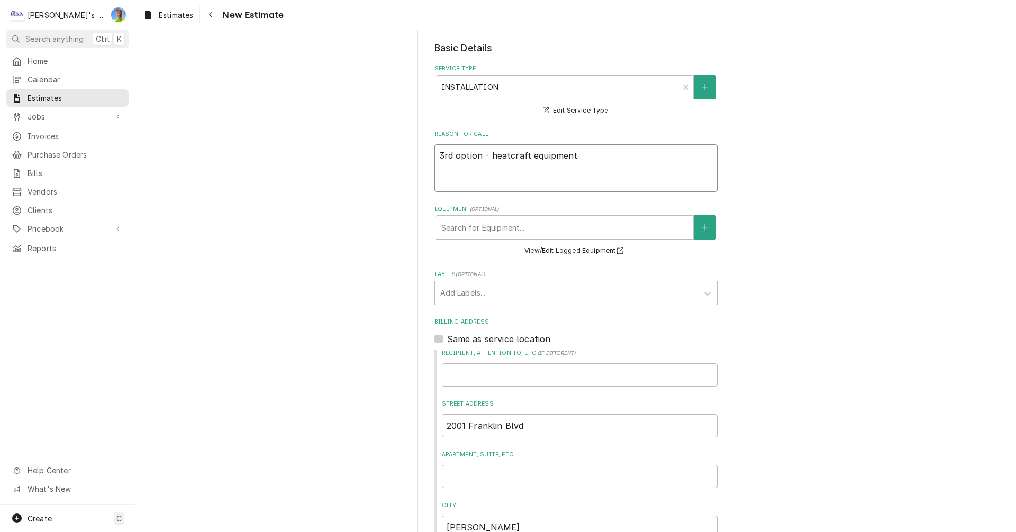
type textarea "x"
type textarea "3rd option - heatcraft equipment"
click at [515, 230] on div "Equipment" at bounding box center [564, 227] width 247 height 19
click at [517, 230] on div "Equipment" at bounding box center [564, 227] width 247 height 19
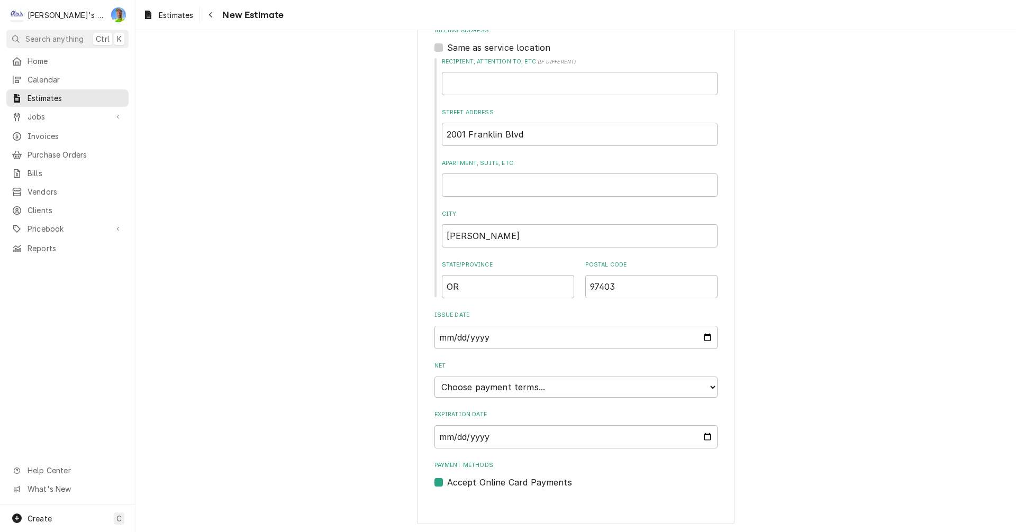
scroll to position [505, 0]
click at [709, 387] on select "Choose payment terms... Same Day Net 7 Net 14 Net 21 Net 30 Net 45 Net 60 Net 90" at bounding box center [575, 385] width 283 height 21
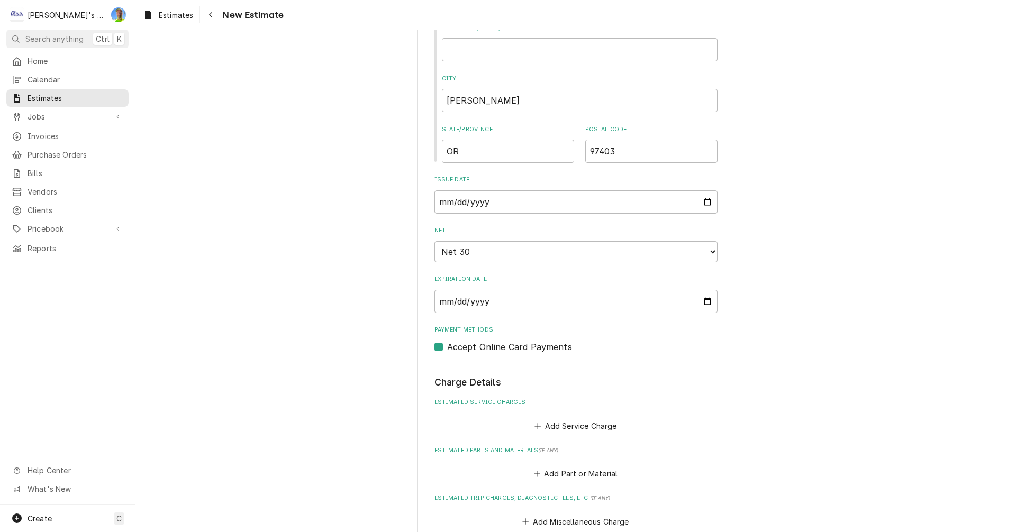
scroll to position [663, 0]
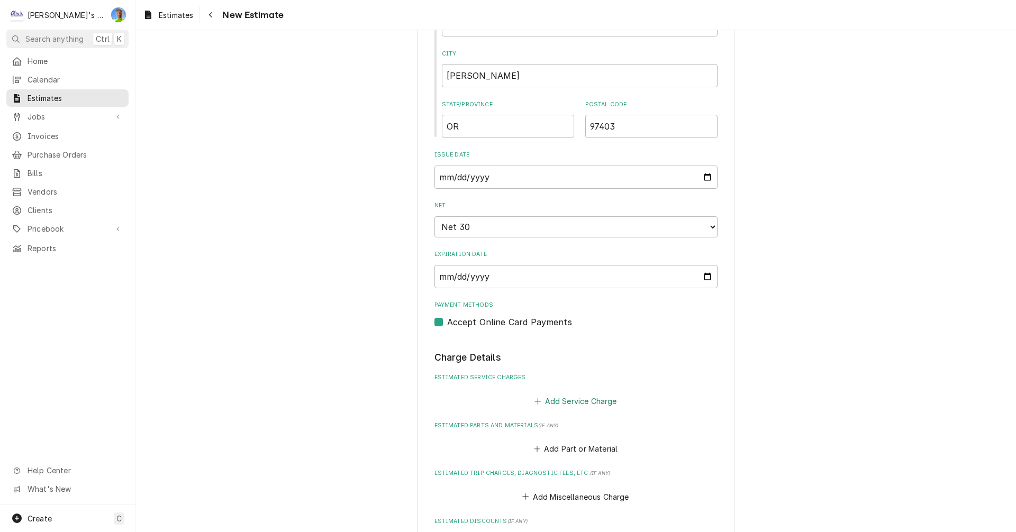
click at [557, 405] on button "Add Service Charge" at bounding box center [576, 401] width 86 height 15
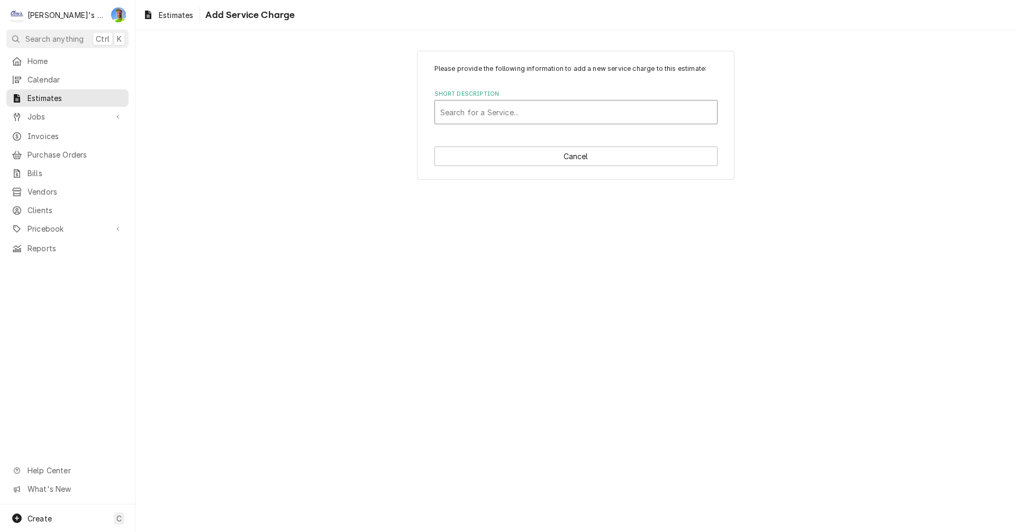
click at [492, 113] on div "Short Description" at bounding box center [575, 112] width 271 height 19
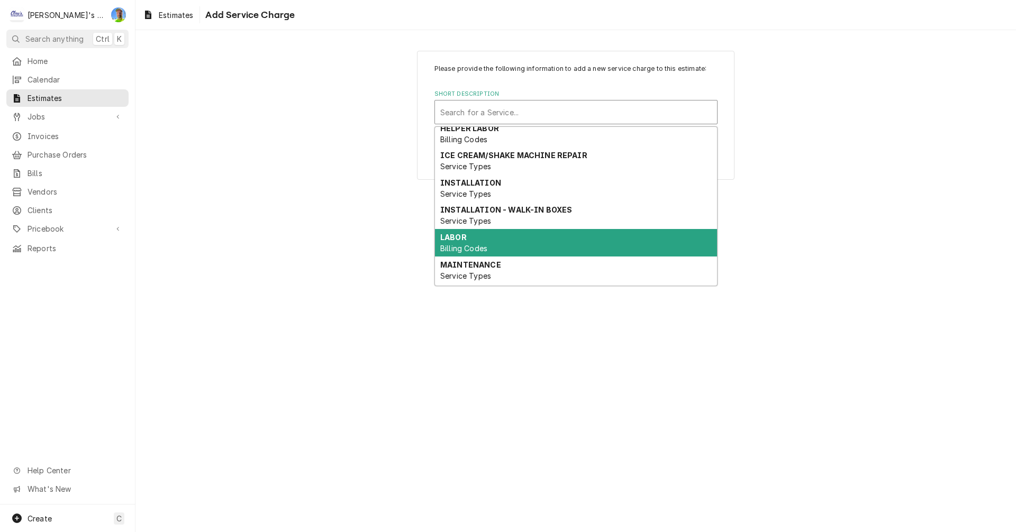
scroll to position [106, 0]
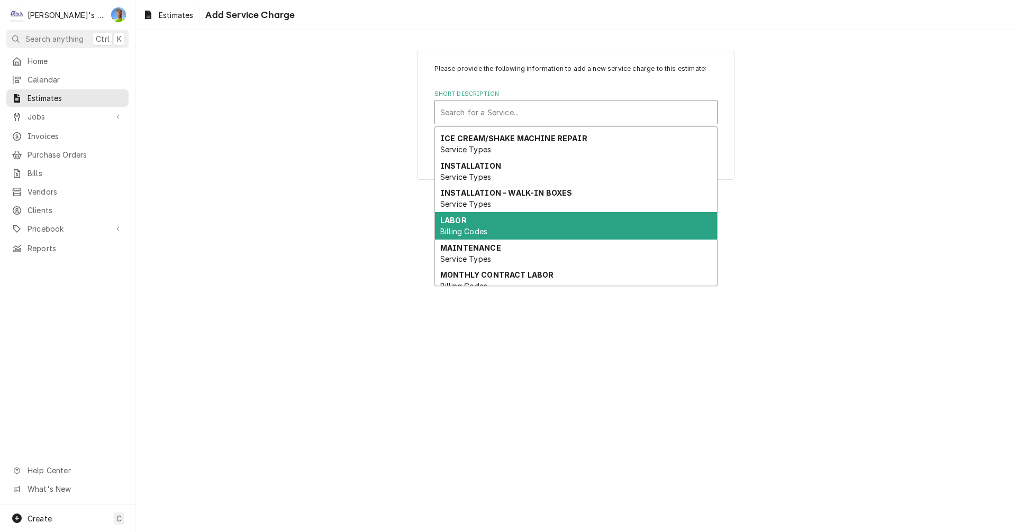
click at [499, 231] on div "LABOR Billing Codes" at bounding box center [576, 226] width 282 height 28
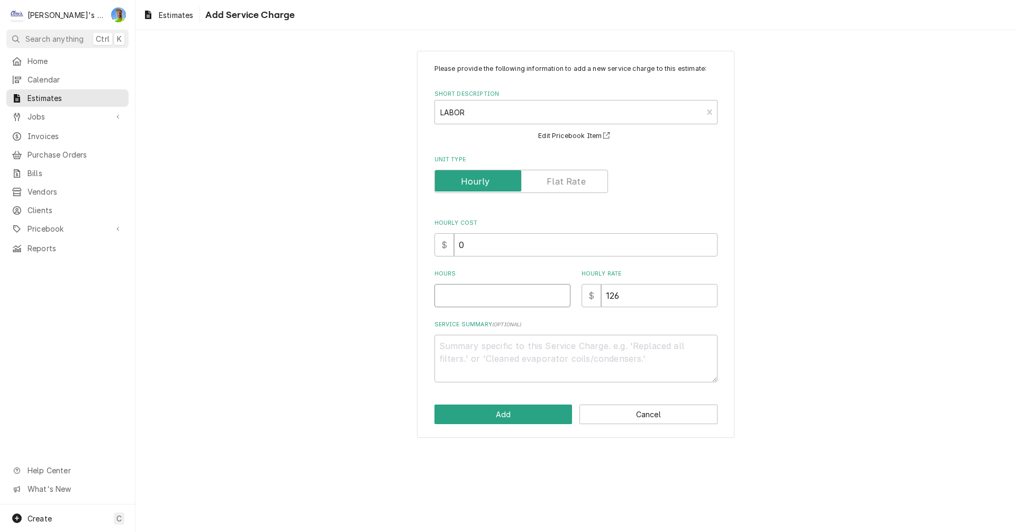
click at [475, 297] on input "Hours" at bounding box center [502, 295] width 136 height 23
type textarea "x"
type input "8"
type textarea "x"
type input "80"
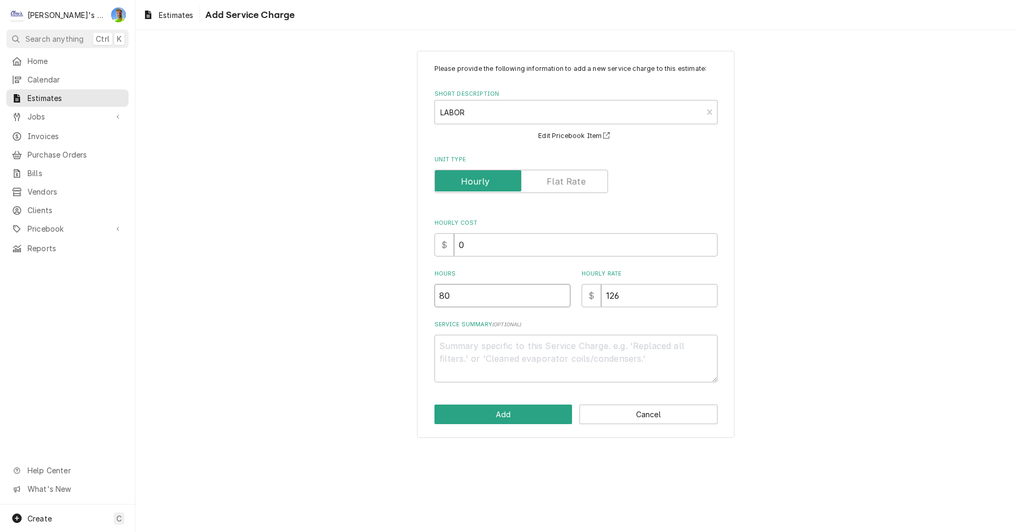
type textarea "x"
type input "80"
click at [489, 415] on button "Add" at bounding box center [503, 415] width 138 height 20
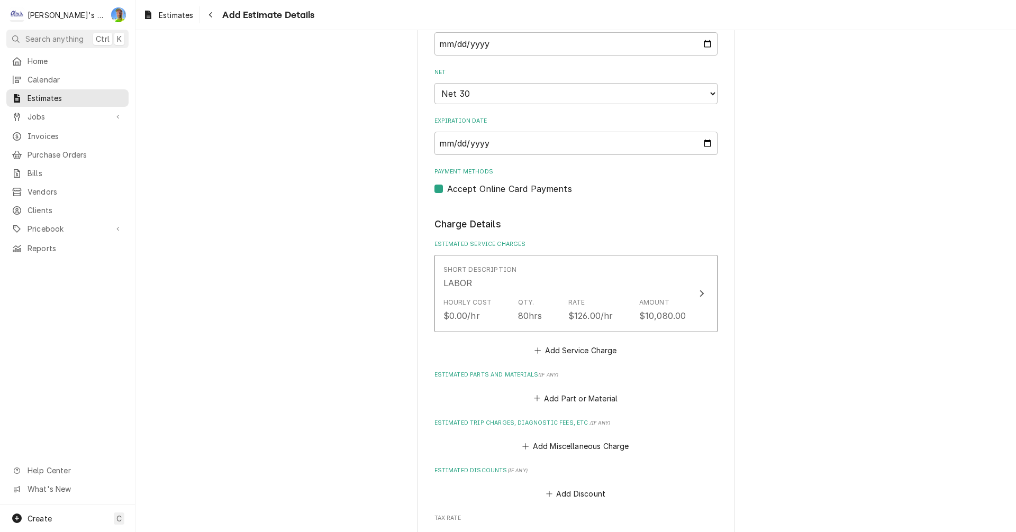
scroll to position [862, 0]
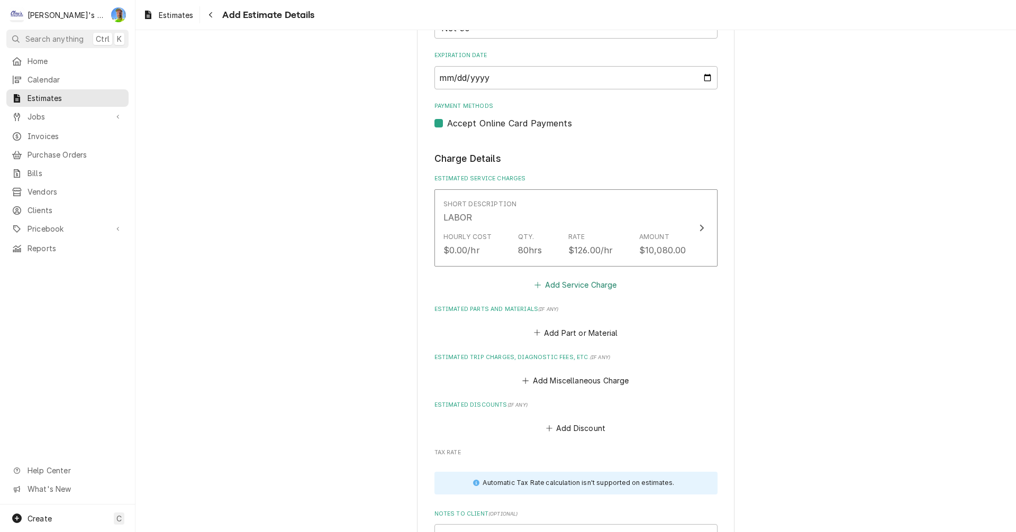
click at [549, 280] on button "Add Service Charge" at bounding box center [576, 285] width 86 height 15
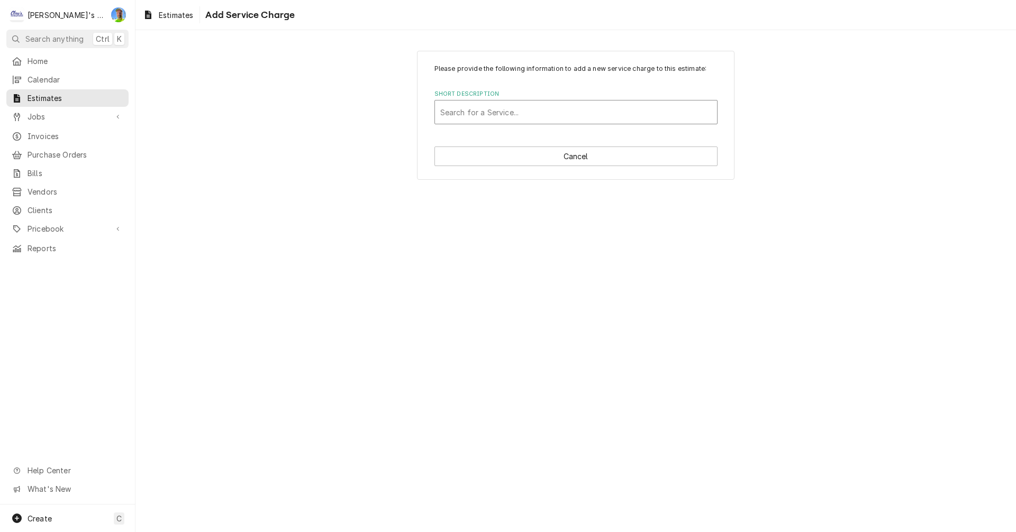
click at [478, 112] on div "Short Description" at bounding box center [575, 112] width 271 height 19
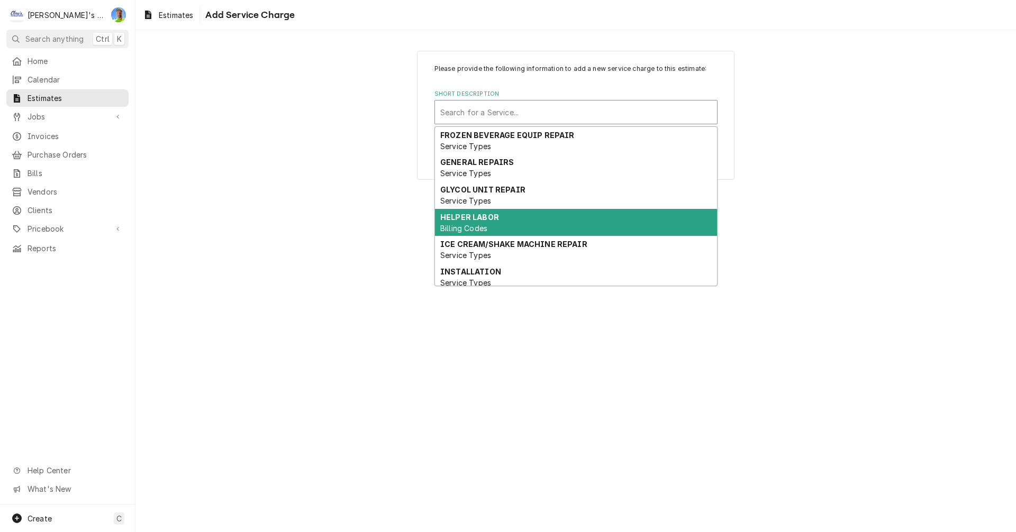
click at [484, 221] on strong "HELPER LABOR" at bounding box center [469, 217] width 59 height 9
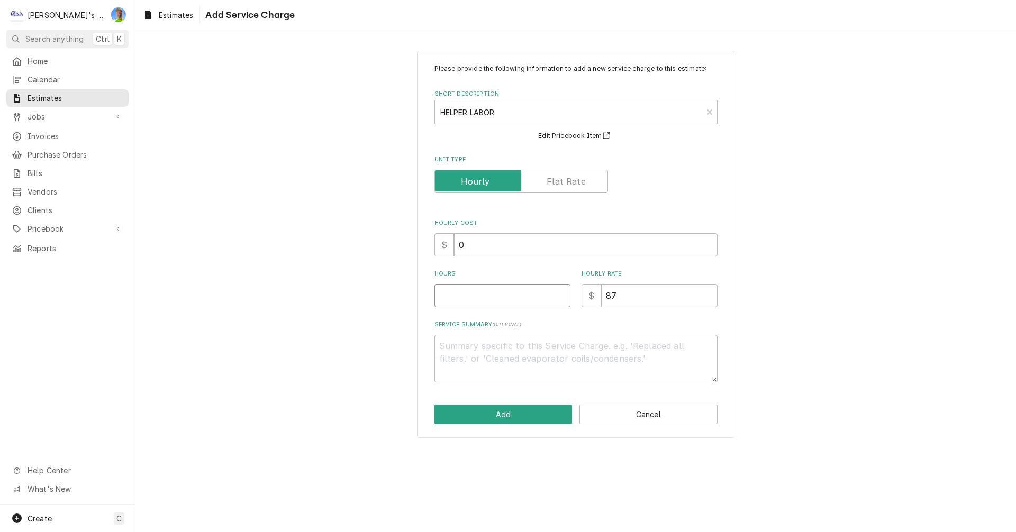
click at [479, 303] on input "Hours" at bounding box center [502, 295] width 136 height 23
type textarea "x"
type input "8"
type textarea "x"
type input "80"
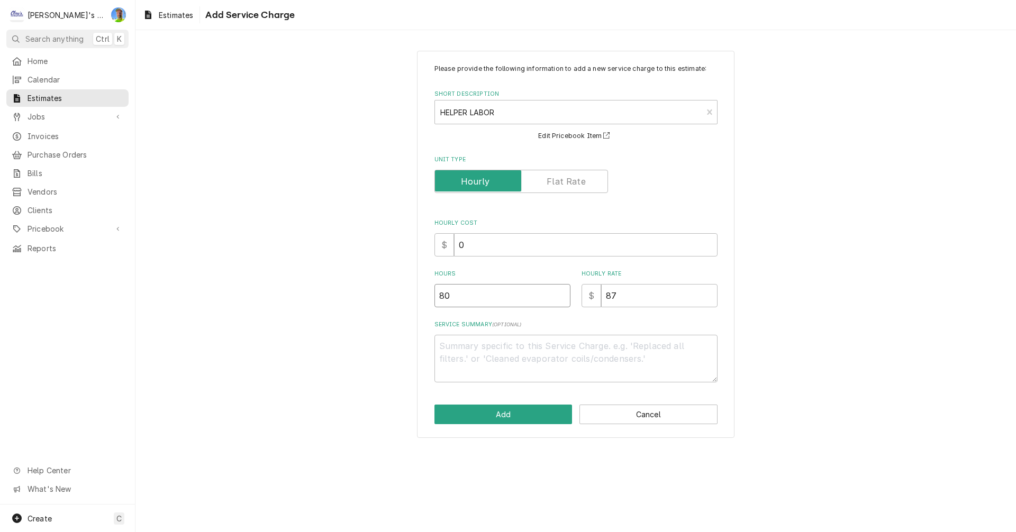
type textarea "x"
type input "80"
click at [510, 416] on button "Add" at bounding box center [503, 415] width 138 height 20
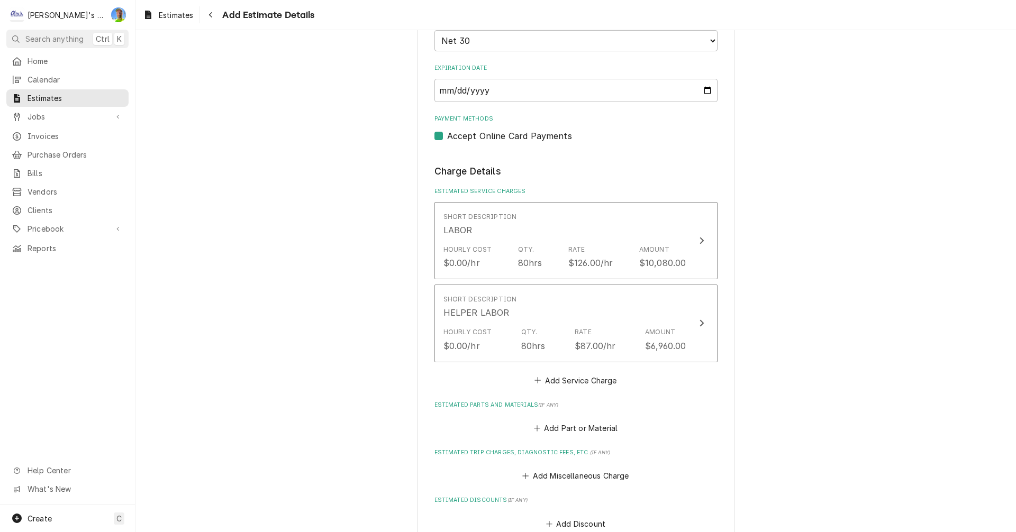
scroll to position [850, 0]
type textarea "x"
click at [558, 428] on button "Add Part or Material" at bounding box center [575, 428] width 87 height 15
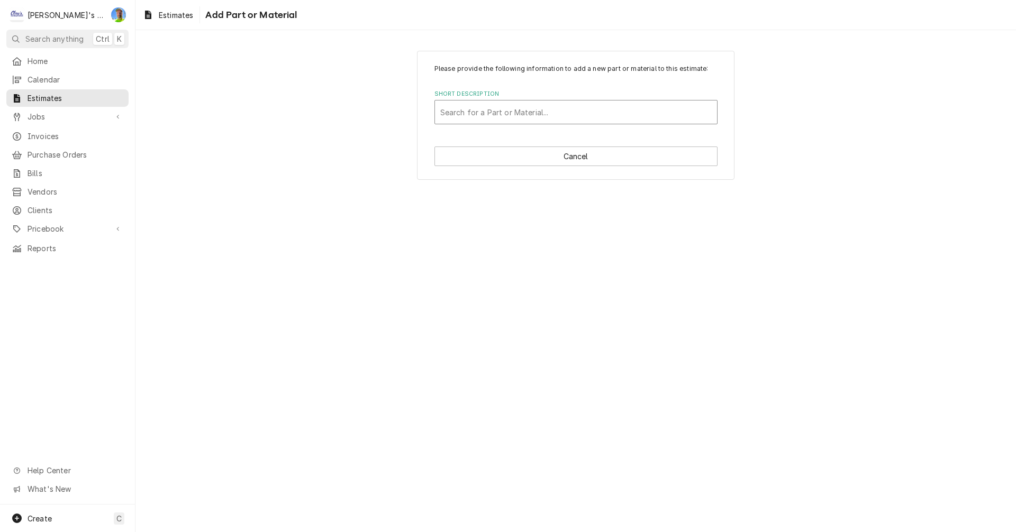
click at [464, 113] on div "Short Description" at bounding box center [575, 112] width 271 height 19
type input "[PERSON_NAME]"
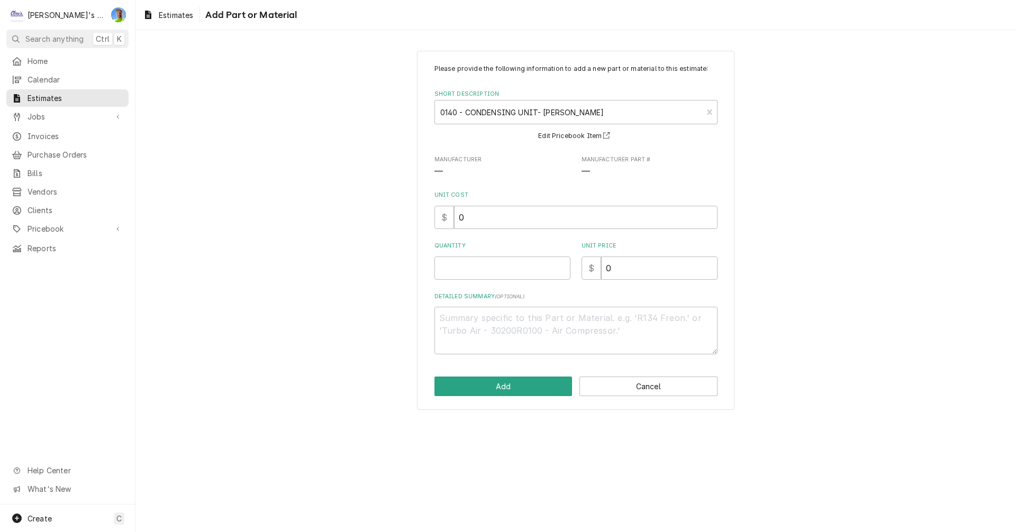
type textarea "x"
type input "3"
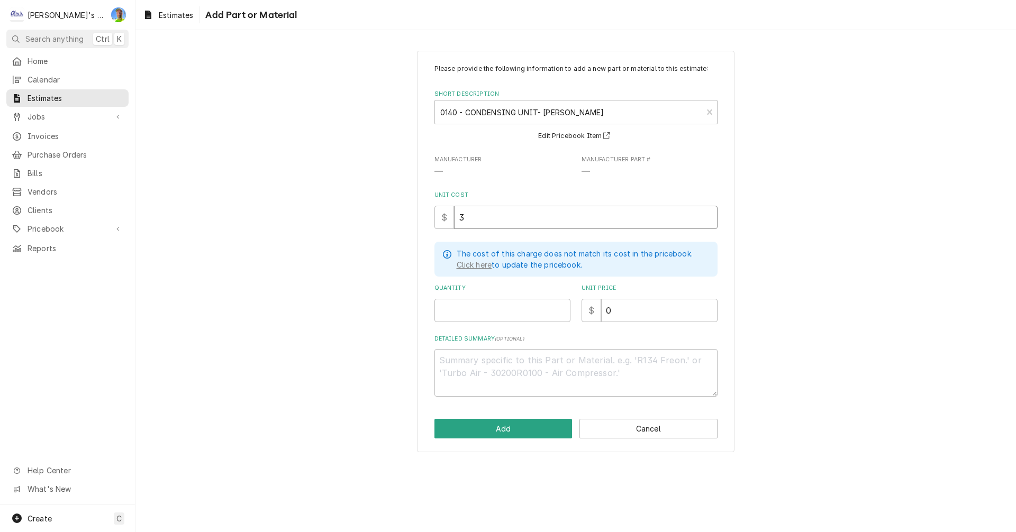
type textarea "x"
type input "34"
type textarea "x"
type input "341"
type textarea "x"
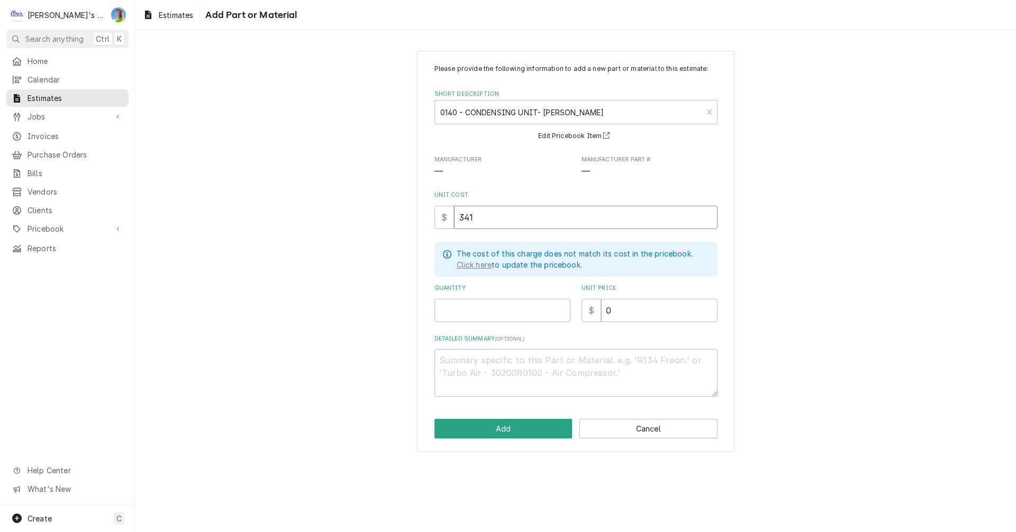
type input "3415"
type textarea "x"
type input "3415"
type textarea "x"
type input "2"
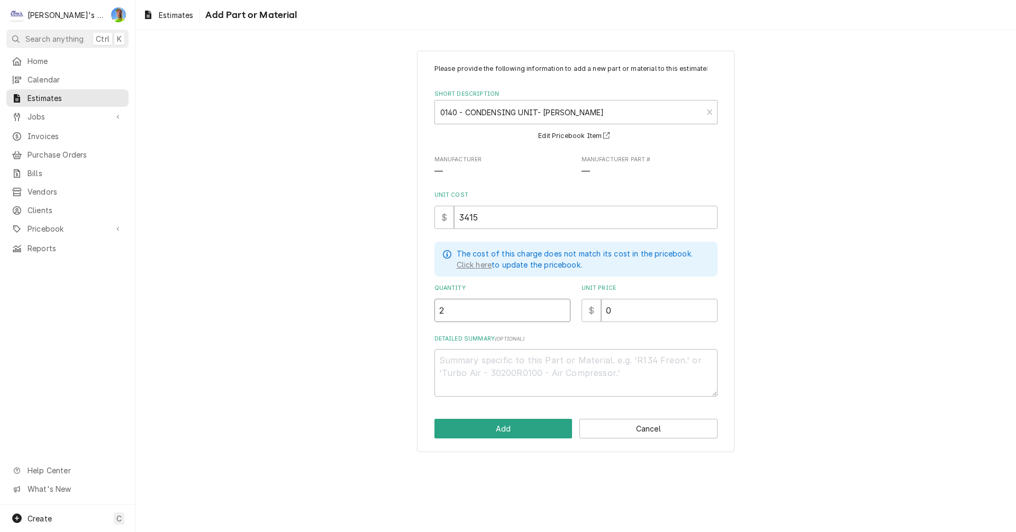
type textarea "x"
type input "2"
type textarea "x"
type input "4"
type textarea "x"
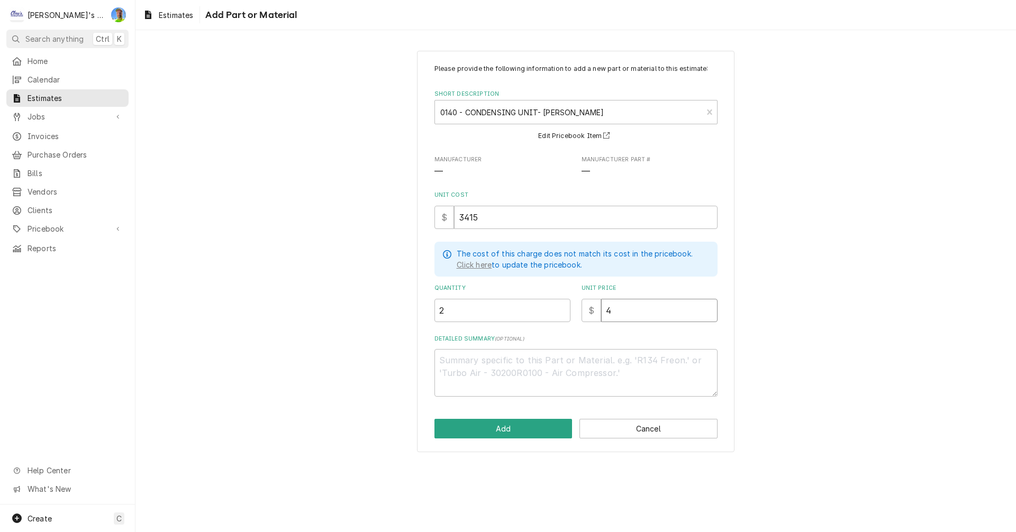
type input "46"
type textarea "x"
type input "461"
type textarea "x"
type input "4610"
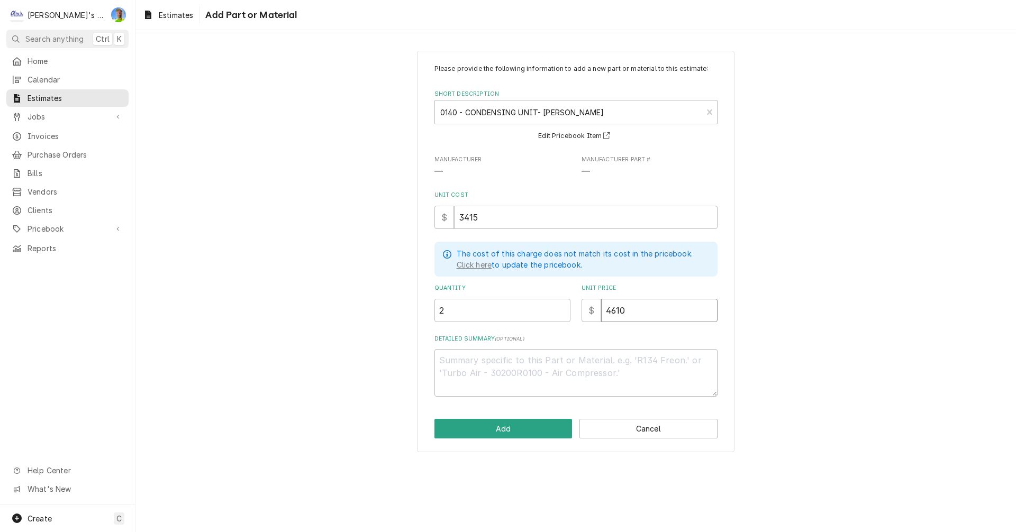
type textarea "x"
type input "4610"
click at [507, 370] on textarea "Detailed Summary ( optional )" at bounding box center [575, 373] width 283 height 48
type textarea "x"
type textarea "l"
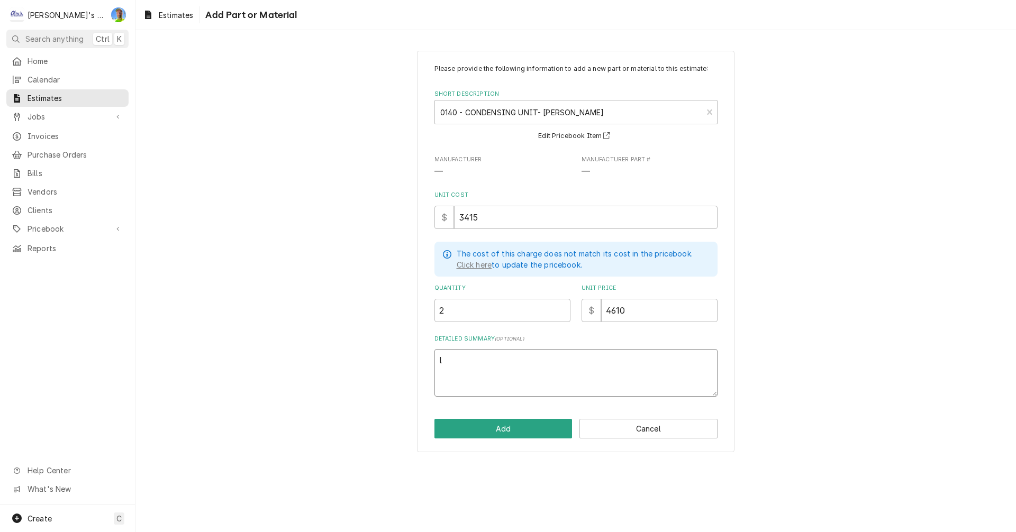
type textarea "x"
type textarea "lc"
type textarea "x"
type textarea "lch"
type textarea "x"
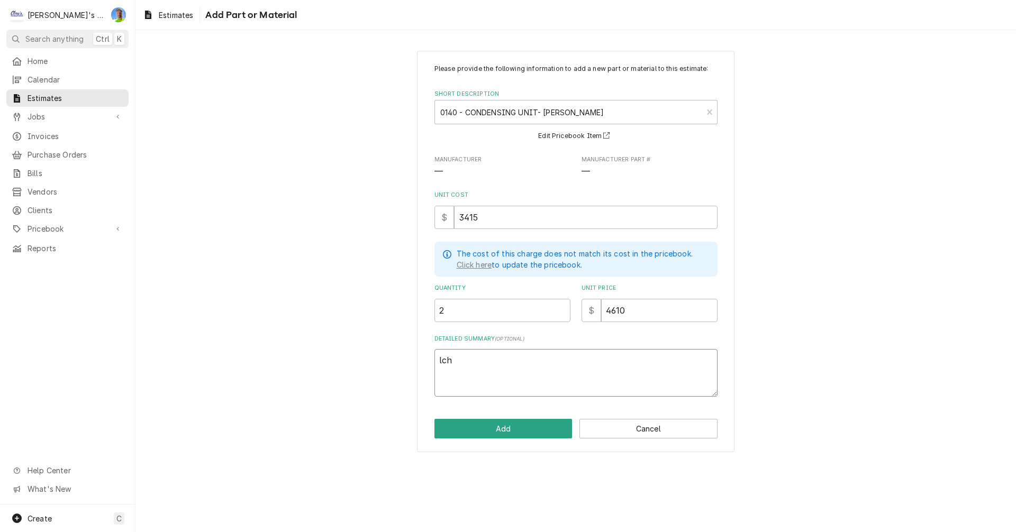
type textarea "lc"
type textarea "x"
type textarea "l"
type textarea "x"
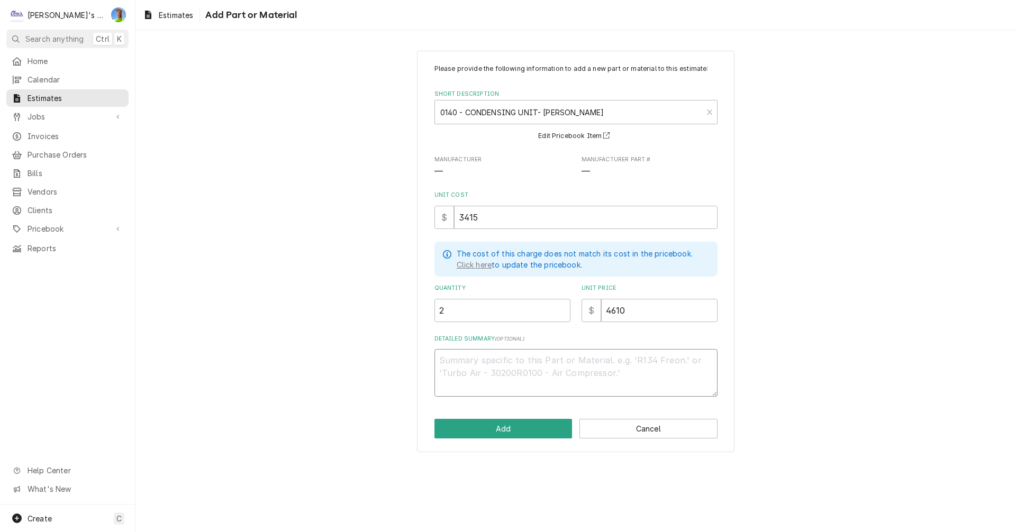
type textarea "L"
type textarea "x"
type textarea "LC"
type textarea "x"
type textarea "LCH"
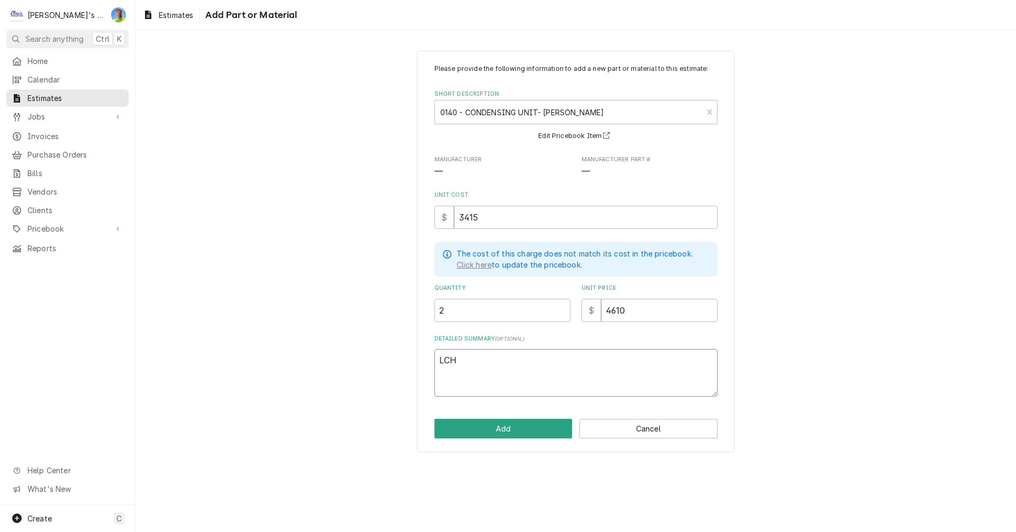
type textarea "x"
type textarea "LCH0"
type textarea "x"
type textarea "LCH00"
type textarea "x"
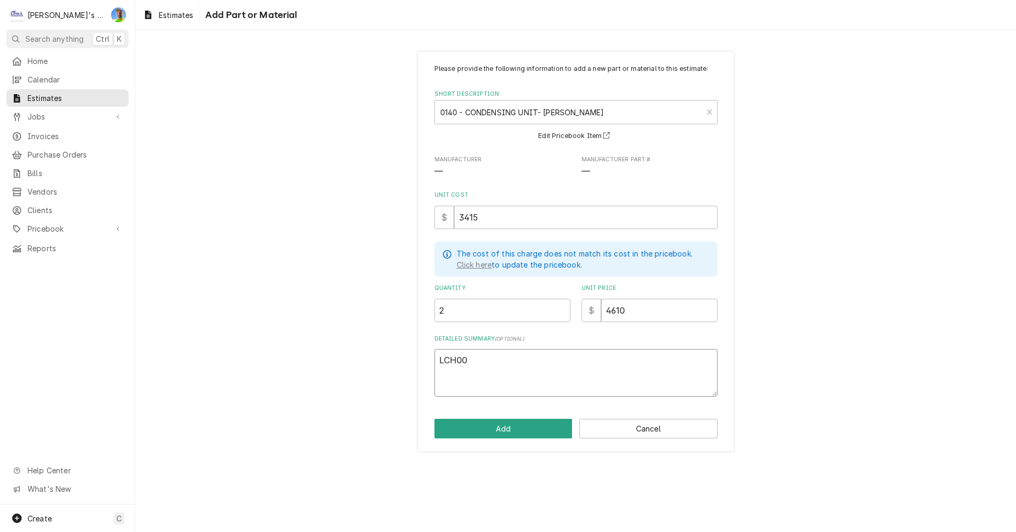
type textarea "LCH001"
type textarea "x"
type textarea "LCH0012"
type textarea "x"
type textarea "LCH0012M"
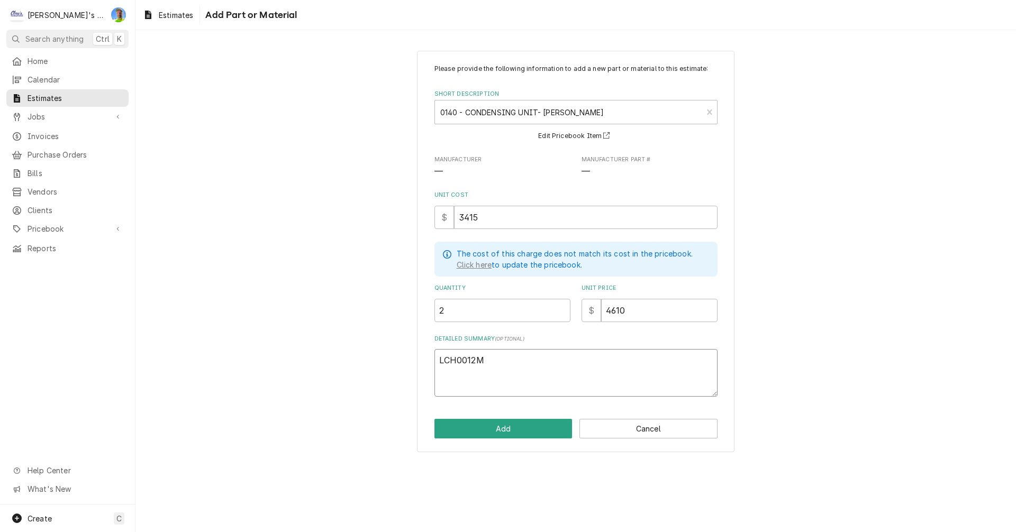
type textarea "x"
type textarea "LCH0012MB"
type textarea "x"
type textarea "LCH0012MBA"
type textarea "x"
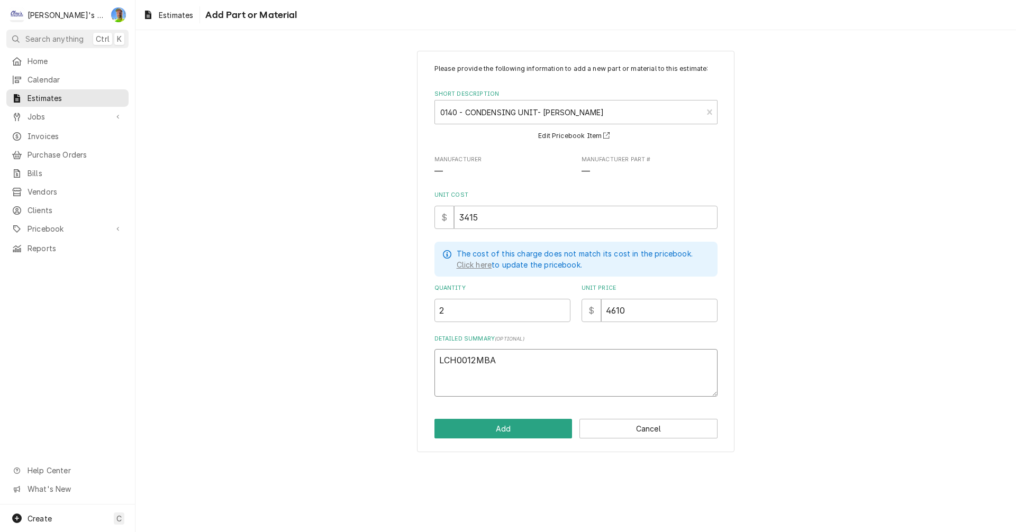
type textarea "LCH0012MBAC"
type textarea "x"
type textarea "LCH0012MBACZ"
type textarea "x"
type textarea "LCH0012MBACZA"
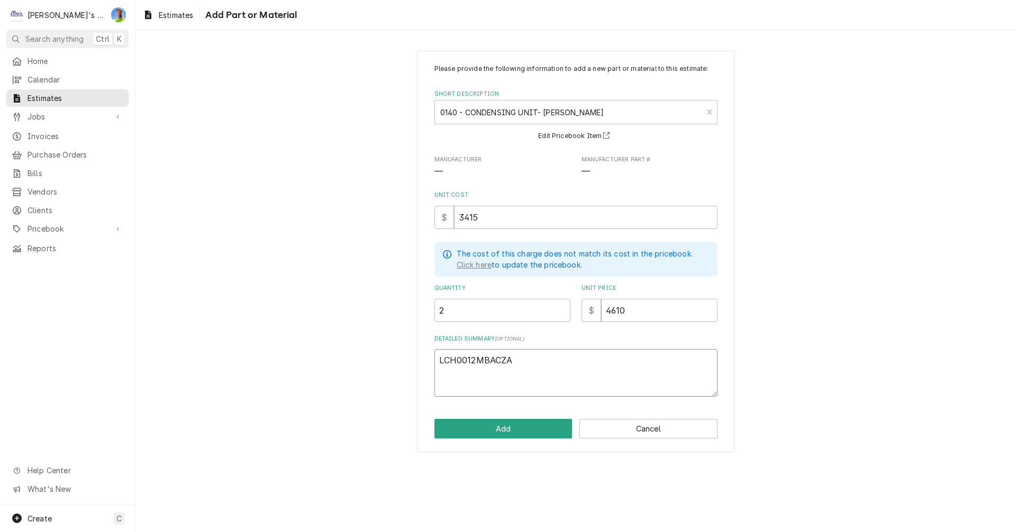
type textarea "x"
type textarea "LCH0012MBACZA0"
type textarea "x"
type textarea "LCH0012MBACZA00"
type textarea "x"
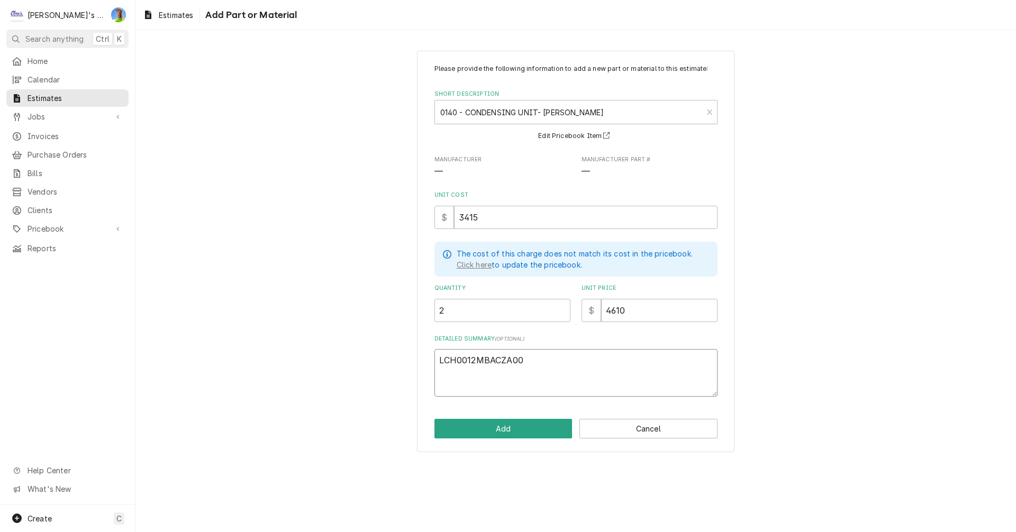
type textarea "LCH0012MBACZA000"
type textarea "x"
type textarea "[VEHICLE_IDENTIFICATION_NUMBER]"
type textarea "x"
type textarea "[VEHICLE_IDENTIFICATION_NUMBER]"
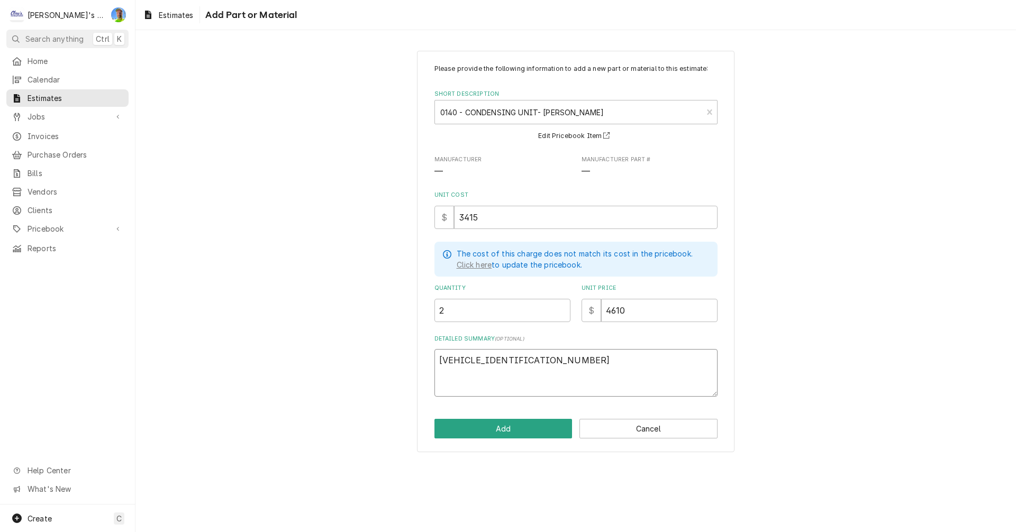
type textarea "x"
type textarea "[VEHICLE_IDENTIFICATION_NUMBER] 4"
type textarea "x"
type textarea "[VEHICLE_IDENTIFICATION_NUMBER] 44"
type textarea "x"
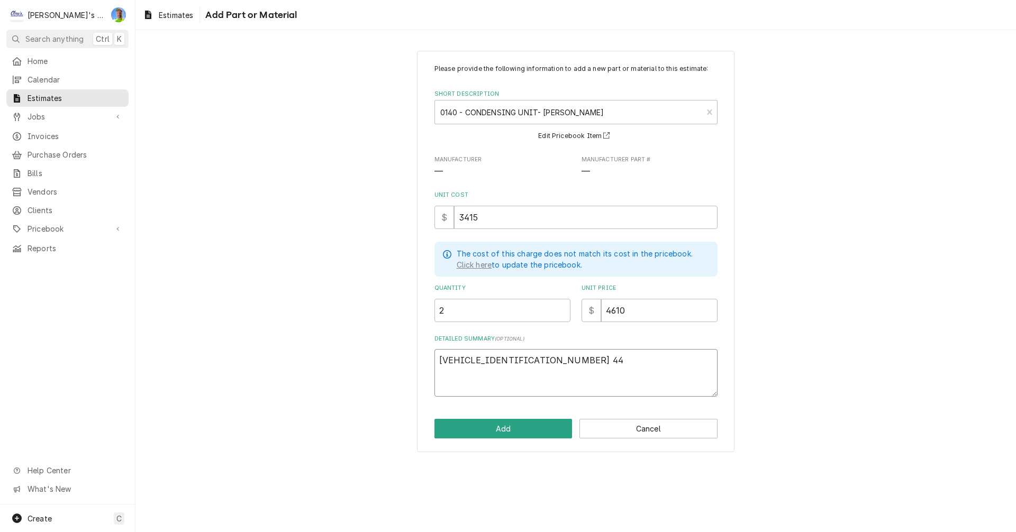
type textarea "[VEHICLE_IDENTIFICATION_NUMBER] 448"
type textarea "x"
type textarea "[VEHICLE_IDENTIFICATION_NUMBER] 44"
type textarea "x"
type textarea "[VEHICLE_IDENTIFICATION_NUMBER] 4"
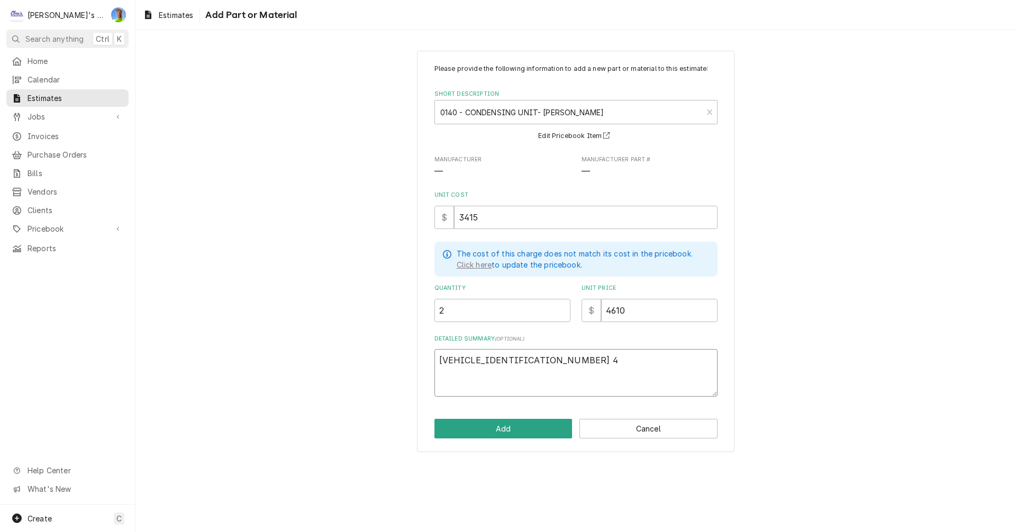
type textarea "x"
type textarea "[VEHICLE_IDENTIFICATION_NUMBER]"
type textarea "x"
type textarea "[VEHICLE_IDENTIFICATION_NUMBER] 1"
type textarea "x"
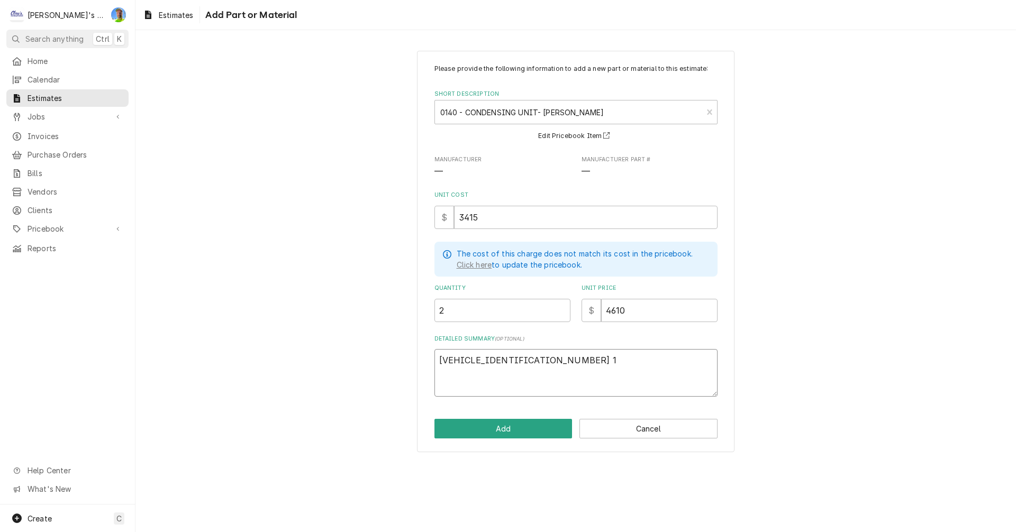
type textarea "[VEHICLE_IDENTIFICATION_NUMBER] 1."
type textarea "x"
type textarea "[VEHICLE_IDENTIFICATION_NUMBER] 1.5"
type textarea "x"
type textarea "[VEHICLE_IDENTIFICATION_NUMBER] 1.5H"
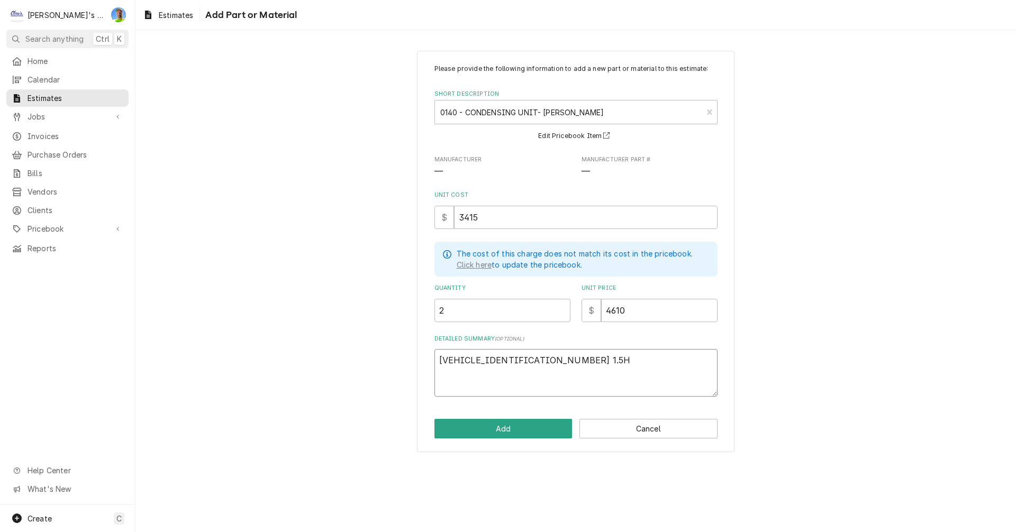
type textarea "x"
type textarea "[VEHICLE_IDENTIFICATION_NUMBER] 1.5HP"
type textarea "x"
type textarea "[VEHICLE_IDENTIFICATION_NUMBER] 1.5HP"
type textarea "x"
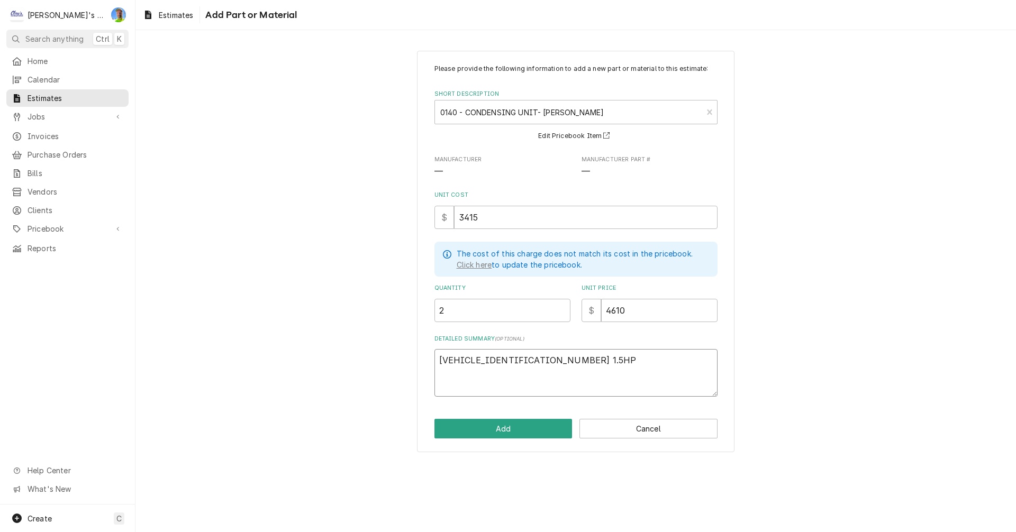
type textarea "[VEHICLE_IDENTIFICATION_NUMBER] 1.5HP R"
type textarea "x"
type textarea "[VEHICLE_IDENTIFICATION_NUMBER] 1.5HP R4"
type textarea "x"
type textarea "[VEHICLE_IDENTIFICATION_NUMBER] 1.5HP R44"
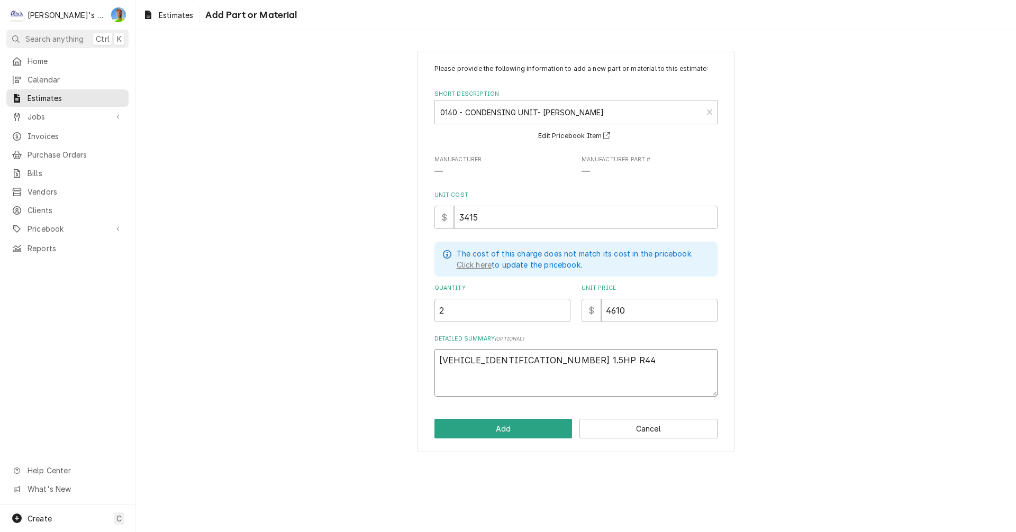
type textarea "x"
type textarea "[VEHICLE_IDENTIFICATION_NUMBER] 1.5HP R448"
type textarea "x"
type textarea "[VEHICLE_IDENTIFICATION_NUMBER] 1.5HP R448A"
type textarea "x"
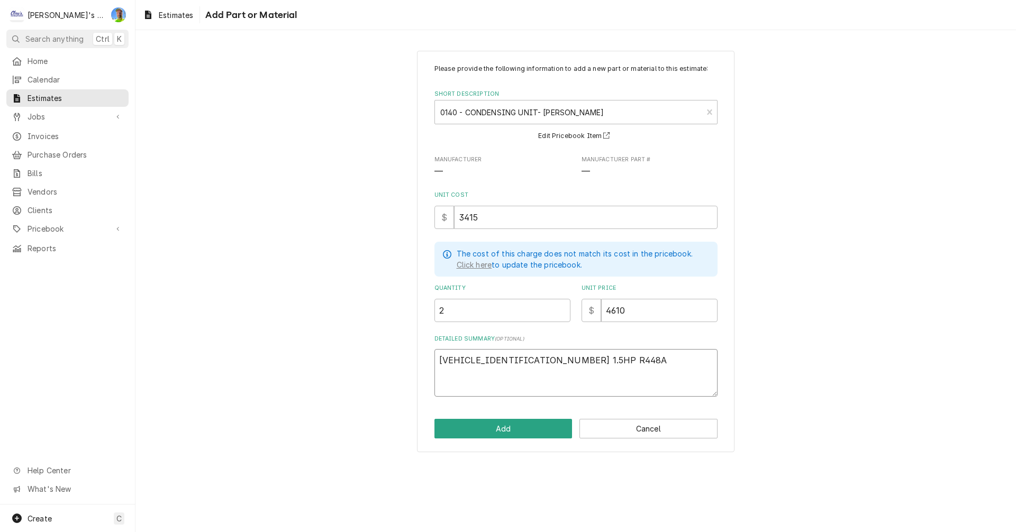
type textarea "[VEHICLE_IDENTIFICATION_NUMBER] 1.5HP R448A"
type textarea "x"
type textarea "[VEHICLE_IDENTIFICATION_NUMBER] 1.5HP R448A 2"
type textarea "x"
type textarea "[VEHICLE_IDENTIFICATION_NUMBER] 1.5HP R448A 20"
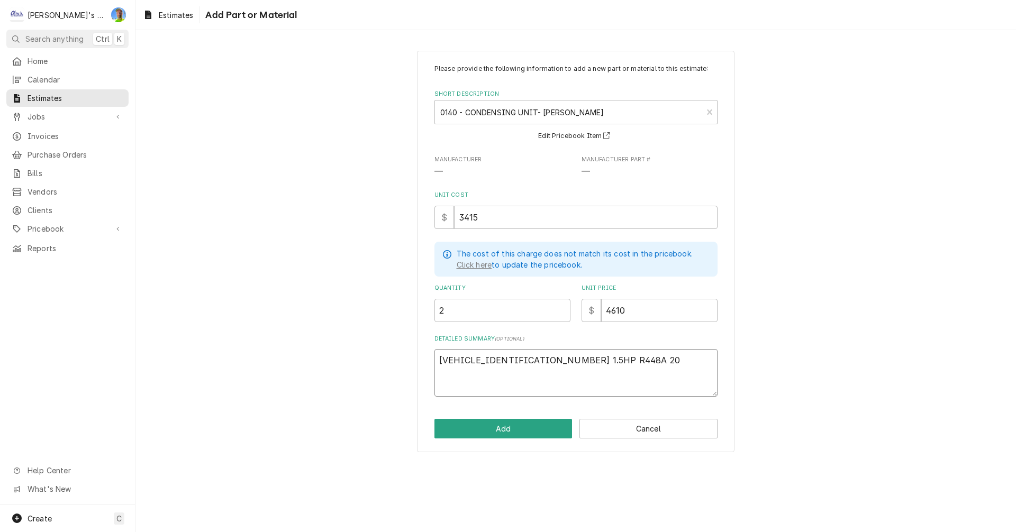
type textarea "x"
type textarea "[VEHICLE_IDENTIFICATION_NUMBER] 1.5HP R448A 208"
type textarea "x"
click at [527, 431] on button "Add" at bounding box center [503, 429] width 138 height 20
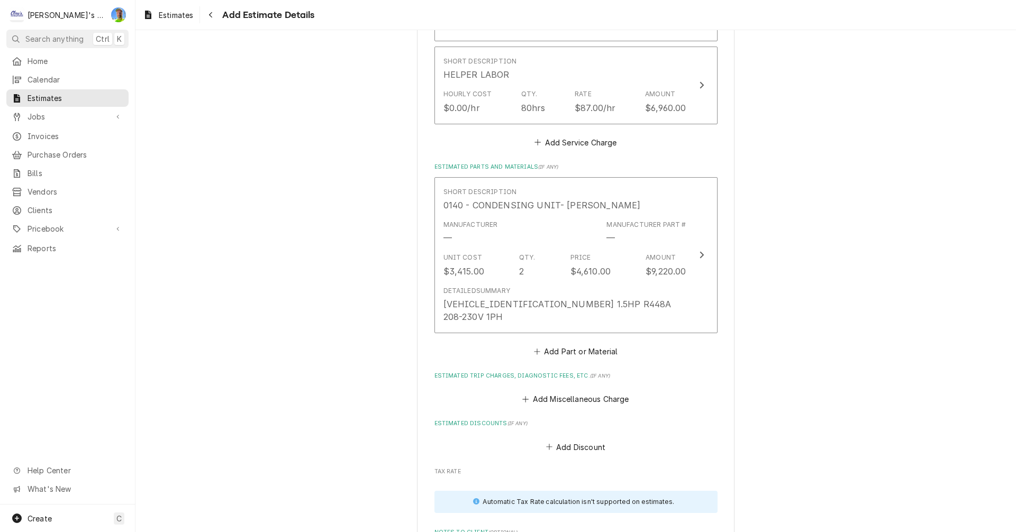
scroll to position [1102, 0]
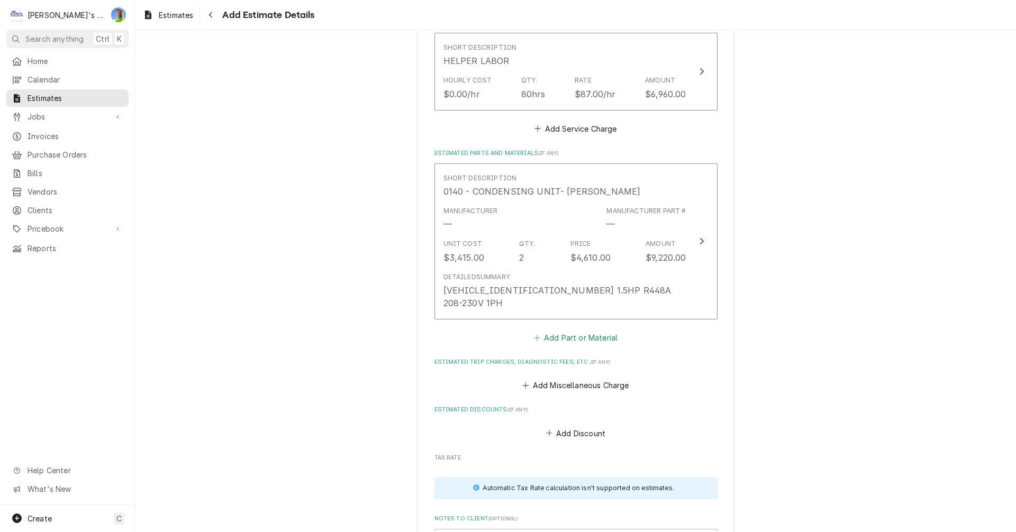
click at [573, 330] on button "Add Part or Material" at bounding box center [575, 337] width 87 height 15
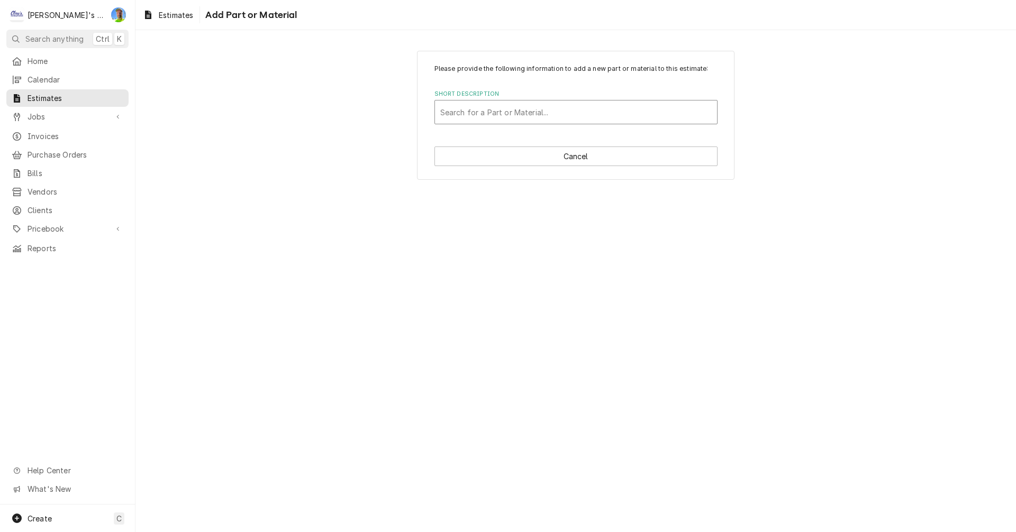
click at [482, 108] on div "Short Description" at bounding box center [575, 112] width 271 height 19
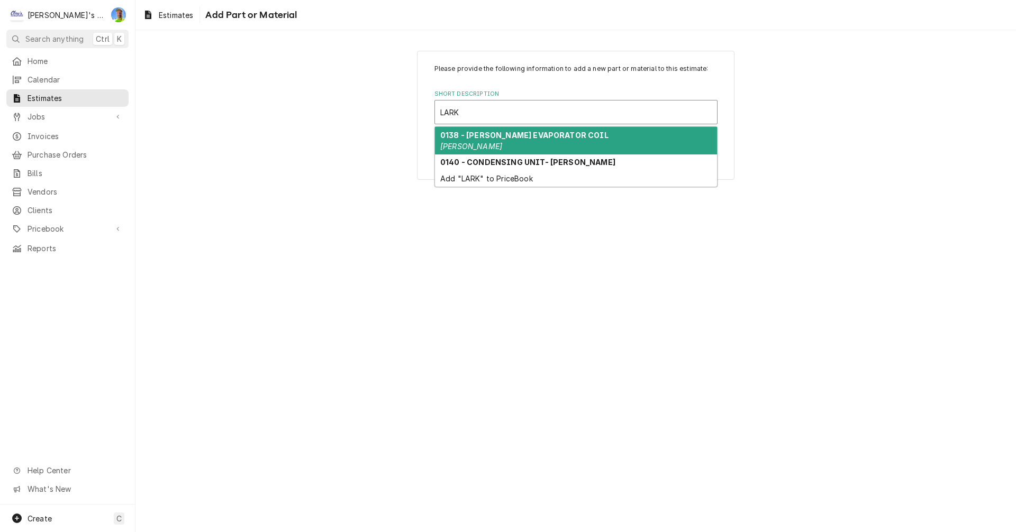
click at [484, 139] on strong "0138 - [PERSON_NAME] EVAPORATOR COIL" at bounding box center [524, 135] width 168 height 9
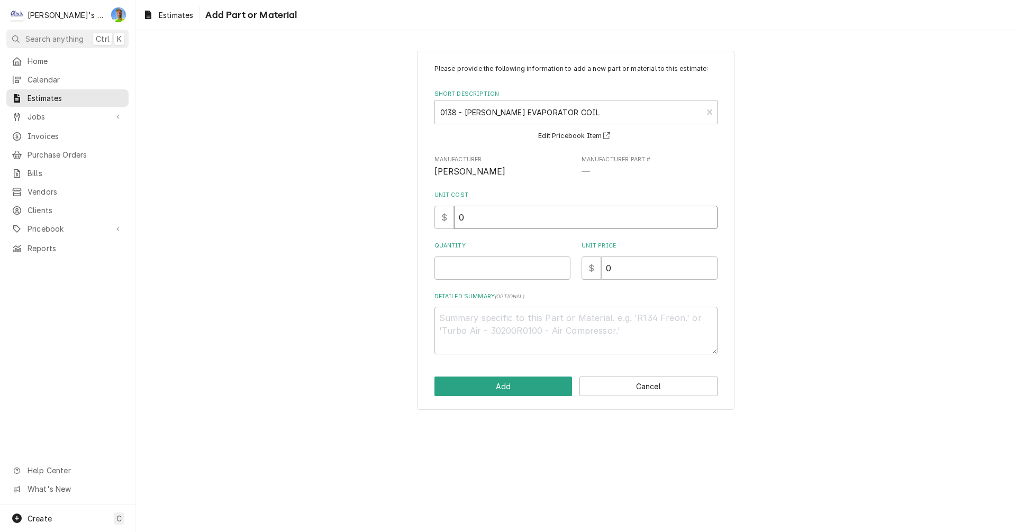
click at [510, 222] on input "0" at bounding box center [585, 217] width 263 height 23
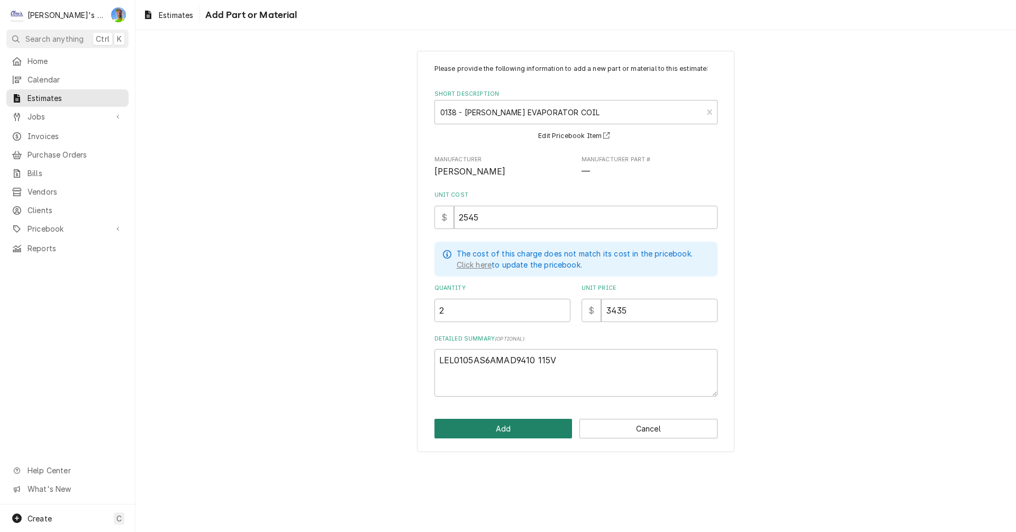
click at [516, 431] on button "Add" at bounding box center [503, 429] width 138 height 20
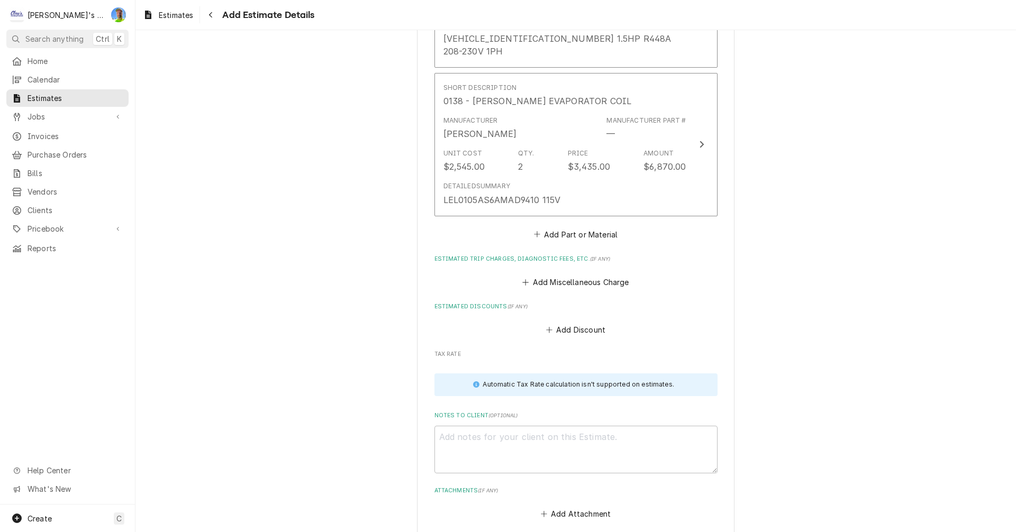
scroll to position [1566, 0]
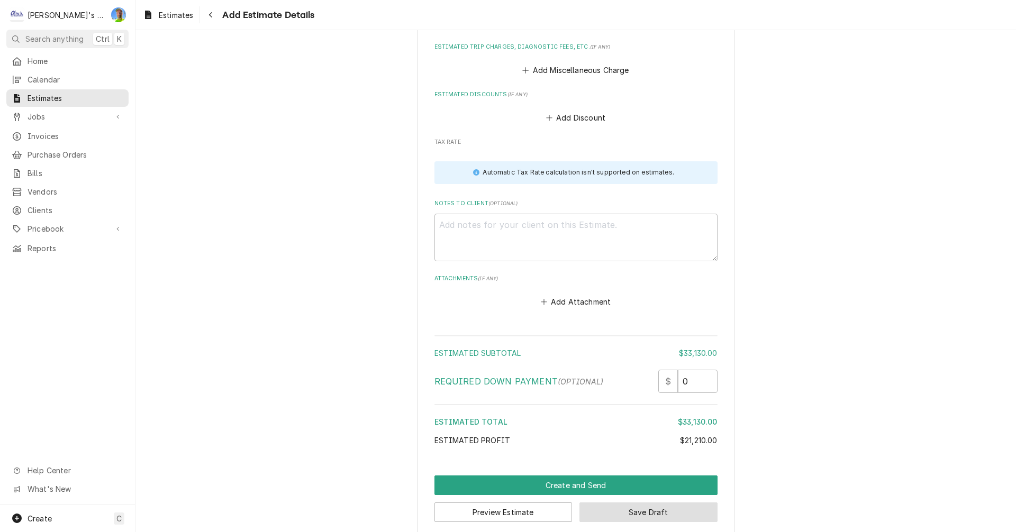
click at [606, 503] on button "Save Draft" at bounding box center [648, 513] width 138 height 20
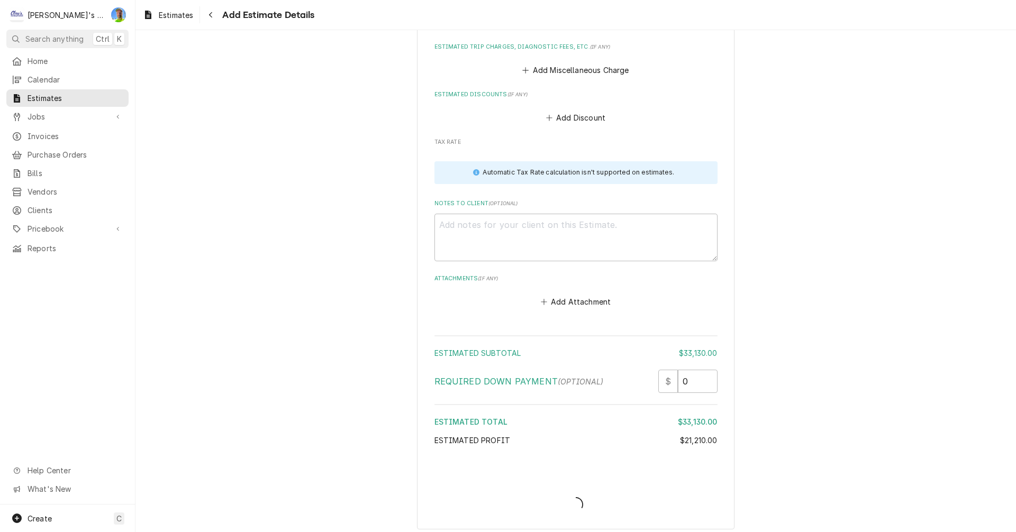
scroll to position [1560, 0]
